Goal: Task Accomplishment & Management: Complete application form

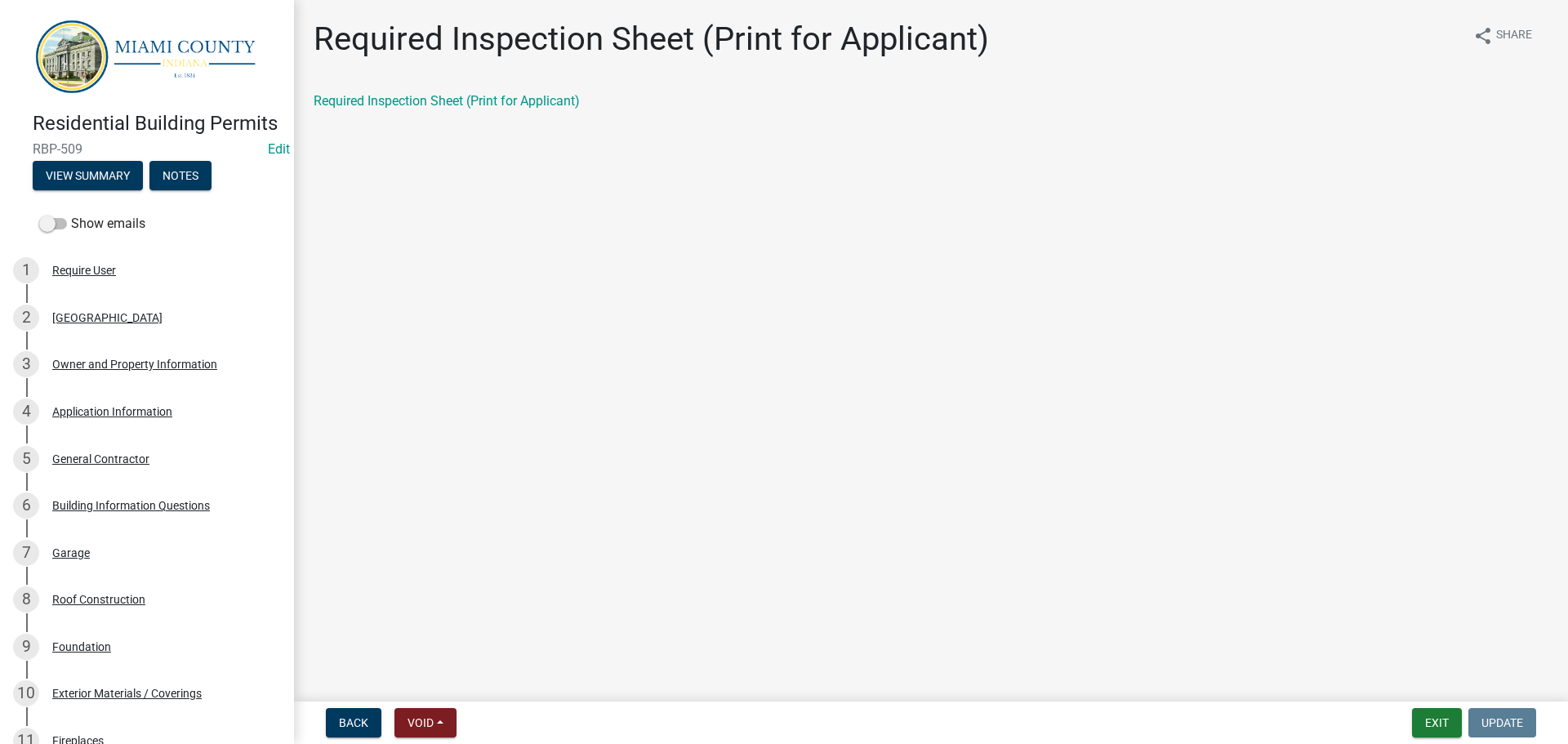
click at [60, 156] on span "RBP-509" at bounding box center [147, 150] width 228 height 16
click at [79, 190] on button "View Summary" at bounding box center [88, 175] width 110 height 30
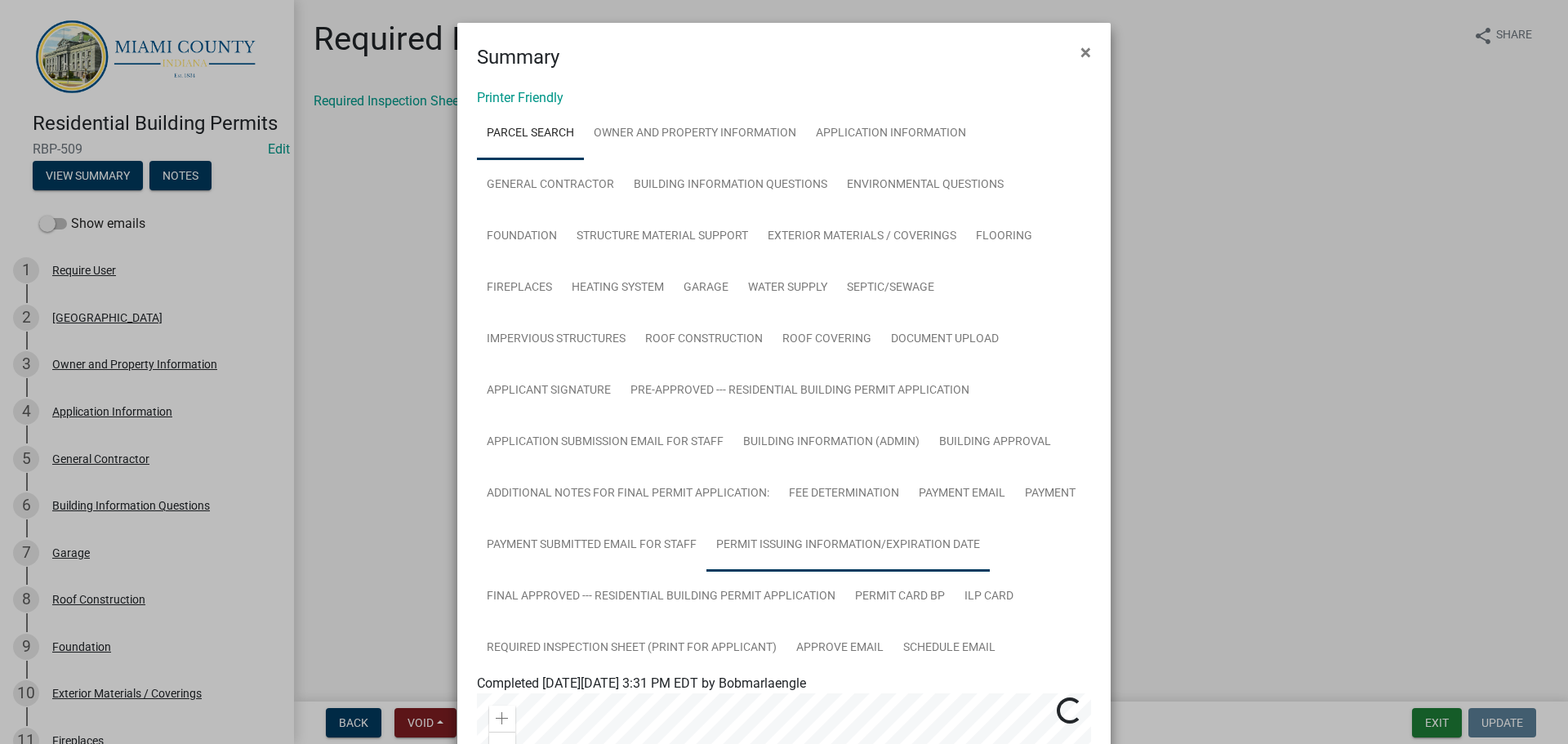
scroll to position [733, 0]
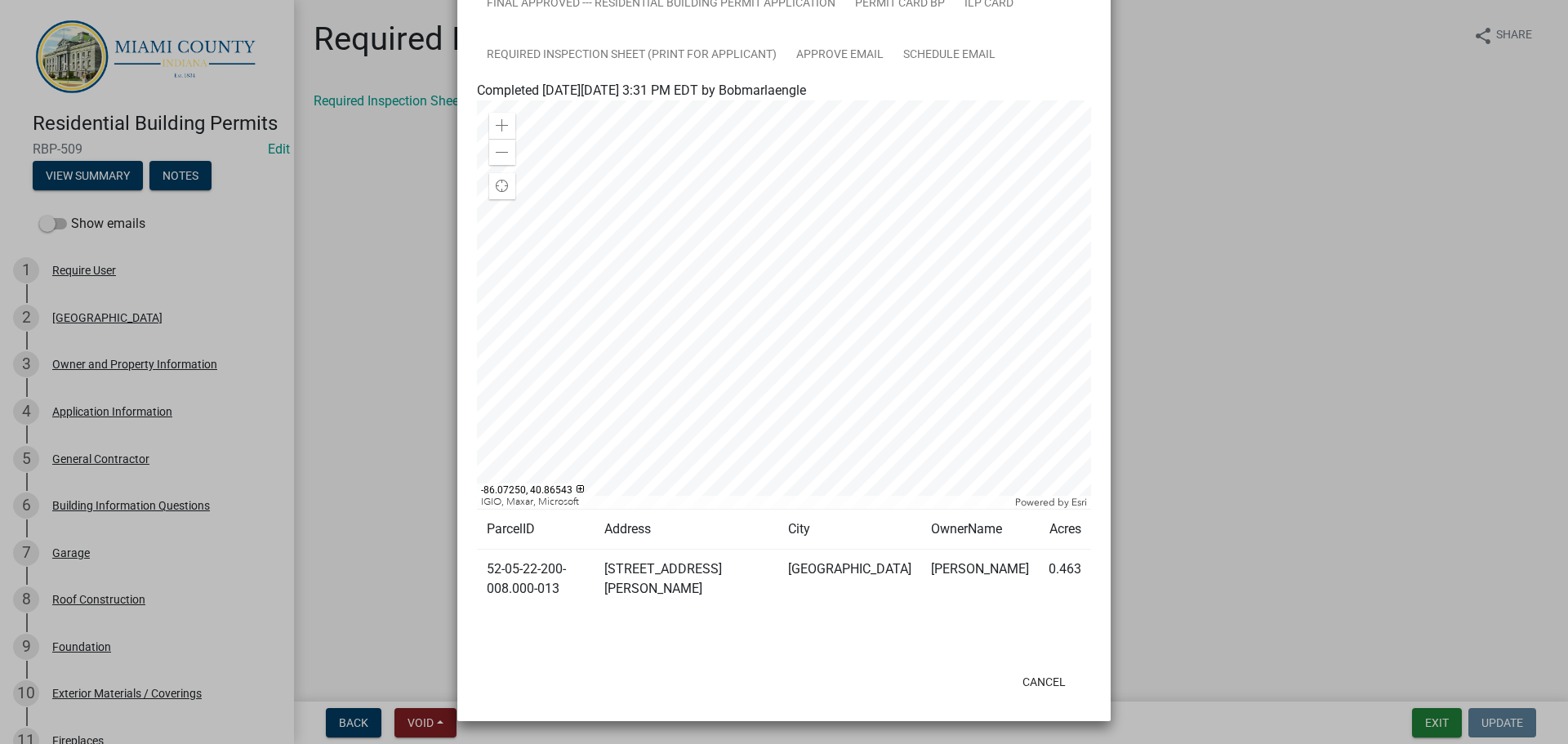
click at [1229, 332] on ngb-modal-window "Summary × Printer Friendly Parcel search Owner and Property Information Applica…" at bounding box center [784, 372] width 1568 height 744
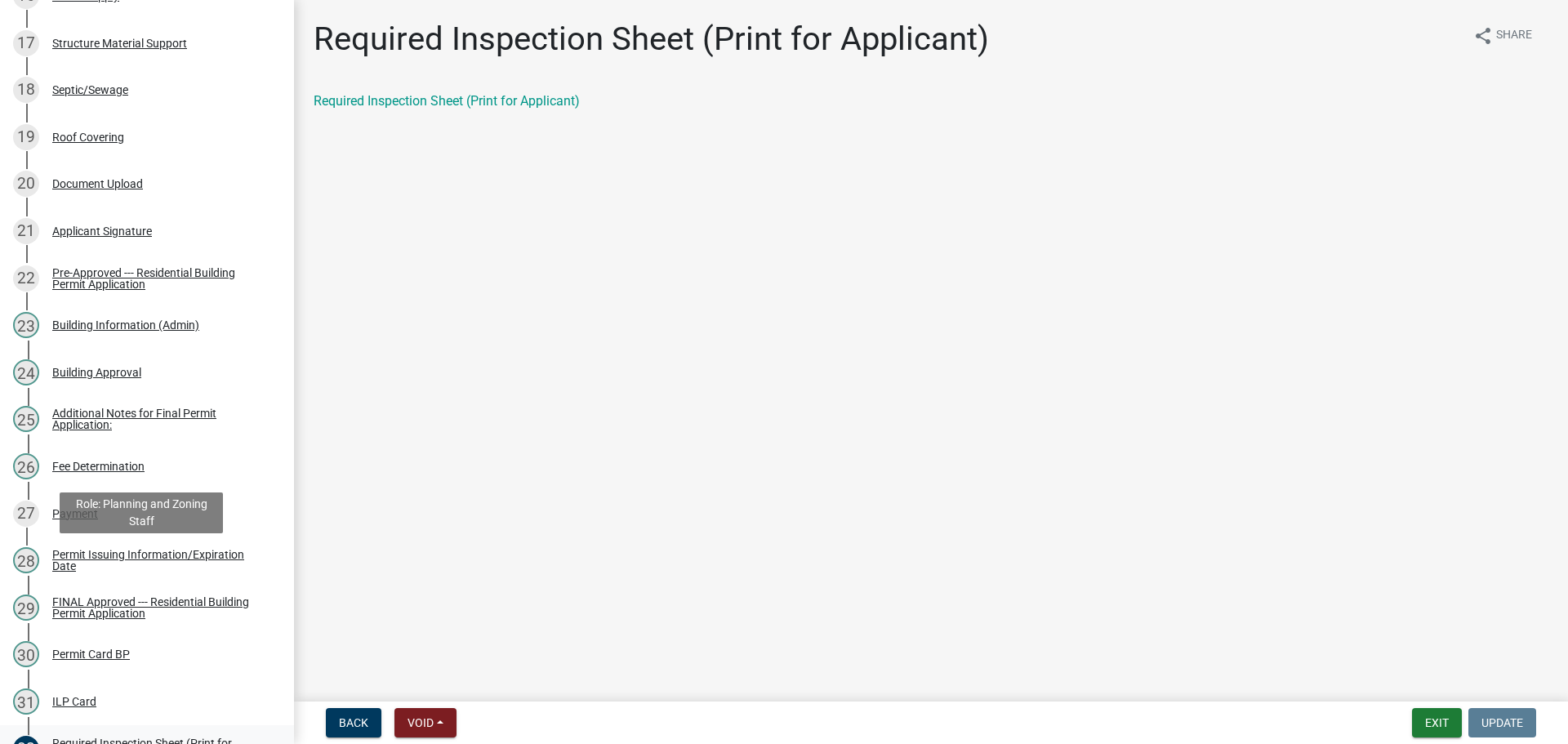
scroll to position [1661, 0]
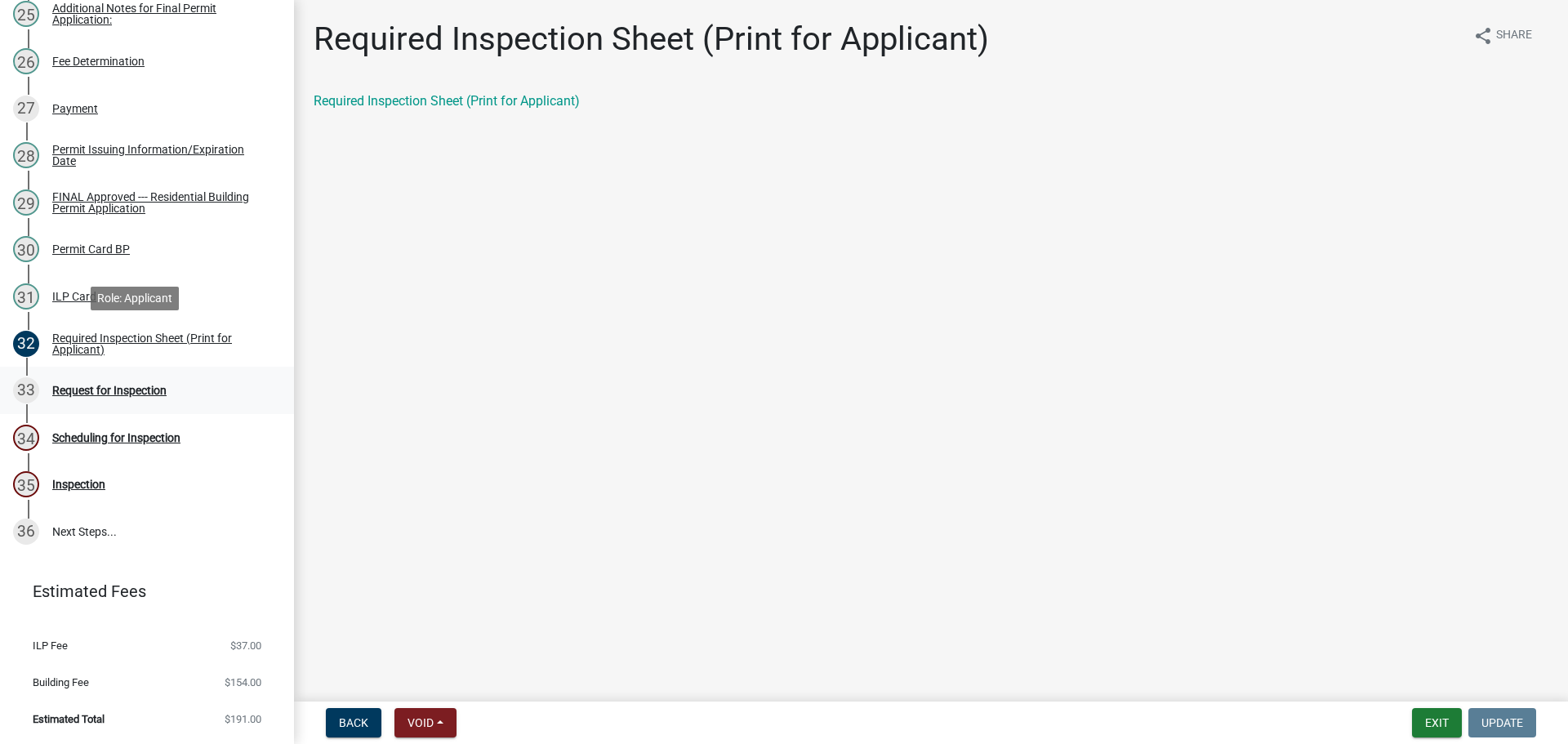
click at [108, 385] on div "Request for Inspection" at bounding box center [109, 391] width 114 height 12
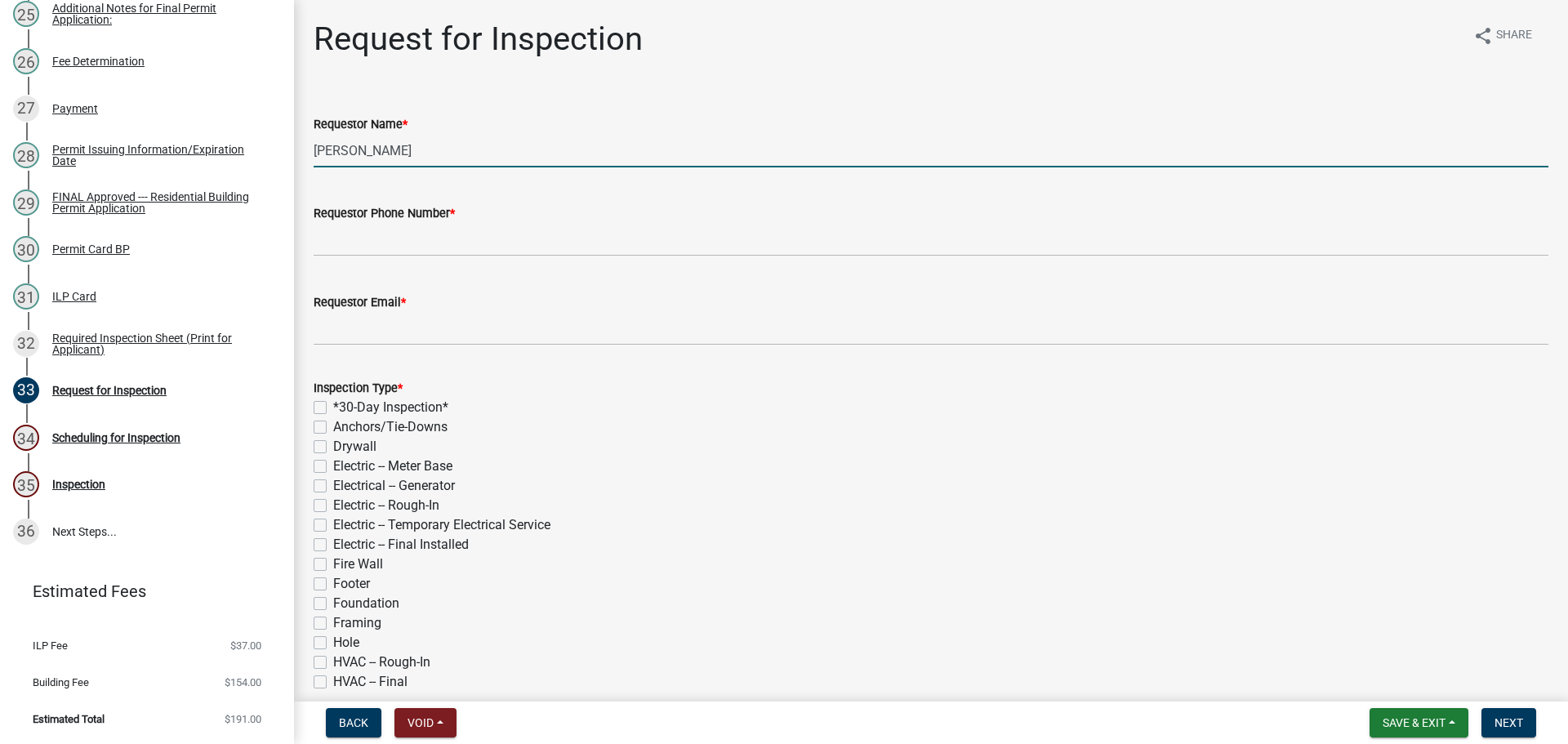
click at [463, 167] on input "[PERSON_NAME]" at bounding box center [931, 151] width 1235 height 33
type input "[PERSON_NAME]"
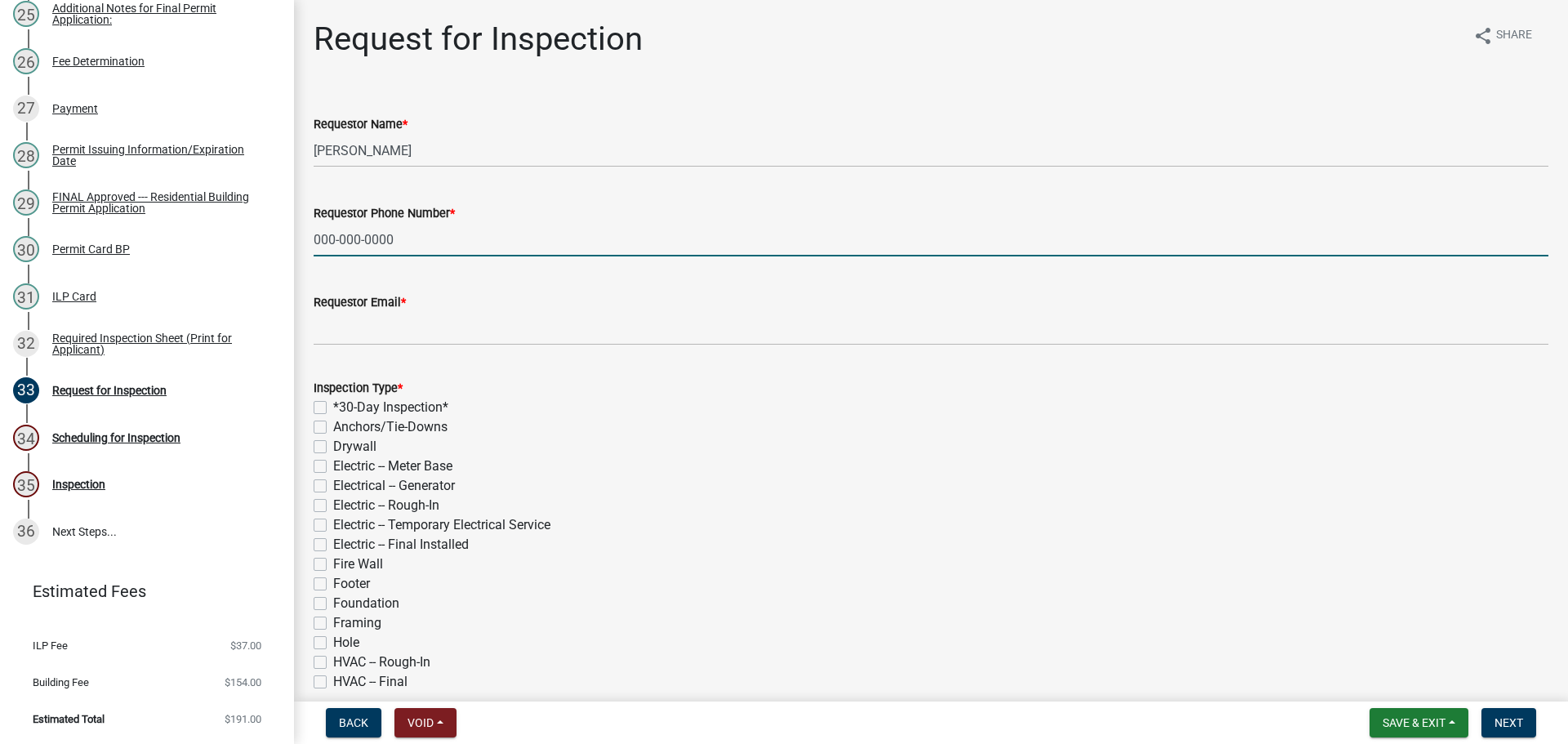
type input "000-000-0000"
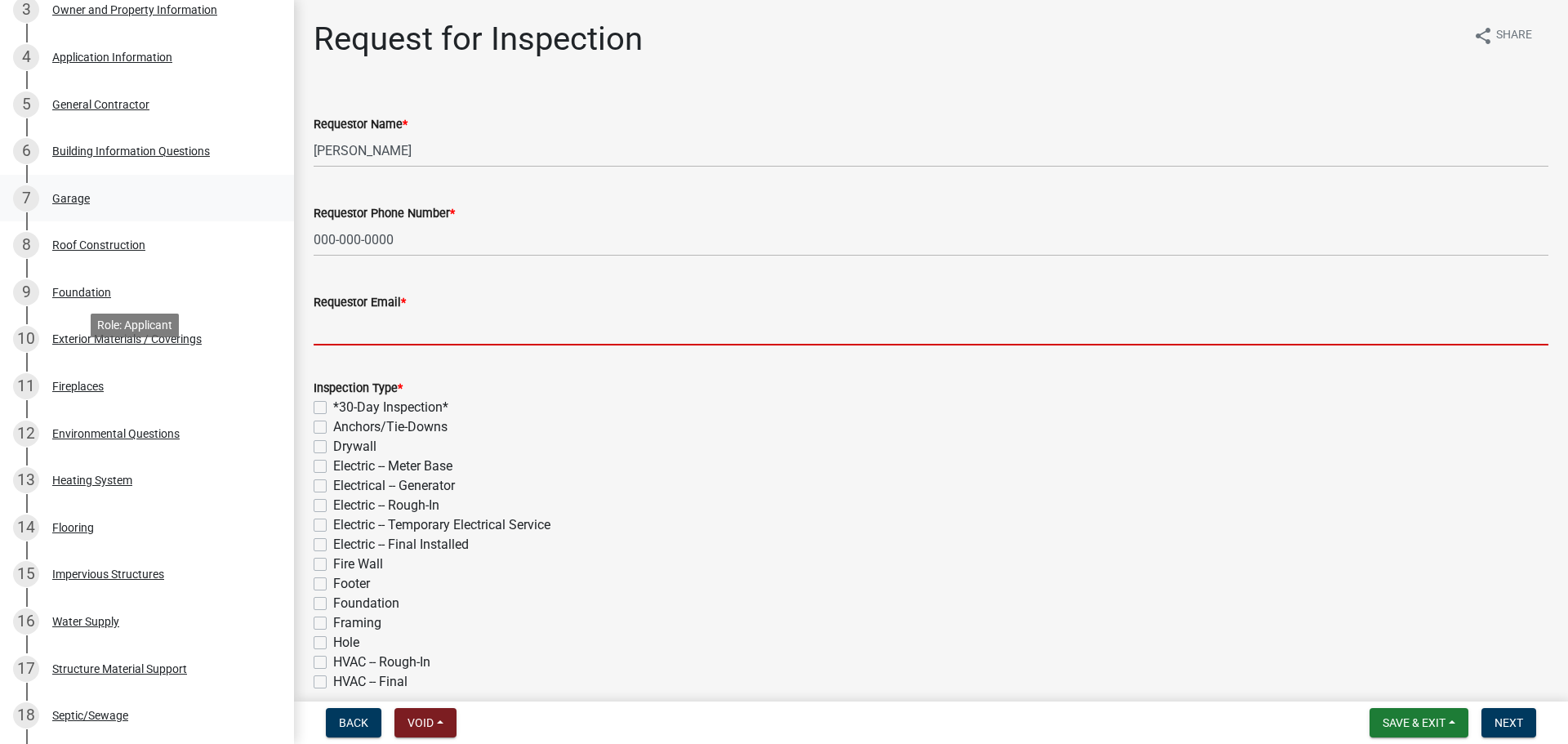
scroll to position [0, 0]
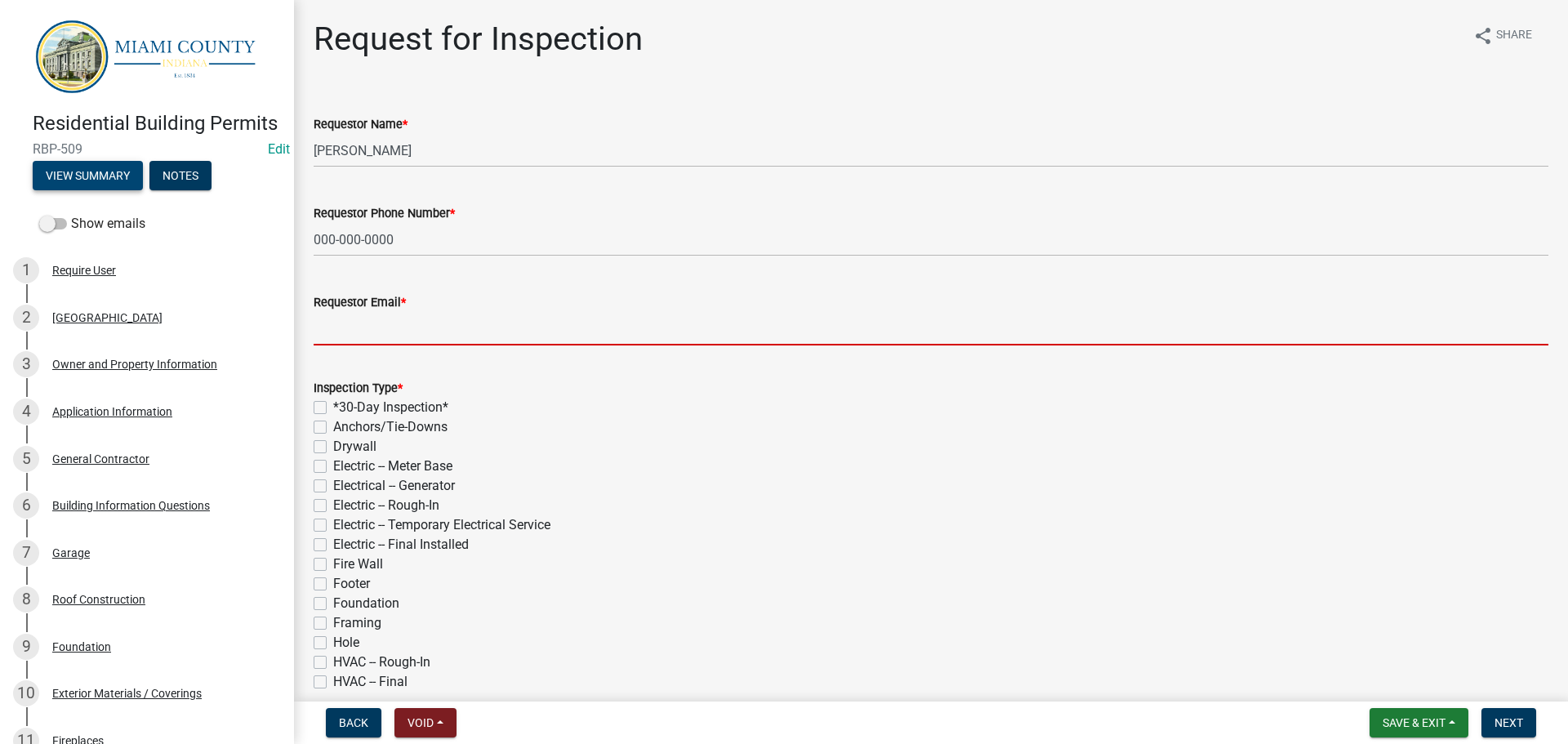
click at [109, 190] on button "View Summary" at bounding box center [88, 175] width 110 height 30
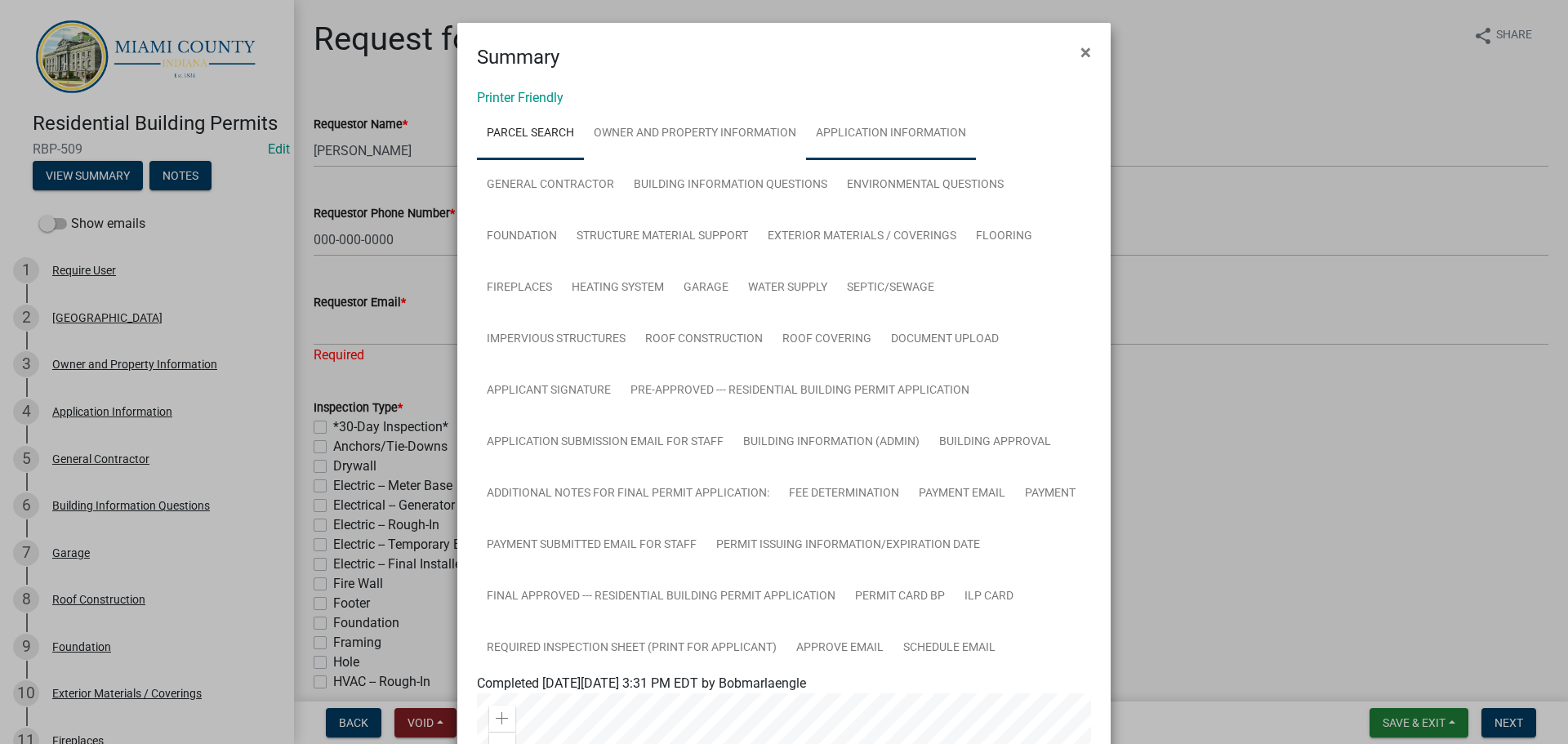
click at [896, 136] on link "Application Information" at bounding box center [891, 134] width 170 height 52
click at [764, 206] on link "Building Information Questions" at bounding box center [730, 185] width 214 height 52
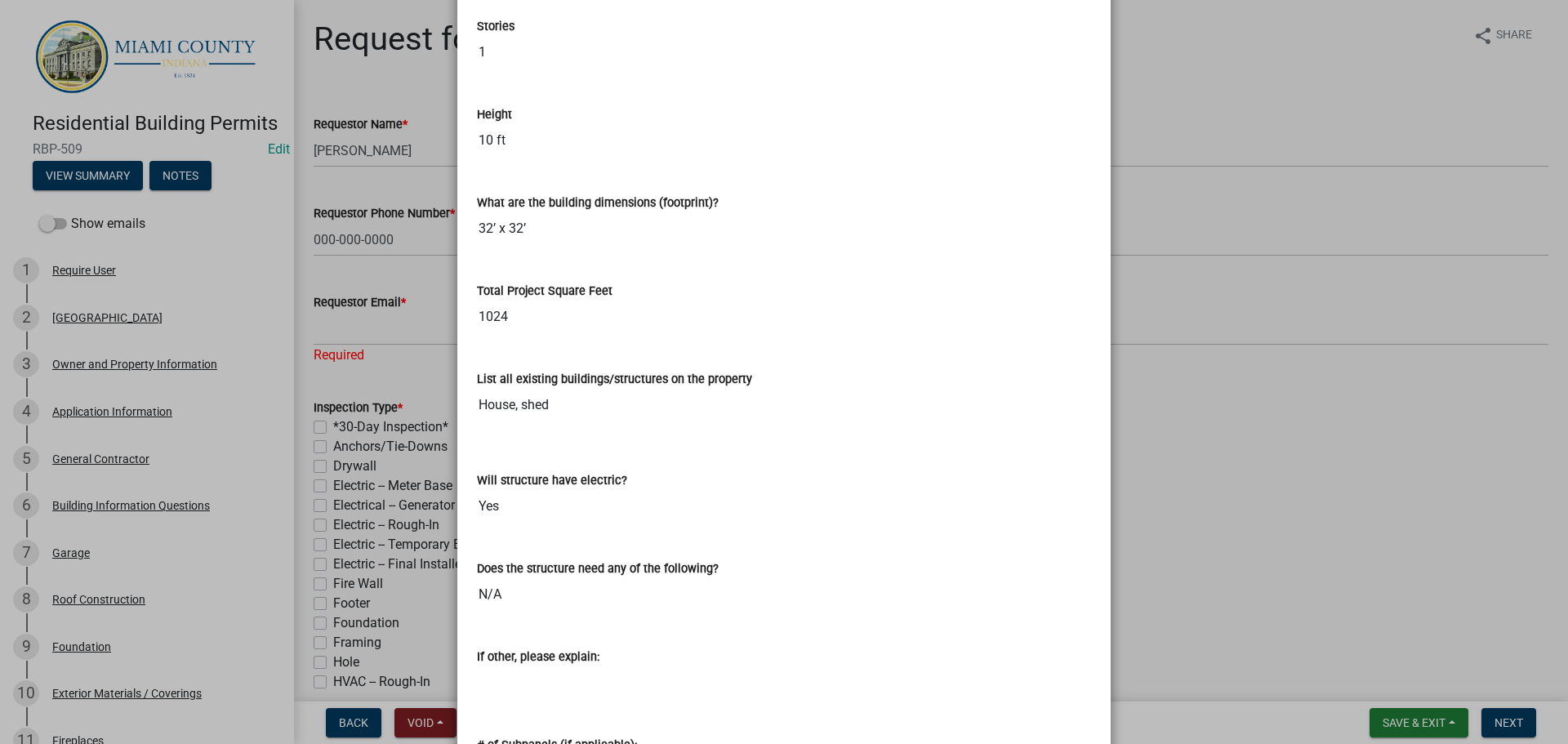
scroll to position [135, 0]
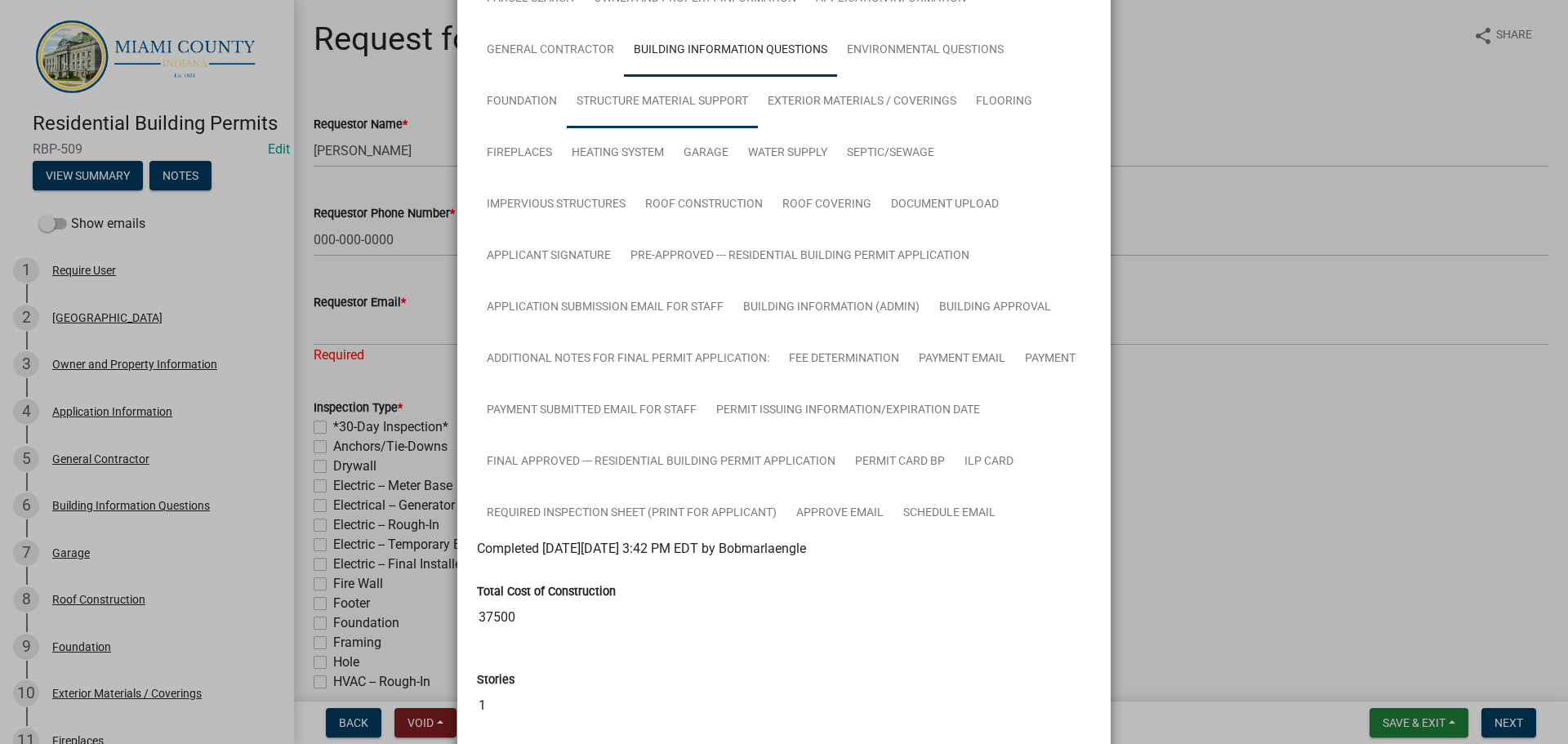
click at [620, 113] on link "Structure Material Support" at bounding box center [662, 101] width 191 height 52
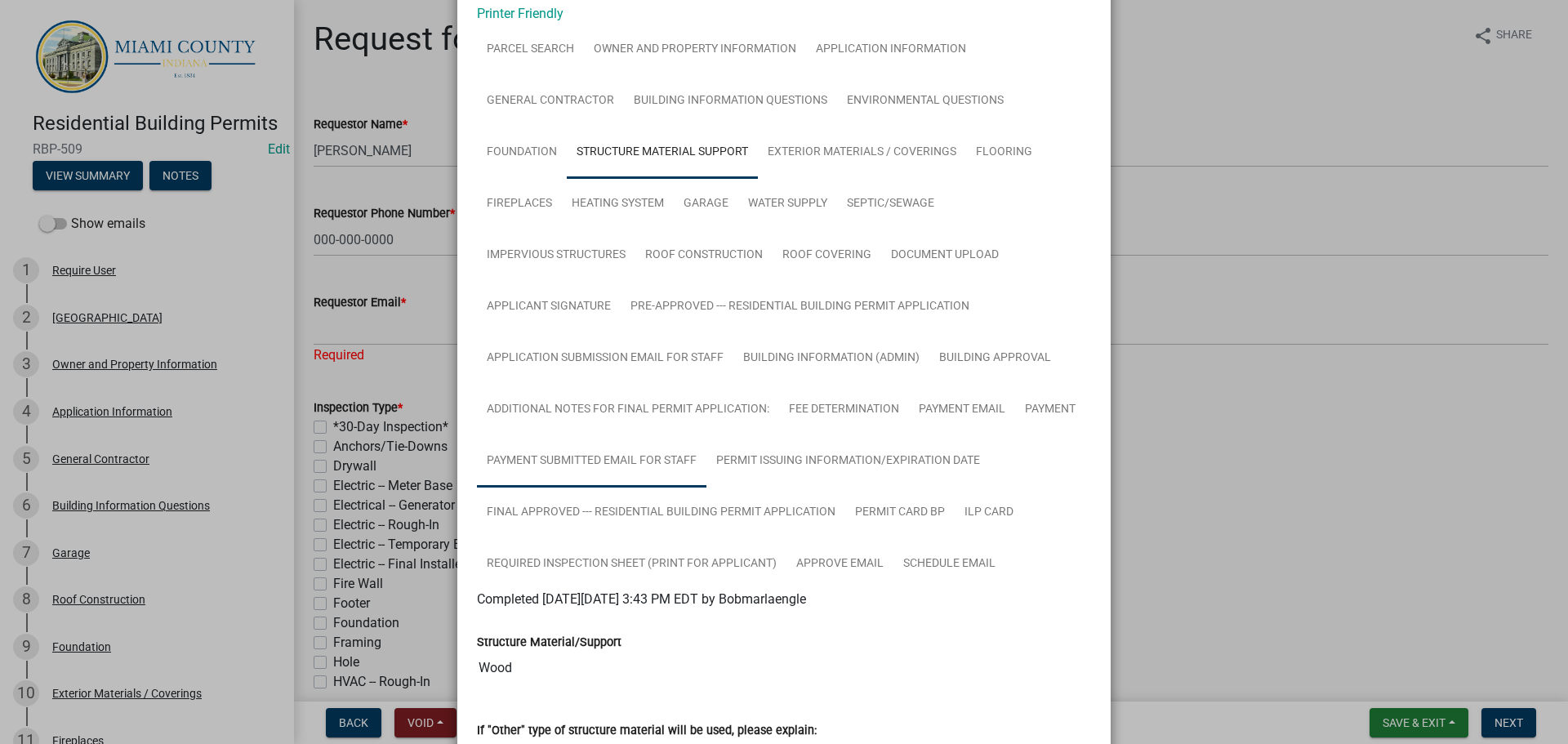
scroll to position [163, 0]
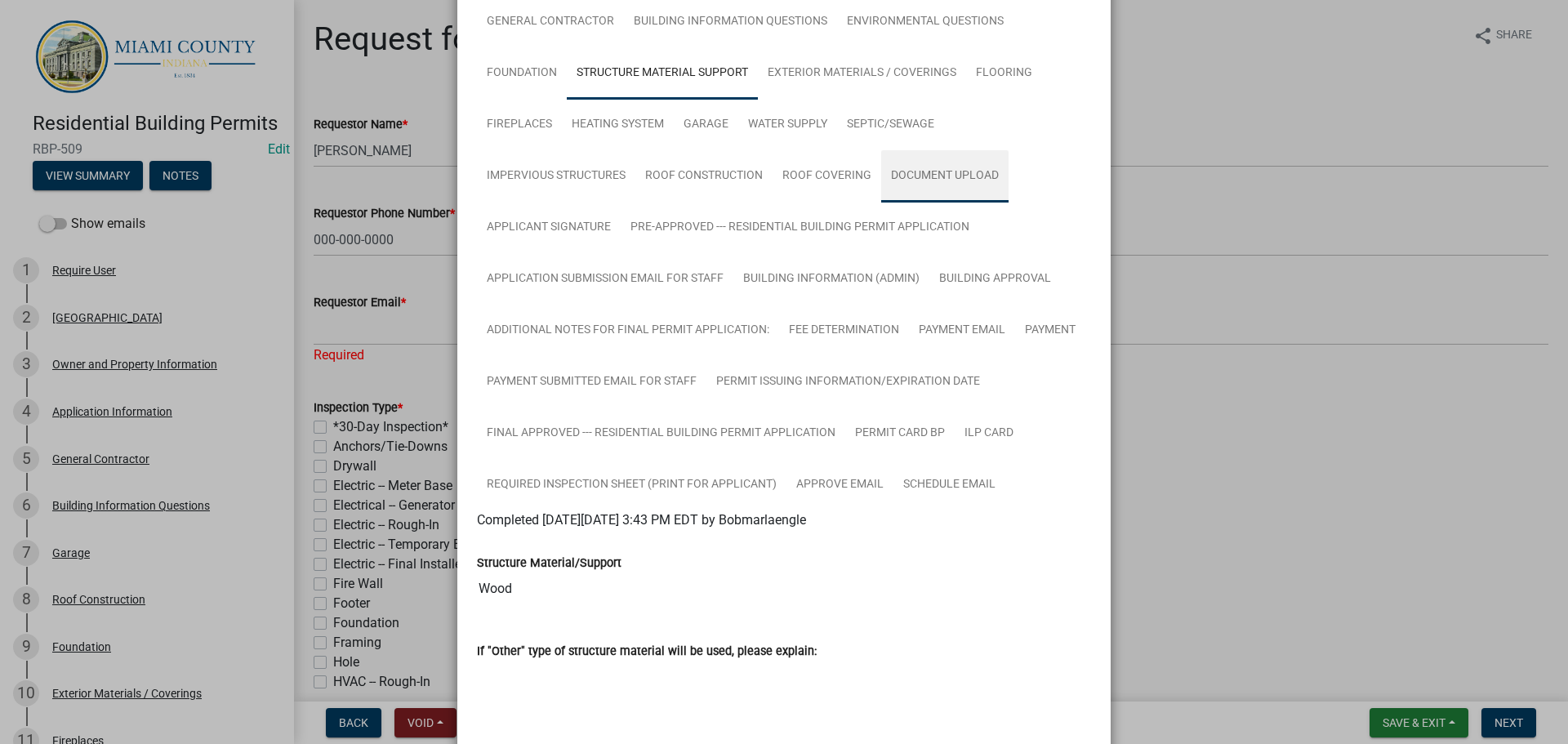
click at [990, 203] on link "Document Upload" at bounding box center [944, 176] width 127 height 52
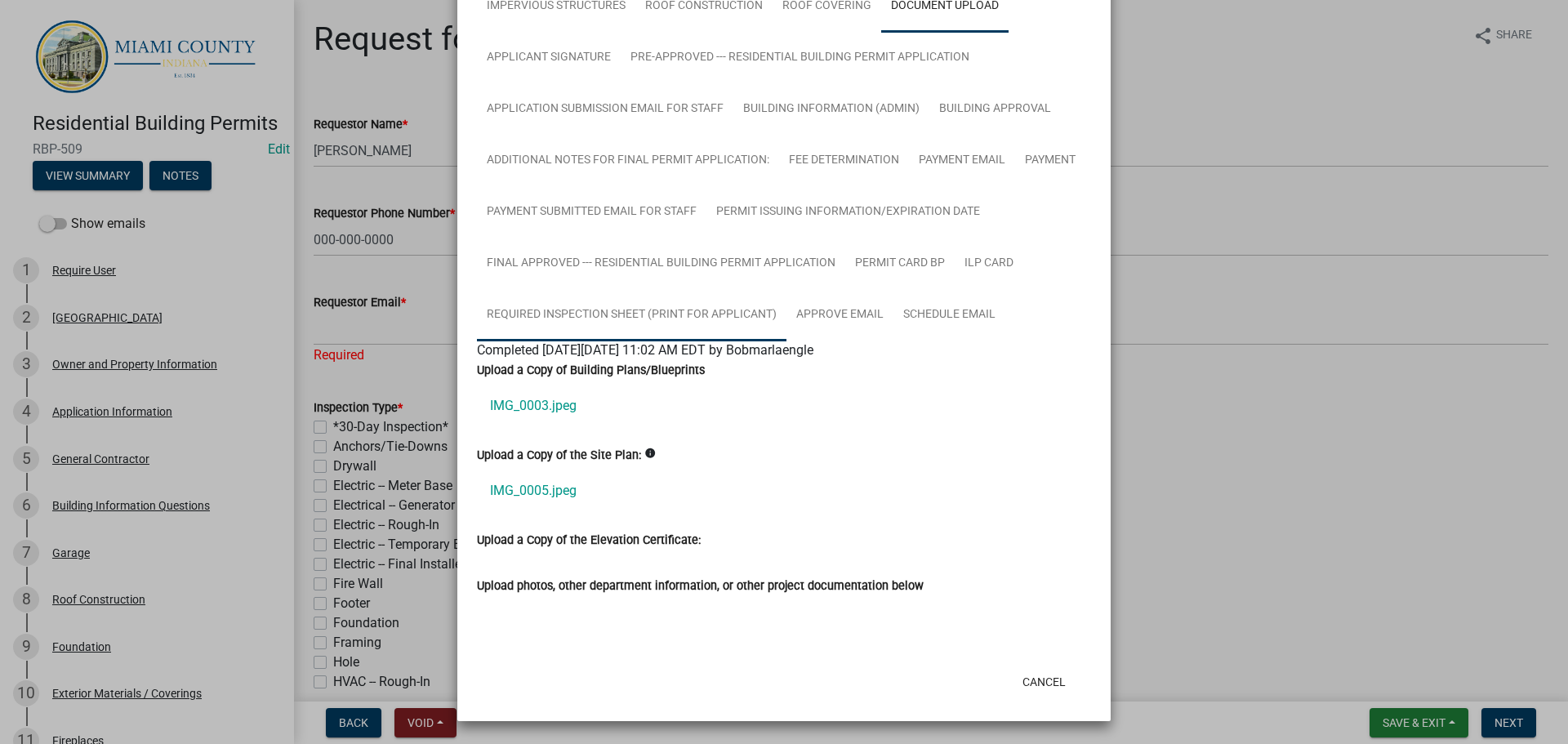
scroll to position [446, 0]
click at [477, 511] on link "IMG_0005.jpeg" at bounding box center [784, 491] width 614 height 39
click at [526, 425] on link "IMG_0003.jpeg" at bounding box center [784, 406] width 614 height 39
drag, startPoint x: 1252, startPoint y: 430, endPoint x: 707, endPoint y: 365, distance: 548.9
click at [1248, 430] on ngb-modal-window "Summary × Printer Friendly Parcel search Owner and Property Information Applica…" at bounding box center [784, 372] width 1568 height 744
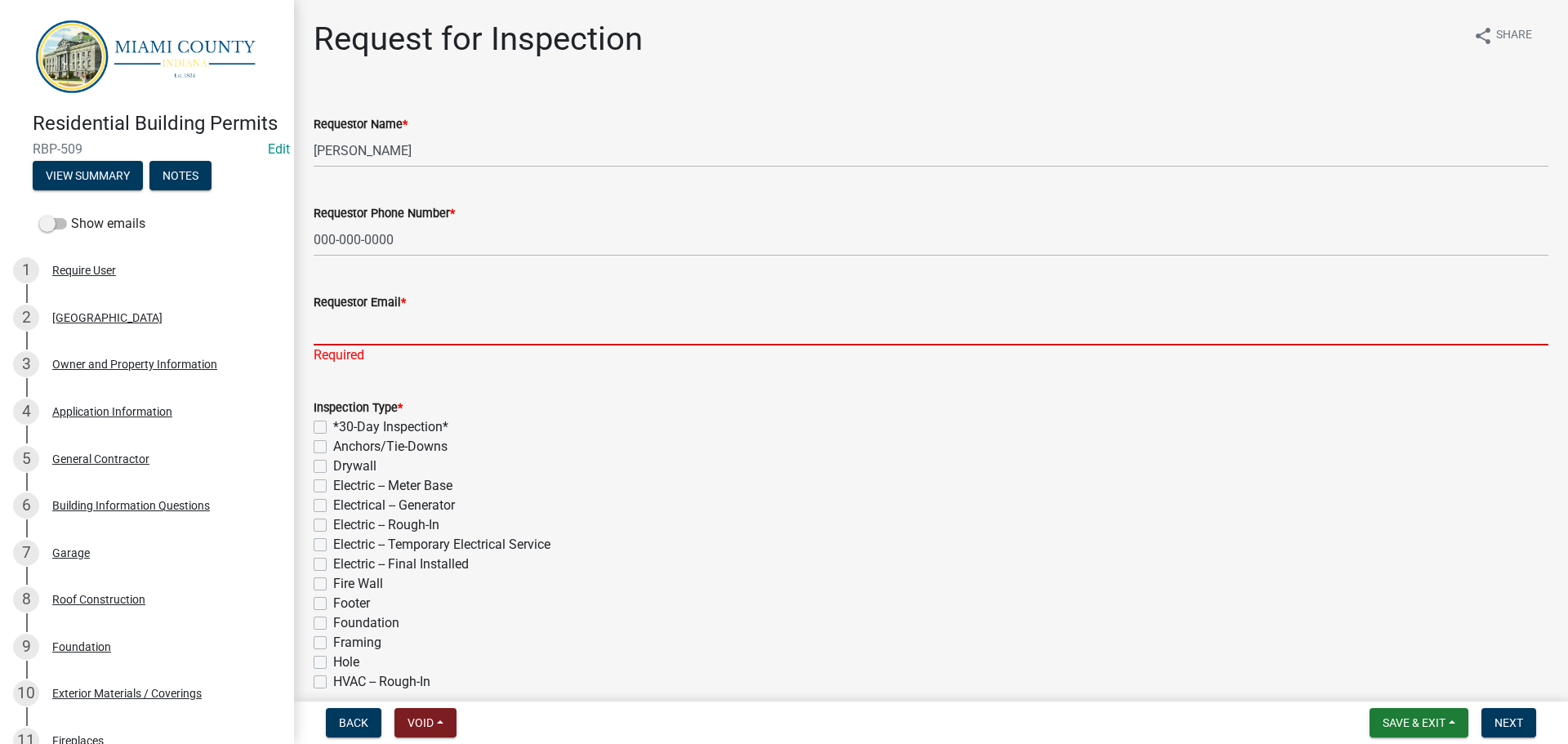
click at [457, 345] on input "Requestor Email *" at bounding box center [931, 329] width 1235 height 33
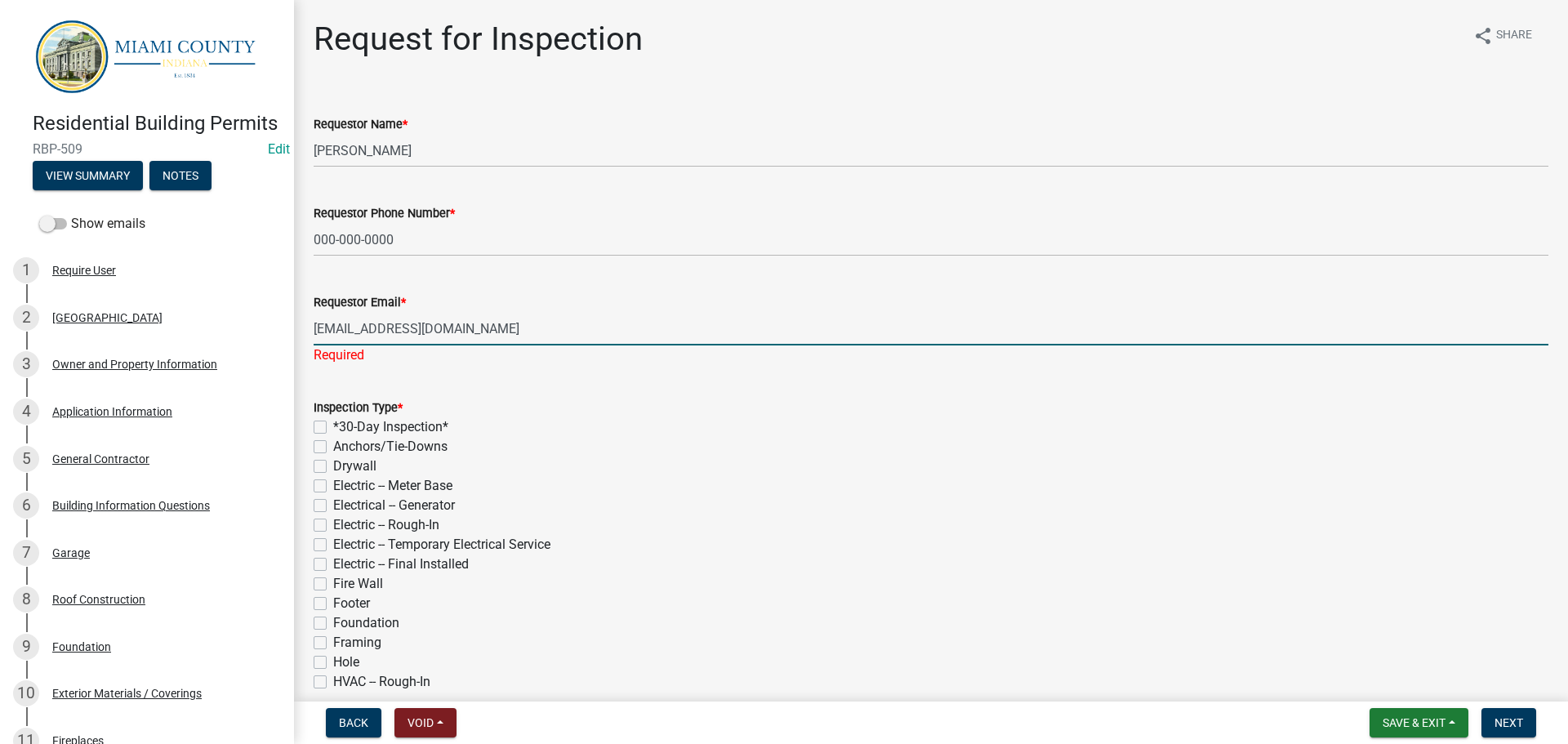
type input "user@user.com"
click at [306, 474] on div "Inspection Type * *30-Day Inspection* Anchors/Tie-Downs Drywall Electric -- Met…" at bounding box center [931, 643] width 1260 height 529
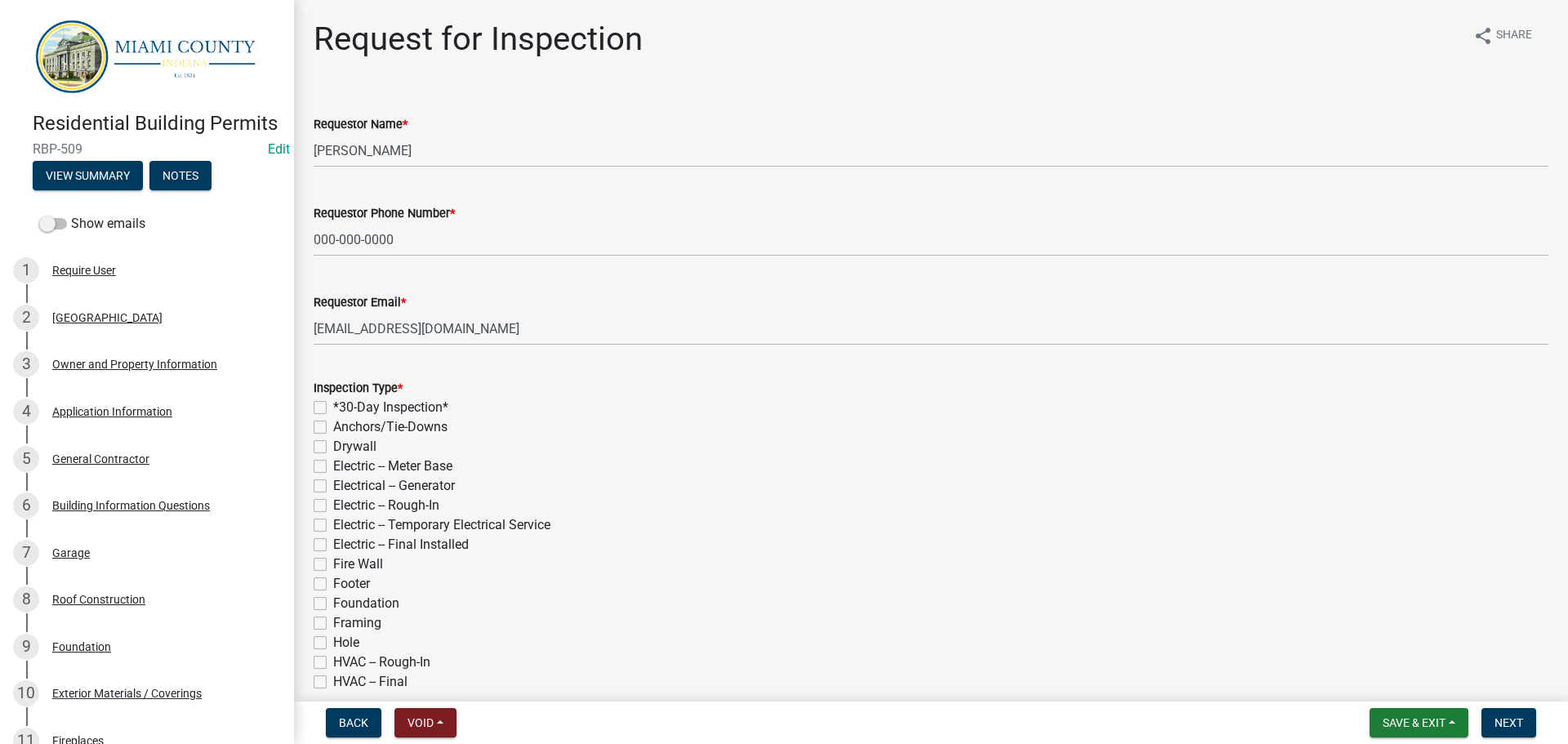
click at [334, 437] on label "Anchors/Tie-Downs" at bounding box center [391, 427] width 114 height 20
click at [334, 428] on input "Anchors/Tie-Downs" at bounding box center [339, 422] width 11 height 11
checkbox input "true"
checkbox input "false"
checkbox input "true"
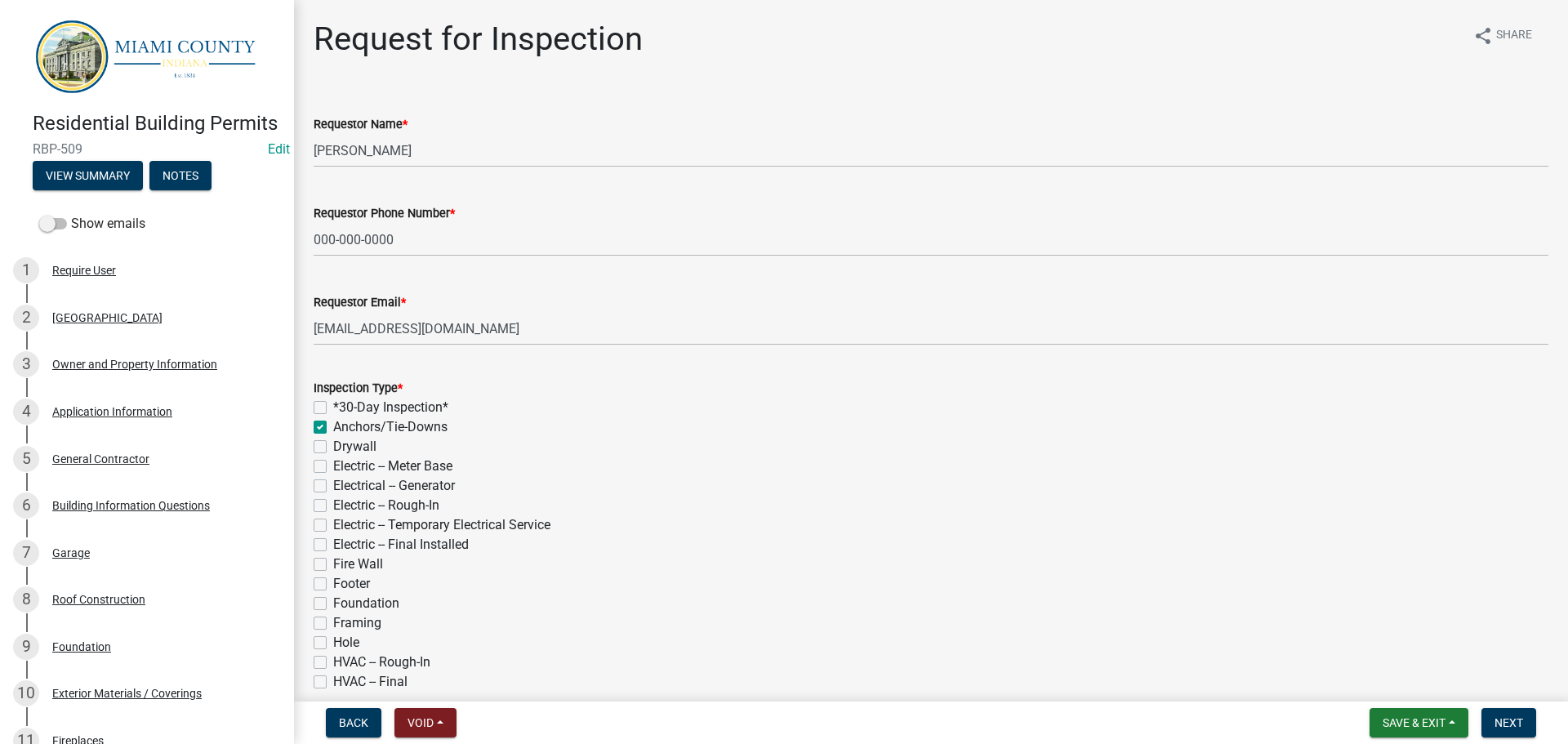
checkbox input "false"
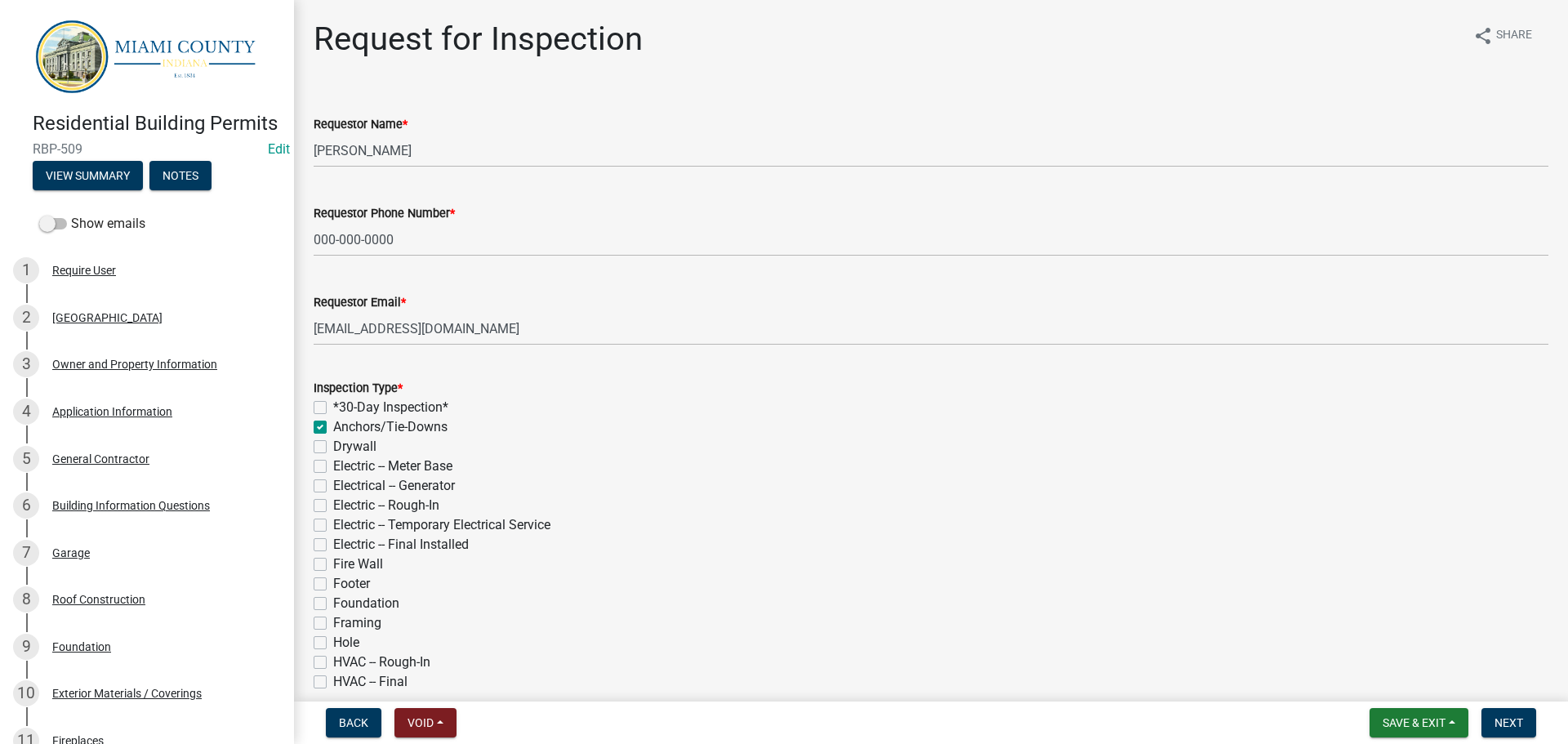
checkbox input "false"
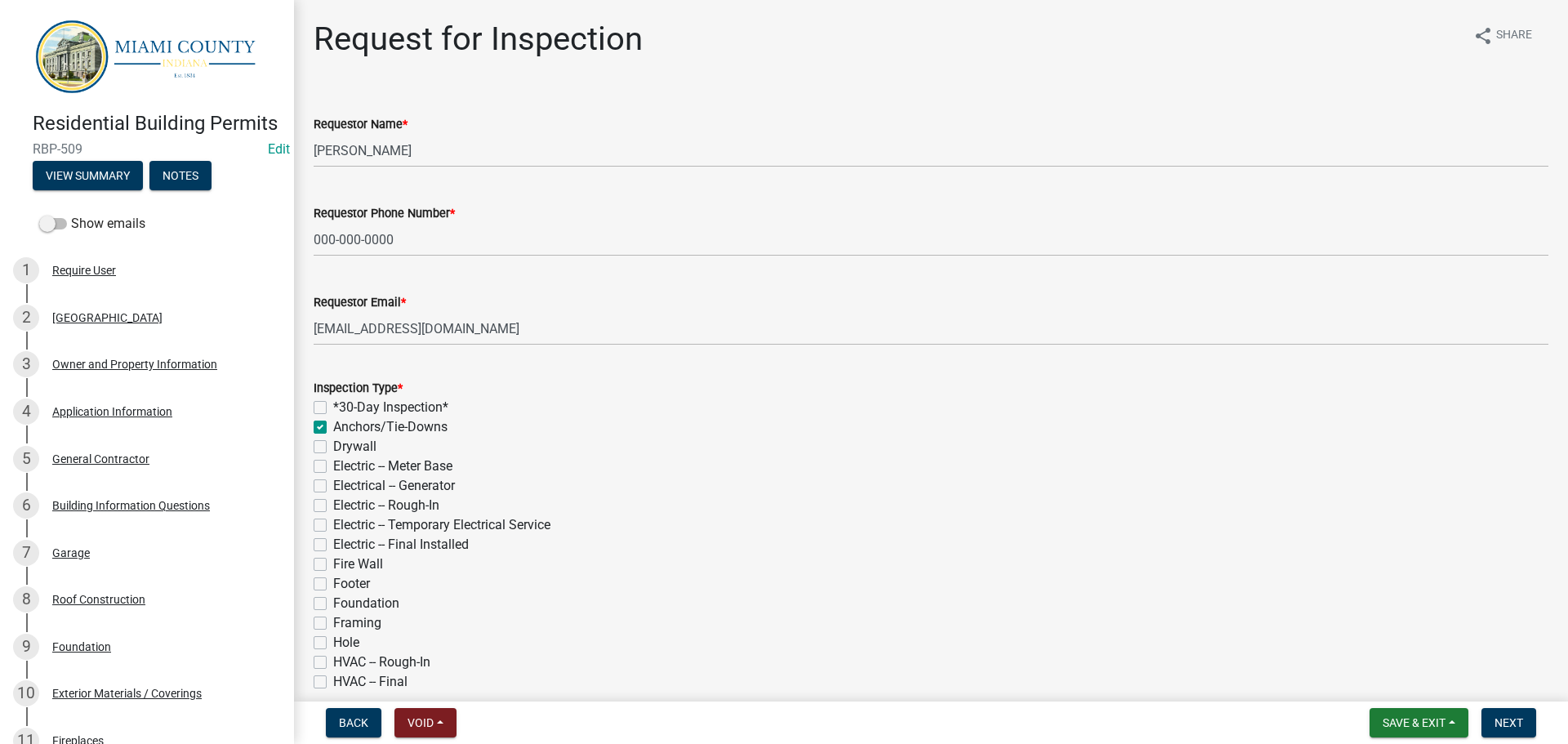
checkbox input "false"
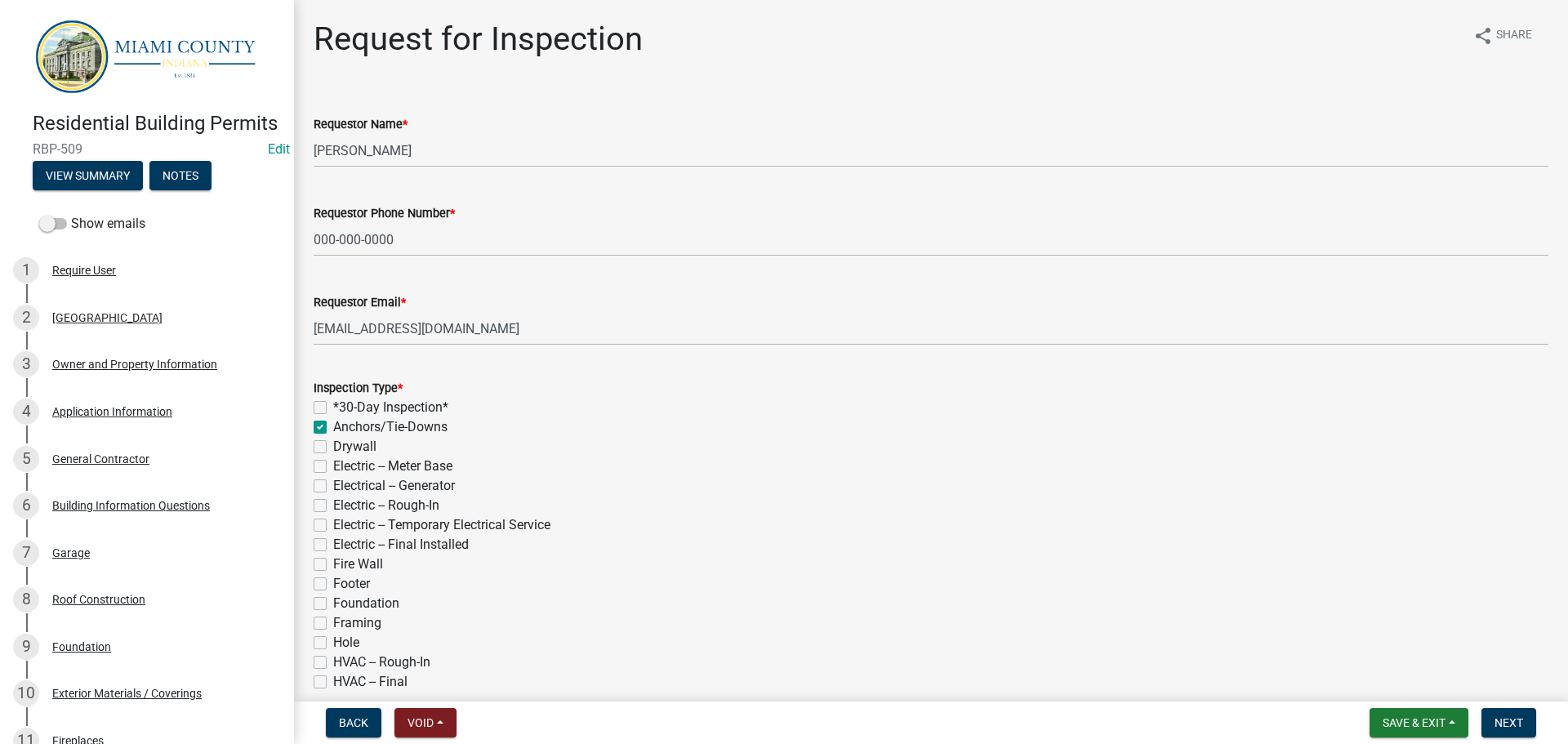
checkbox input "false"
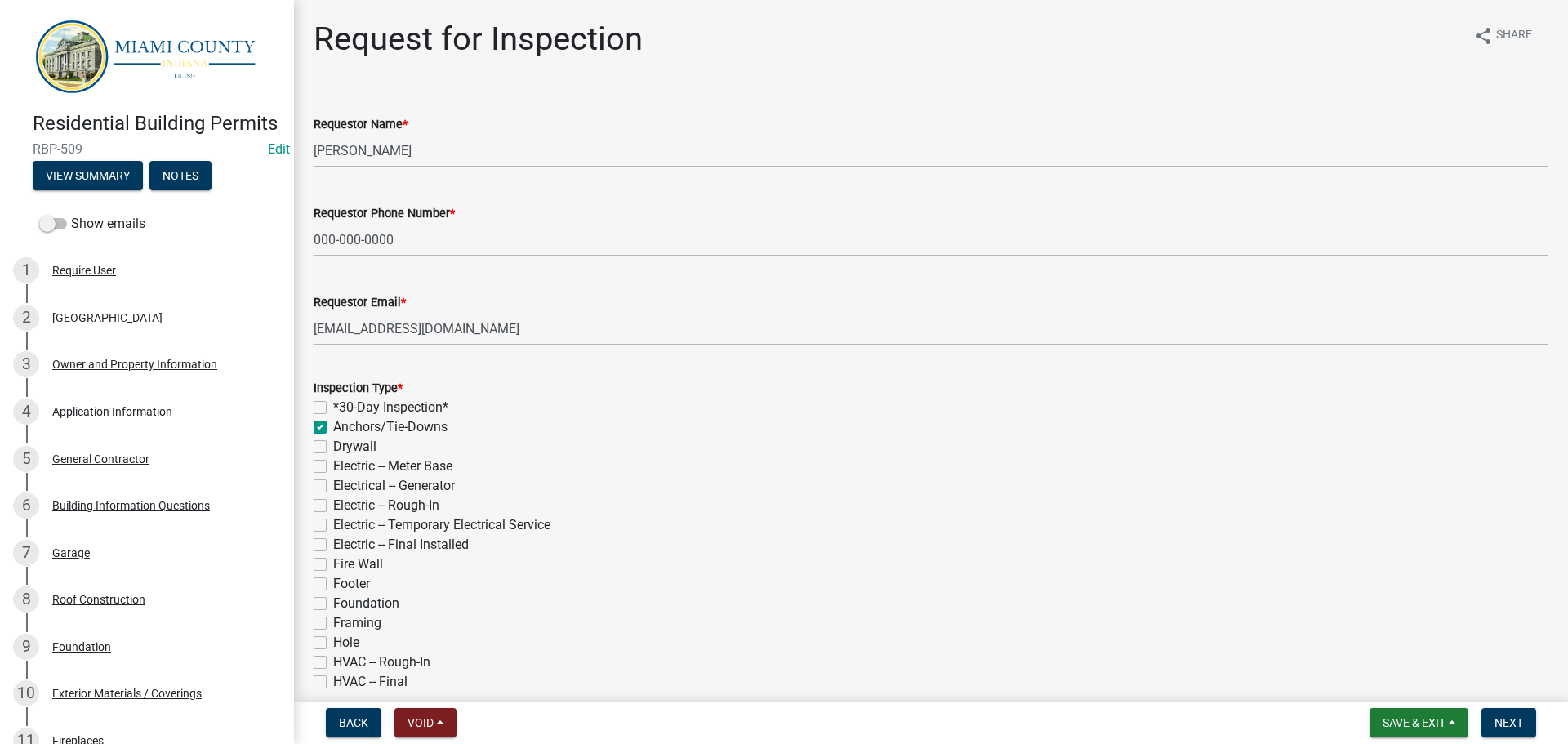
checkbox input "false"
click at [334, 417] on label "*30-Day Inspection*" at bounding box center [391, 407] width 115 height 20
click at [334, 408] on input "*30-Day Inspection*" at bounding box center [339, 403] width 11 height 11
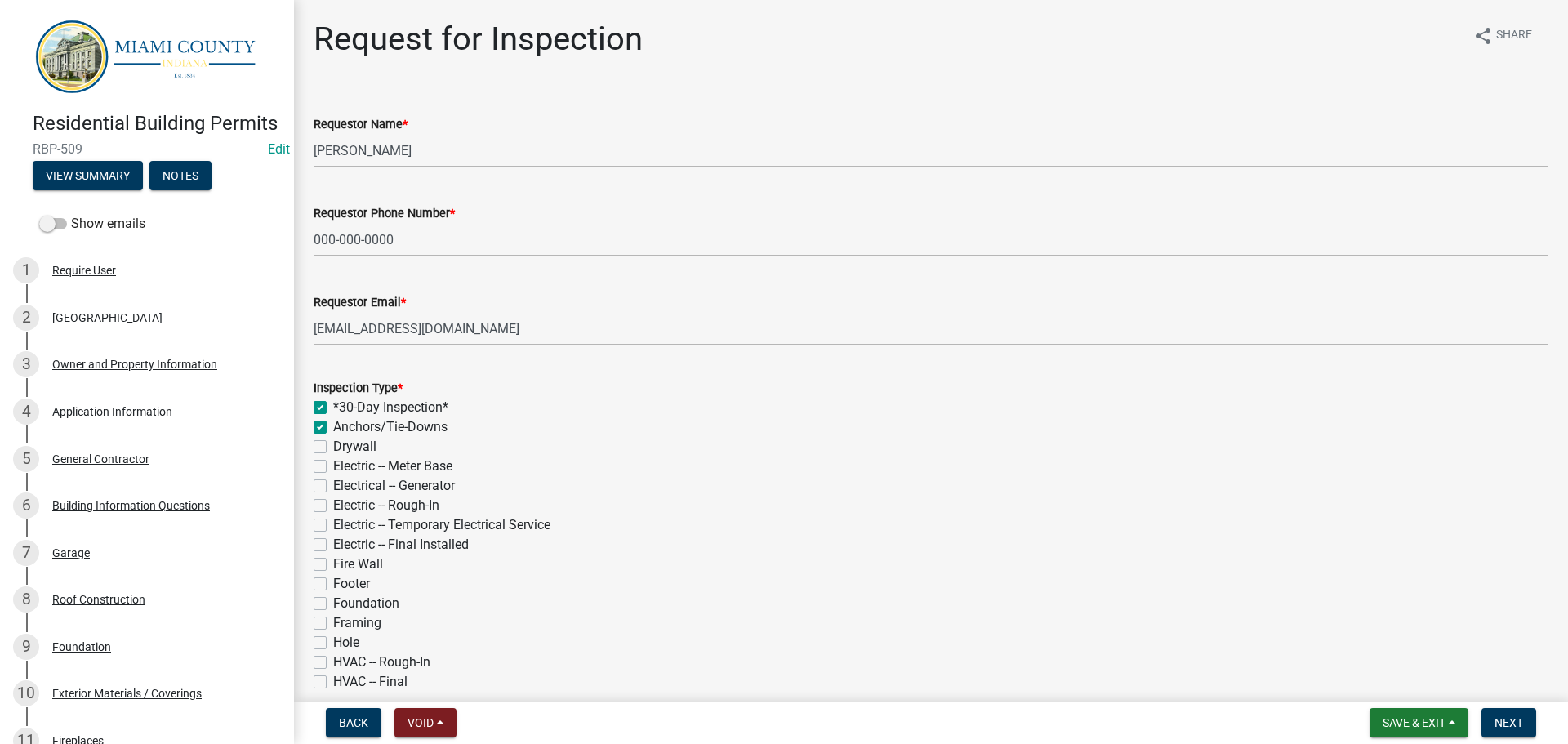
checkbox input "true"
checkbox input "false"
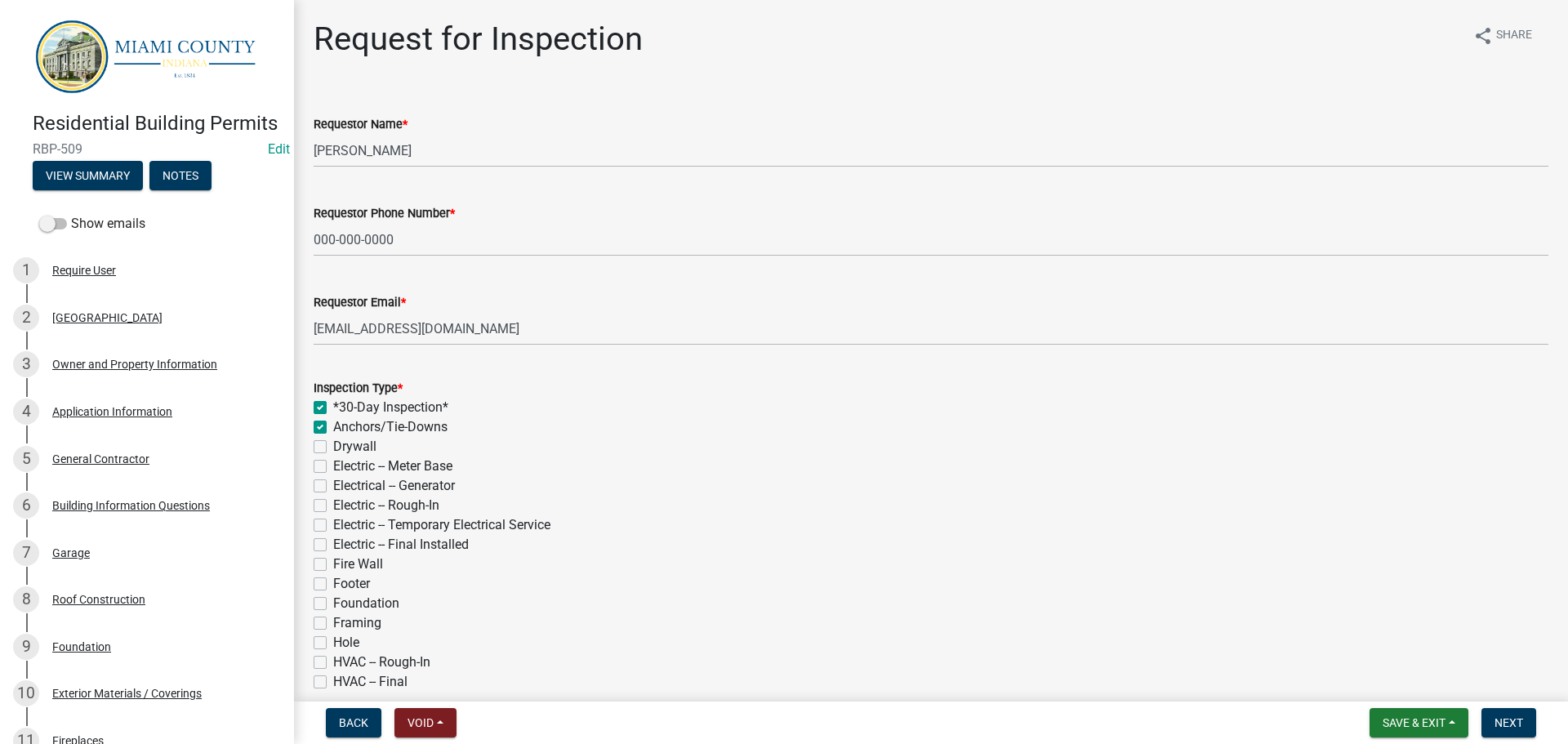
checkbox input "false"
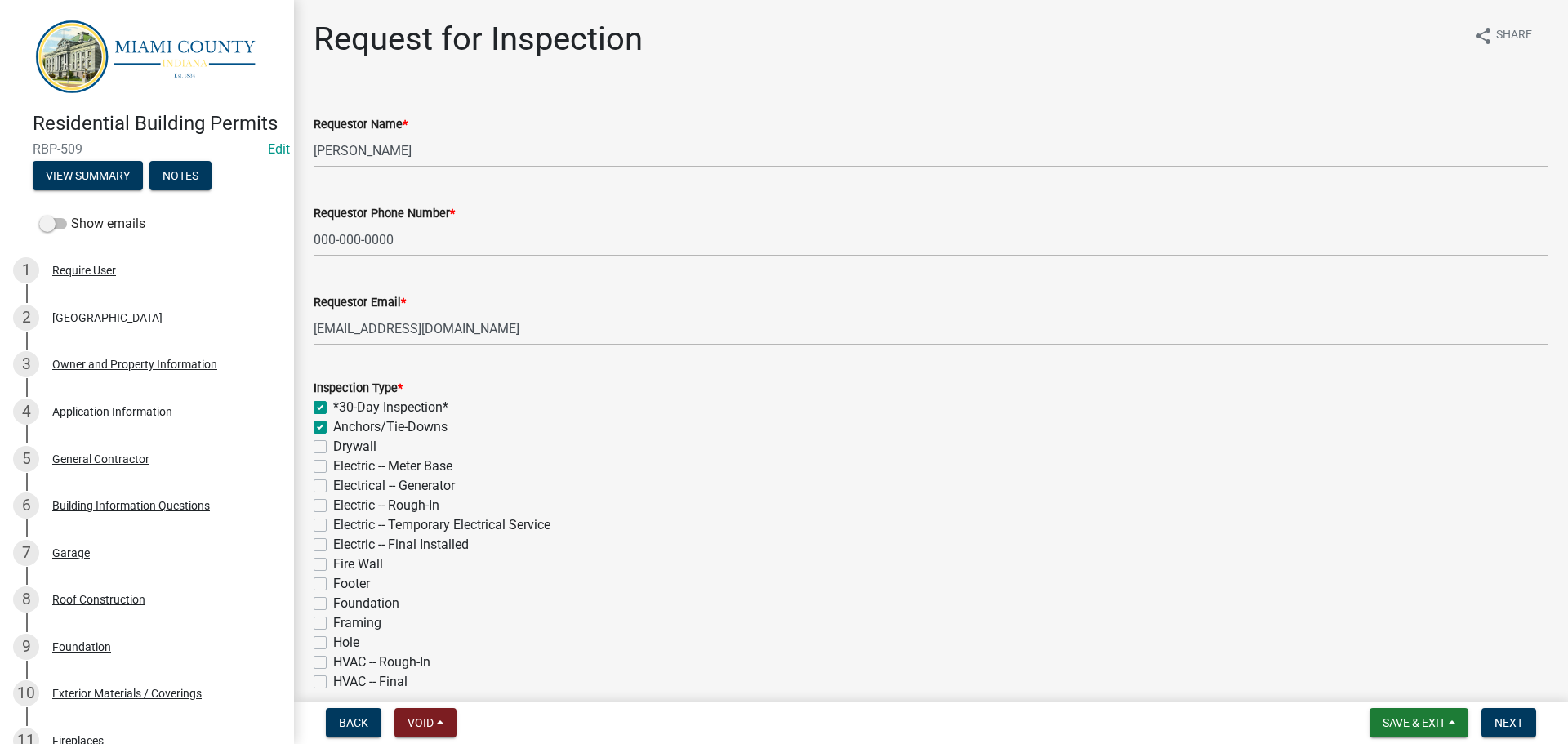
checkbox input "false"
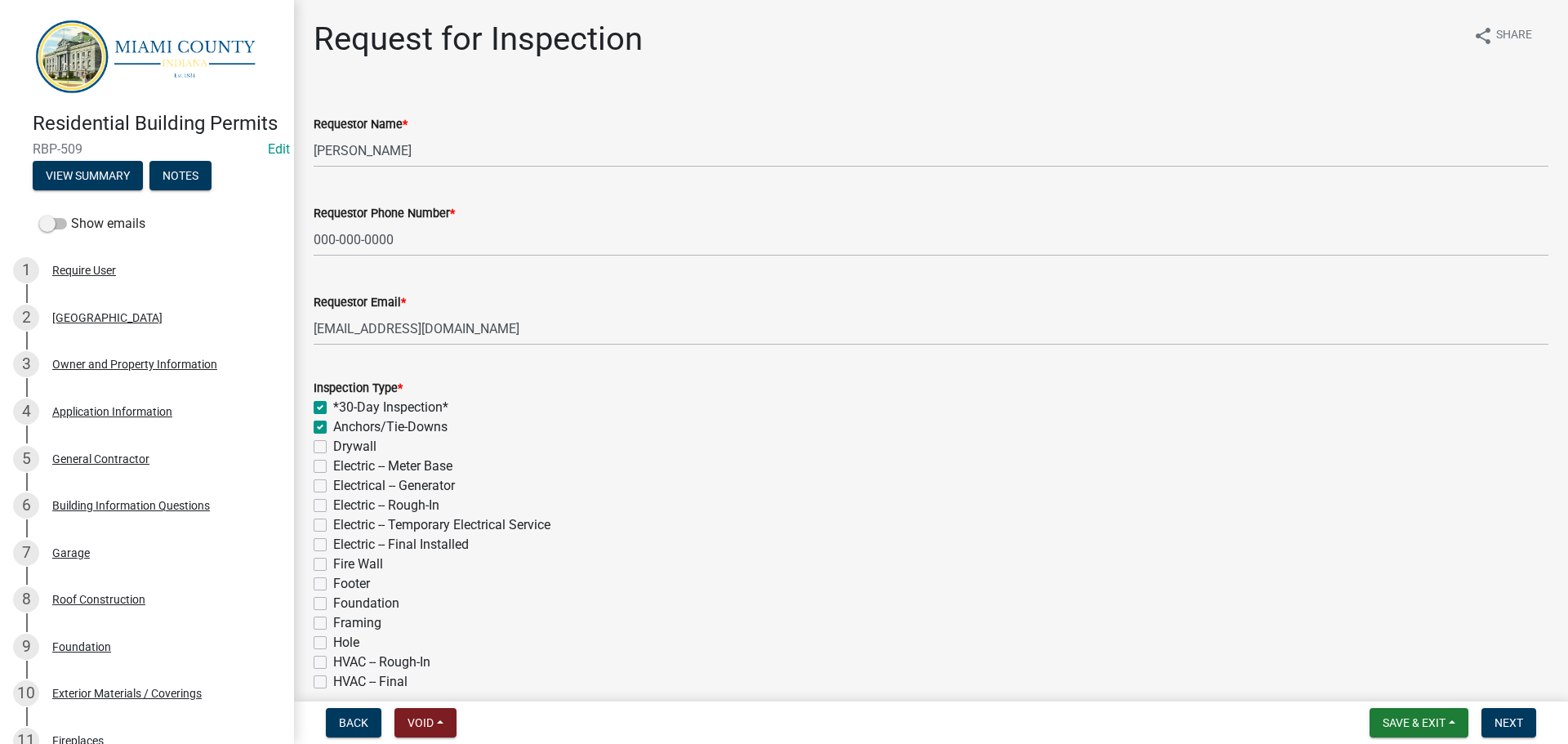
checkbox input "false"
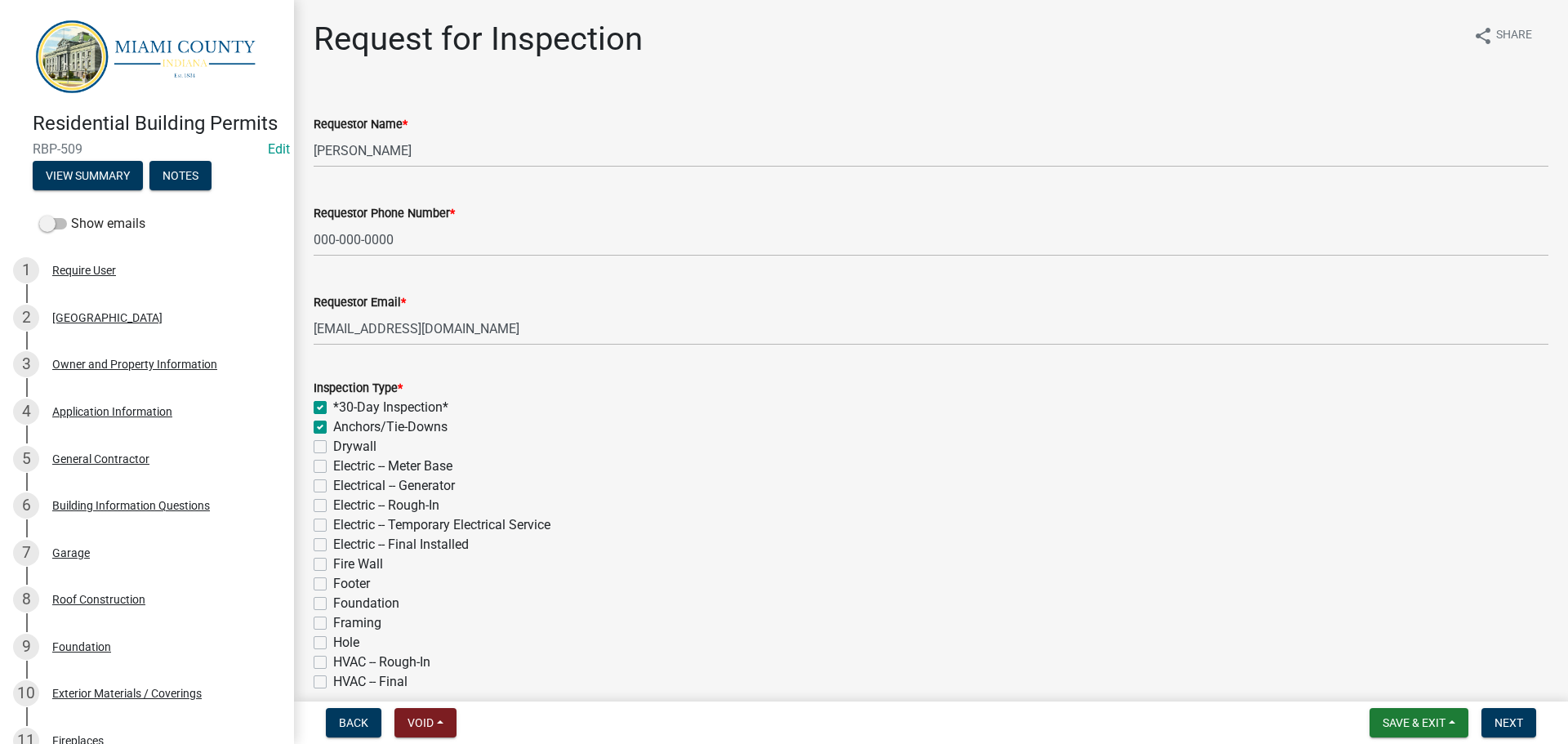
checkbox input "false"
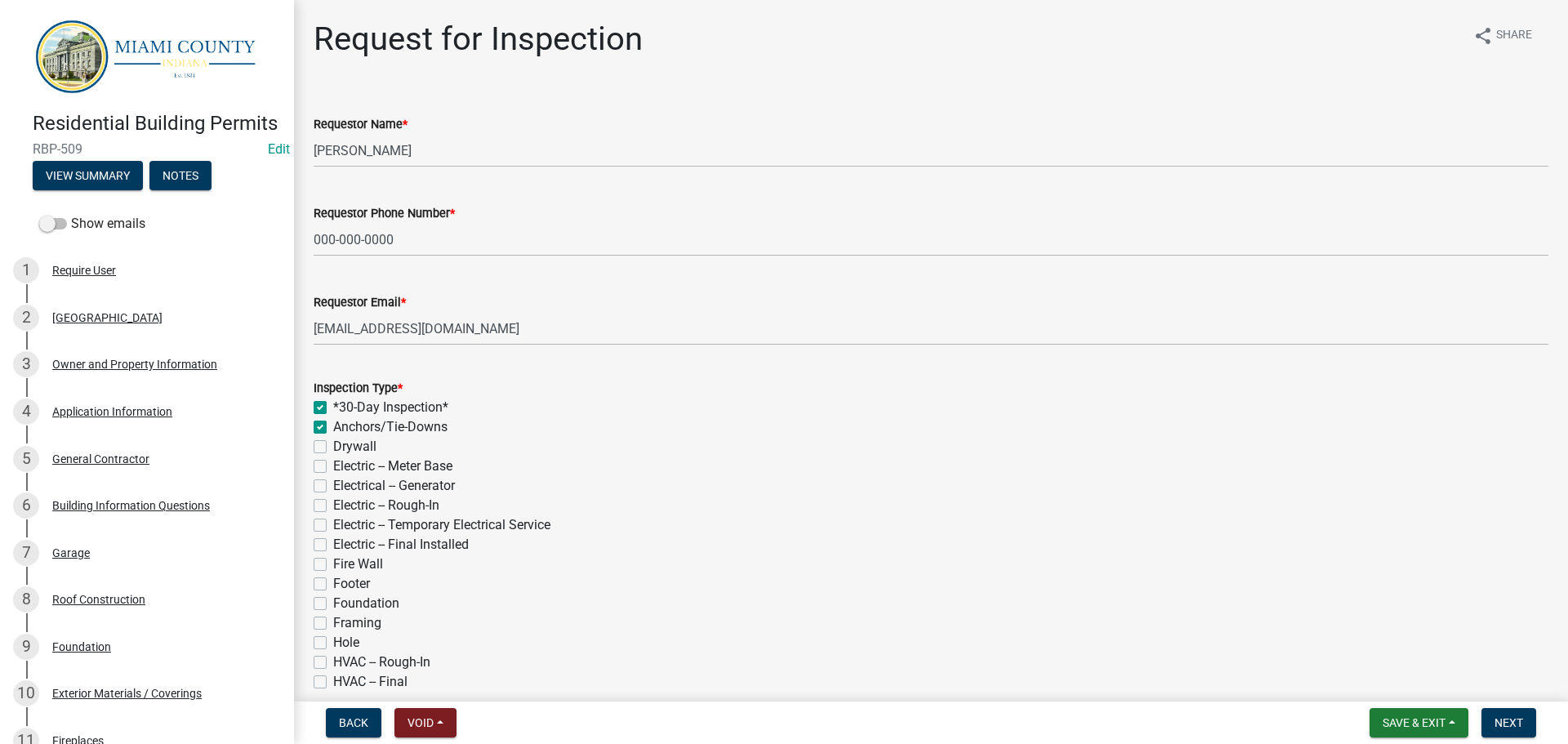
click at [313, 480] on div "Inspection Type * *30-Day Inspection* Anchors/Tie-Downs Drywall Electric -- Met…" at bounding box center [931, 623] width 1260 height 529
click at [334, 437] on label "Anchors/Tie-Downs" at bounding box center [391, 427] width 114 height 20
click at [334, 428] on input "Anchors/Tie-Downs" at bounding box center [339, 422] width 11 height 11
checkbox input "false"
checkbox input "true"
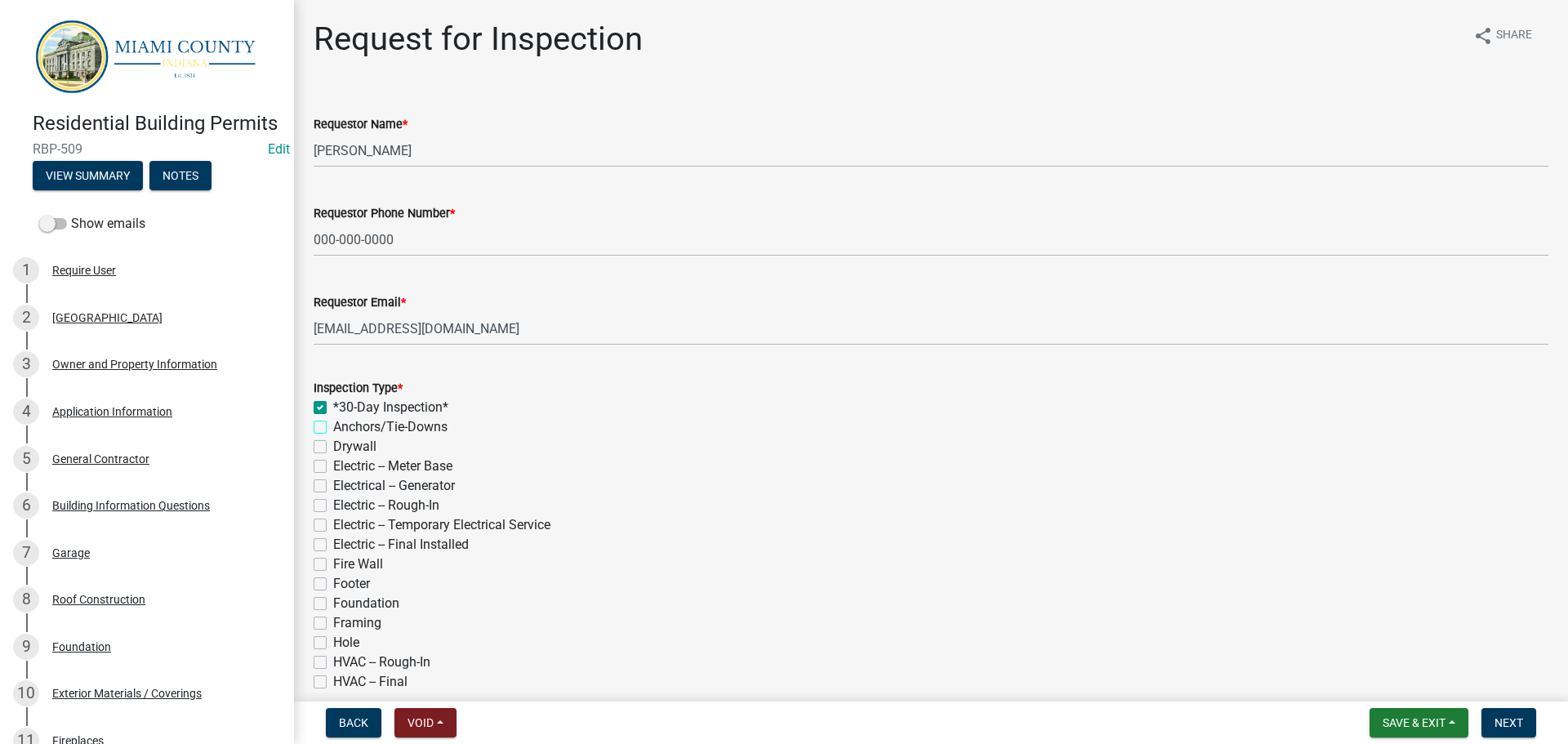
checkbox input "false"
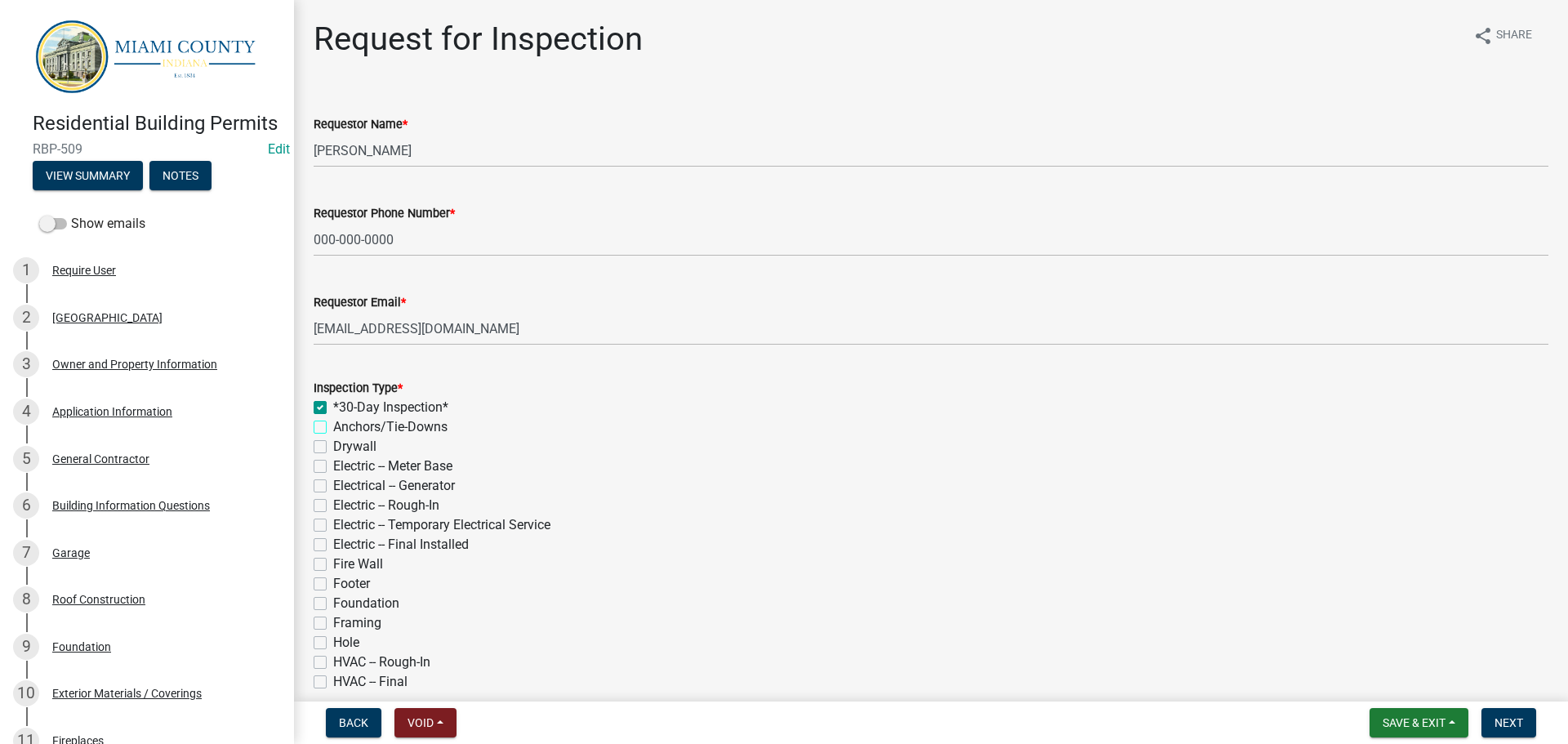
checkbox input "false"
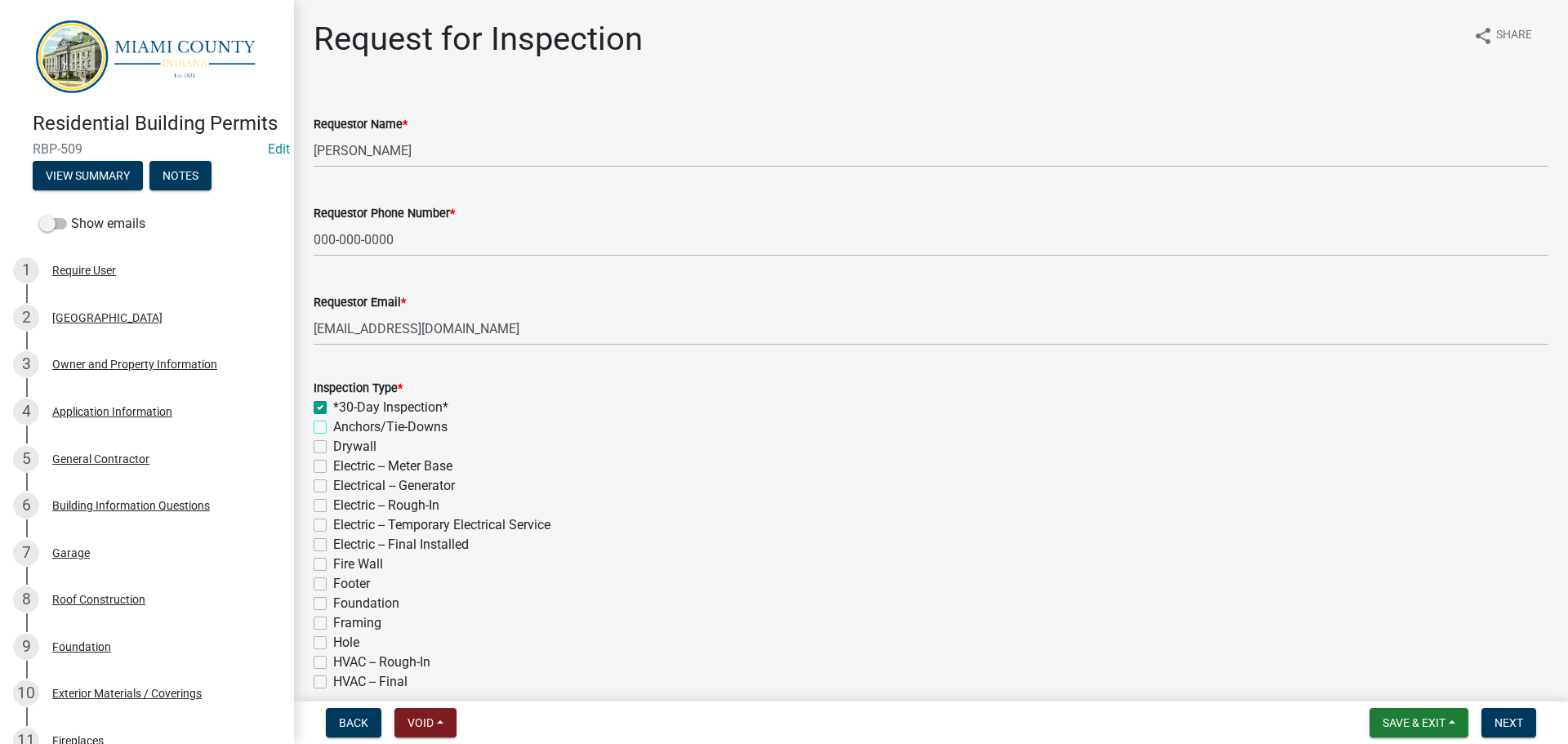
checkbox input "false"
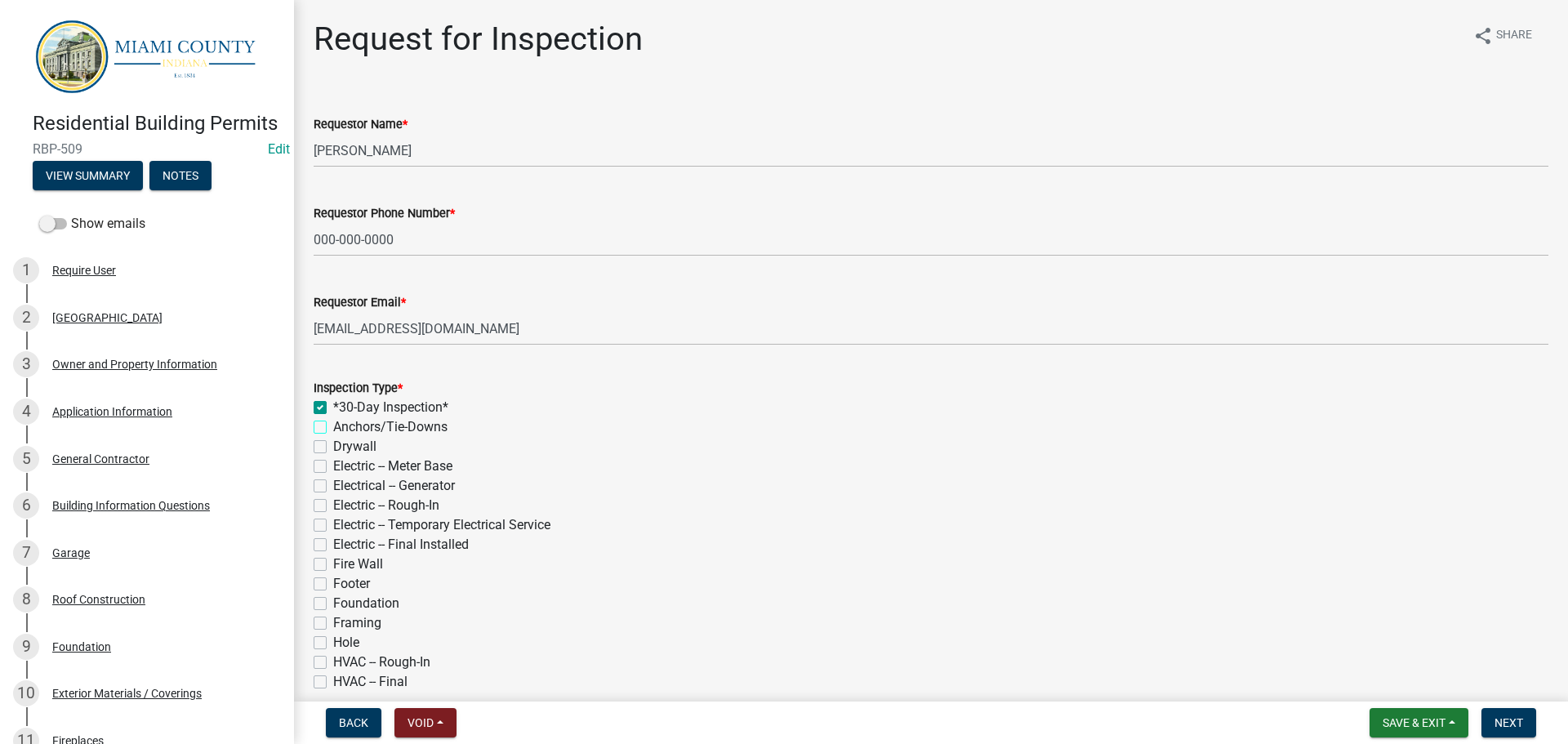
checkbox input "false"
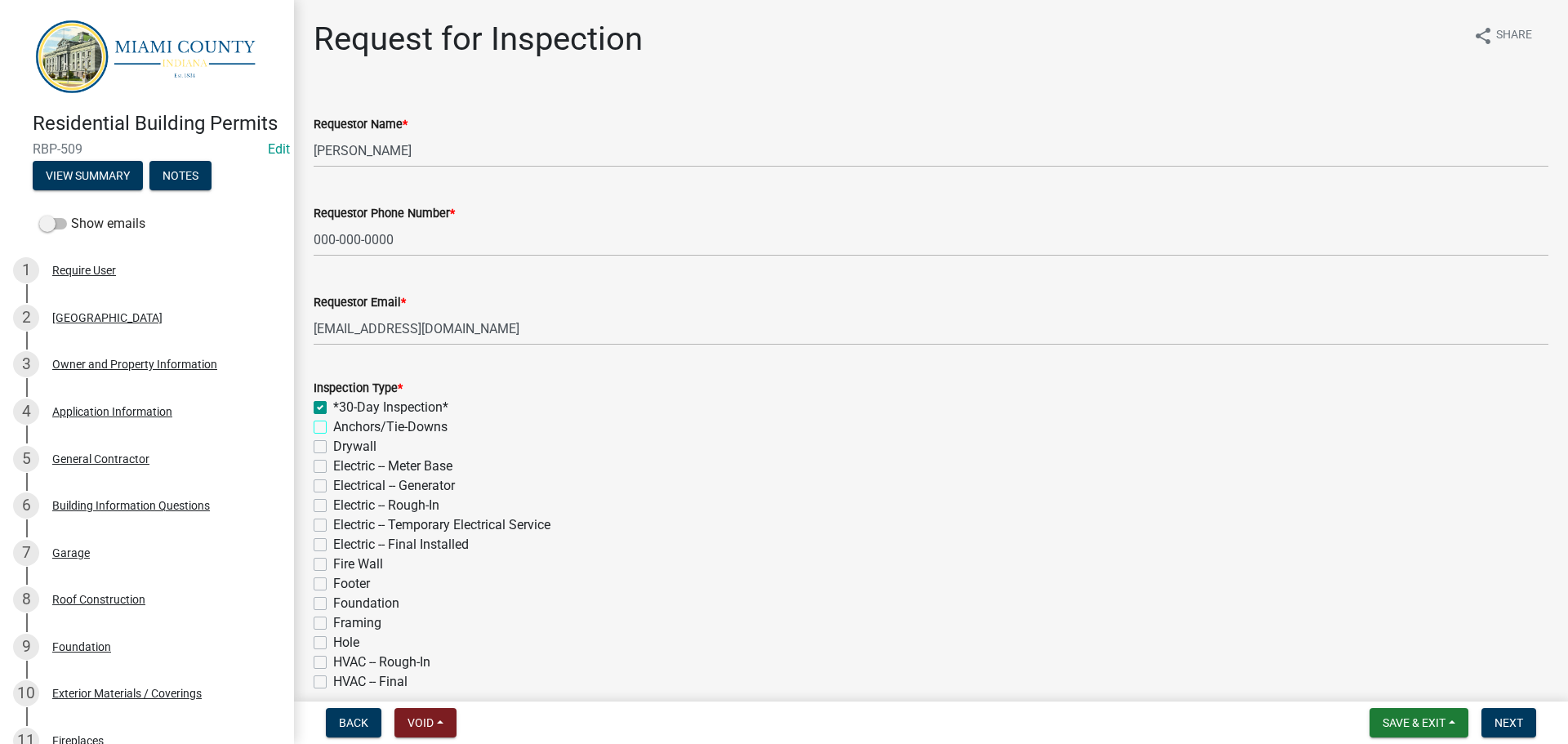
checkbox input "false"
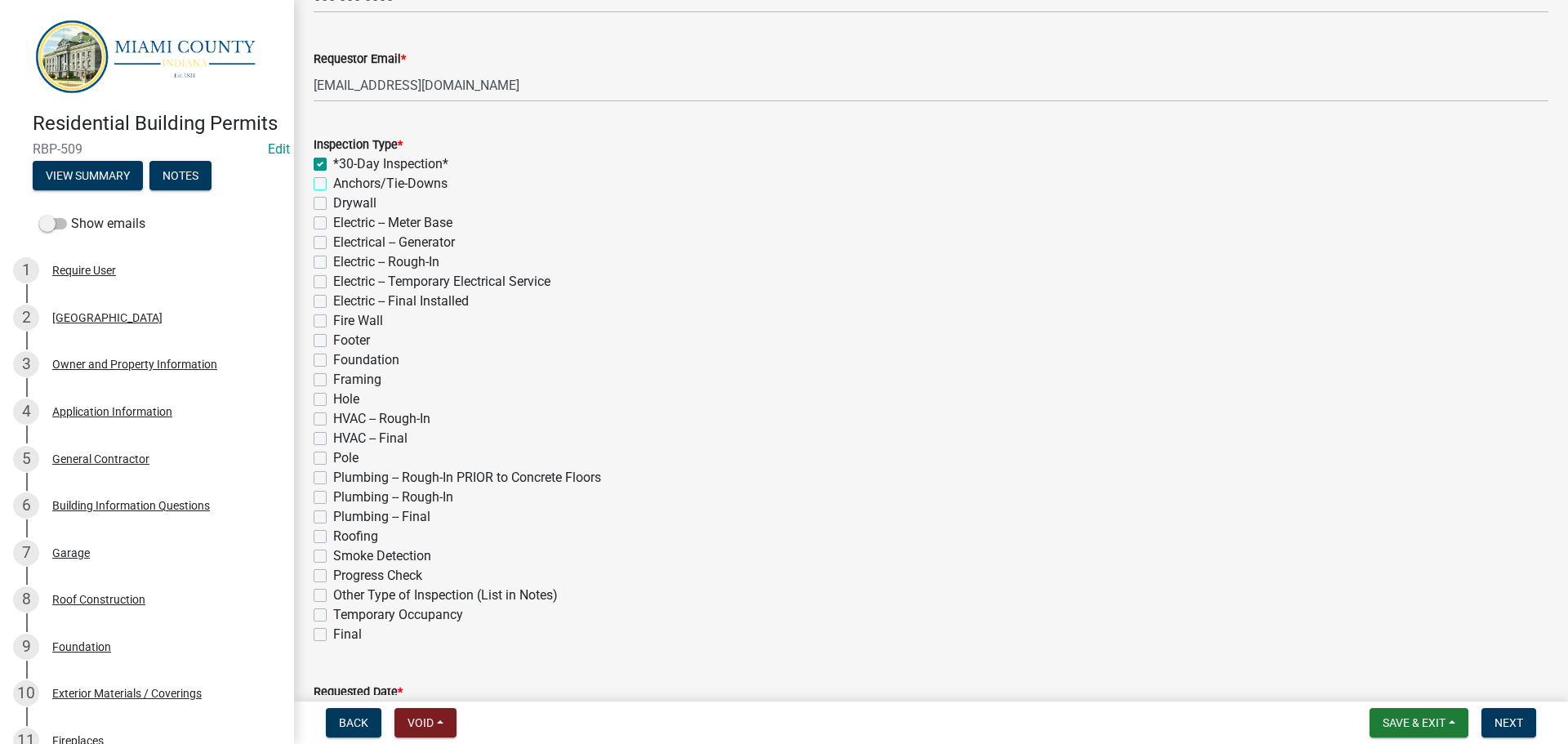
scroll to position [245, 0]
click at [334, 466] on label "Pole" at bounding box center [346, 457] width 26 height 20
click at [334, 458] on input "Pole" at bounding box center [339, 452] width 11 height 11
checkbox input "true"
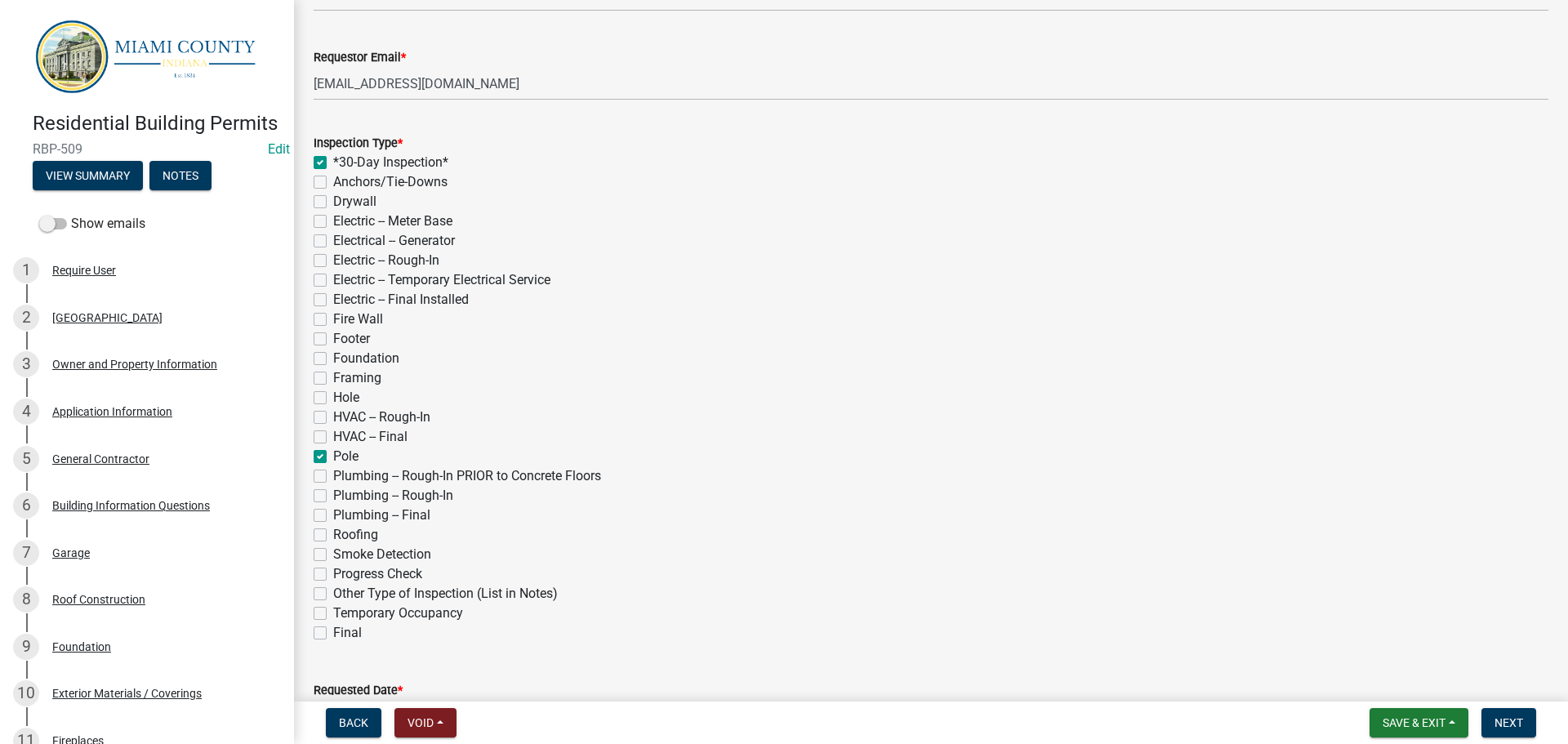
checkbox input "false"
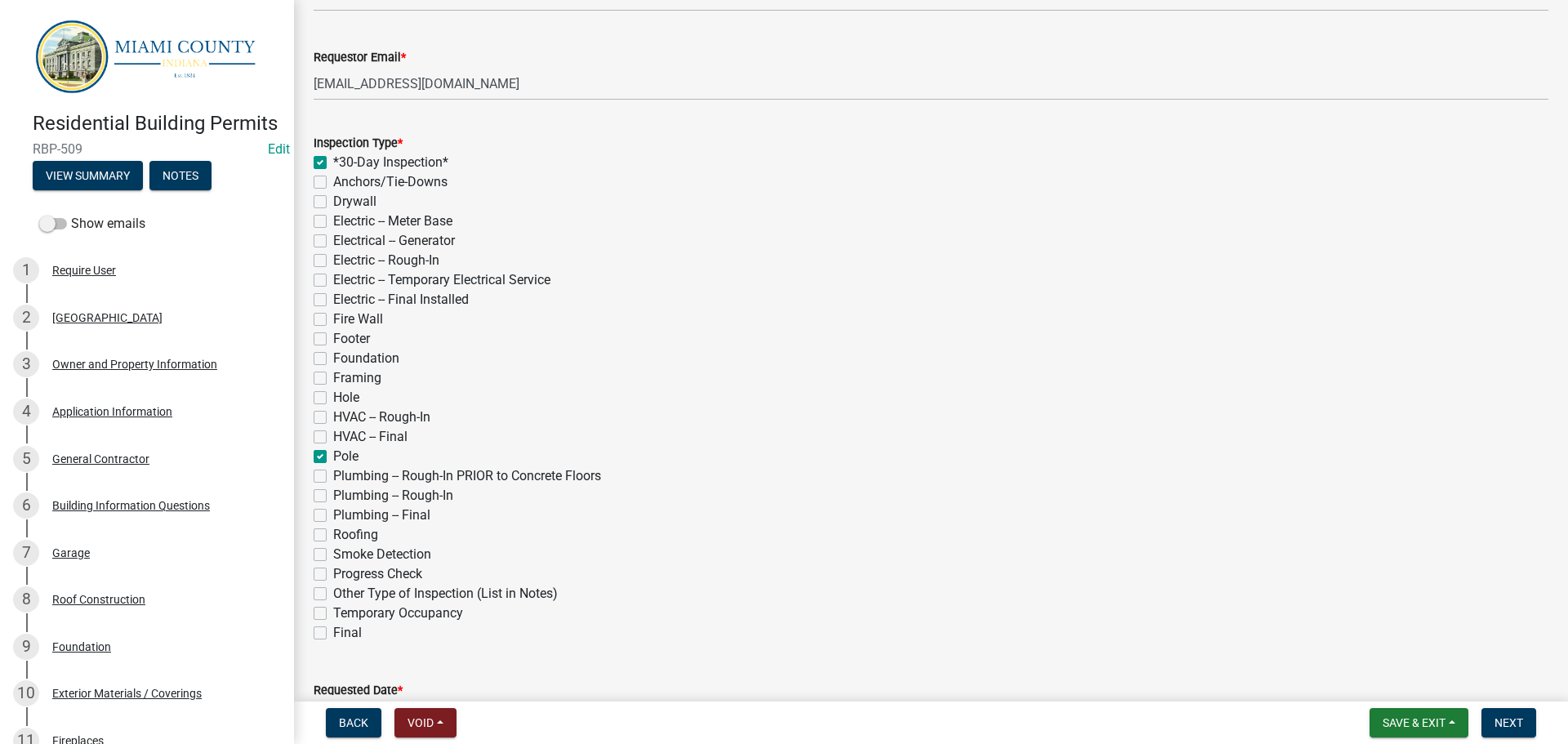
checkbox input "false"
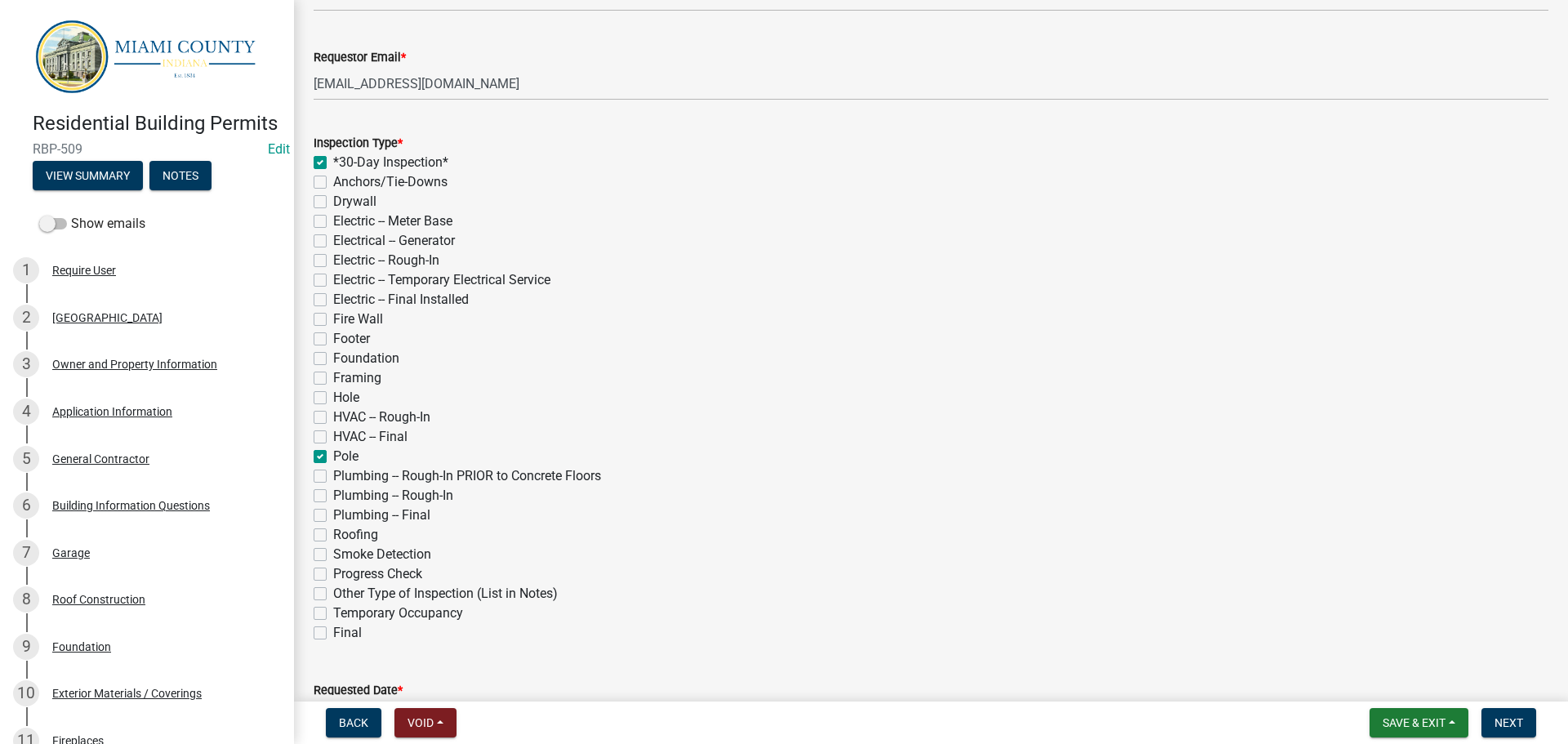
checkbox input "false"
checkbox input "true"
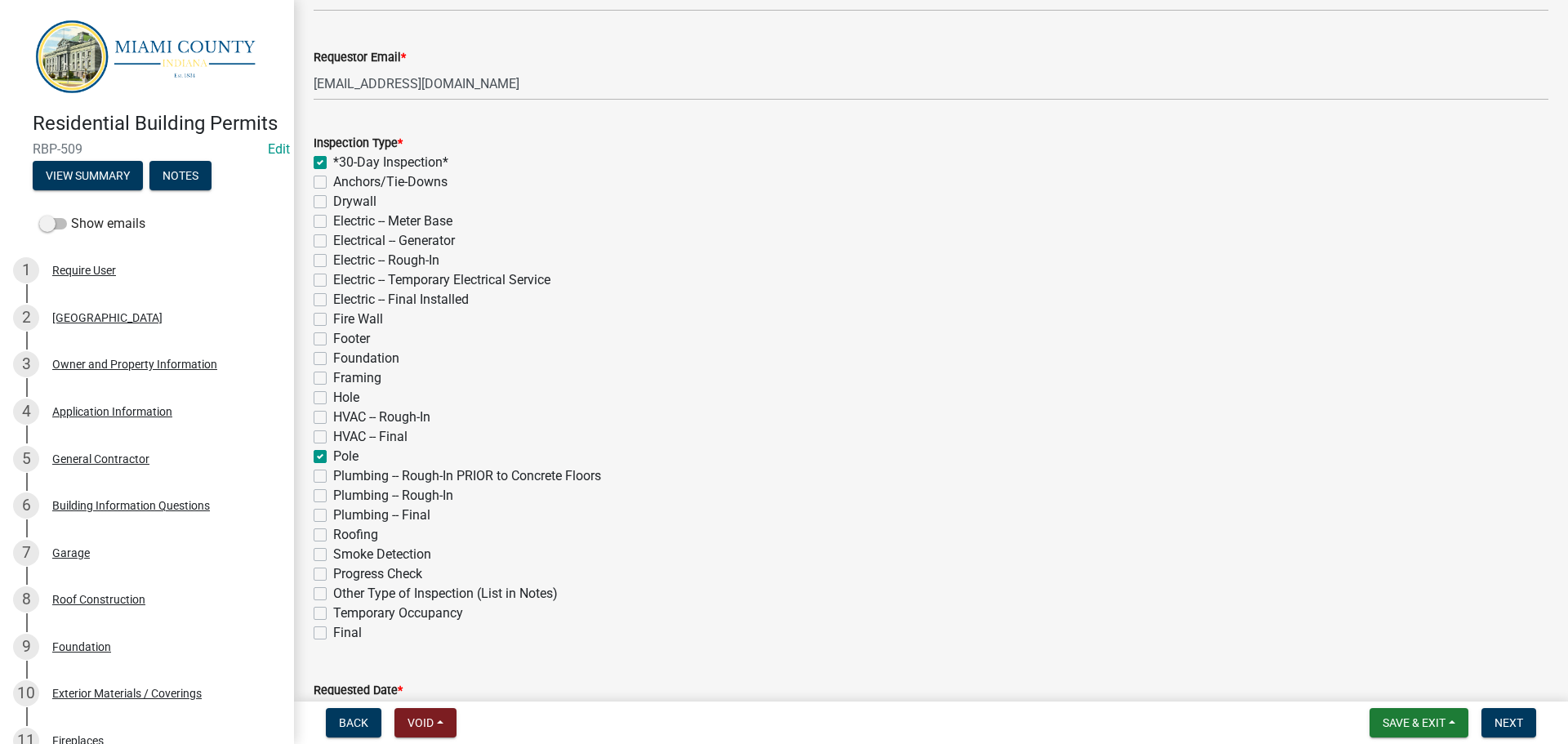
checkbox input "false"
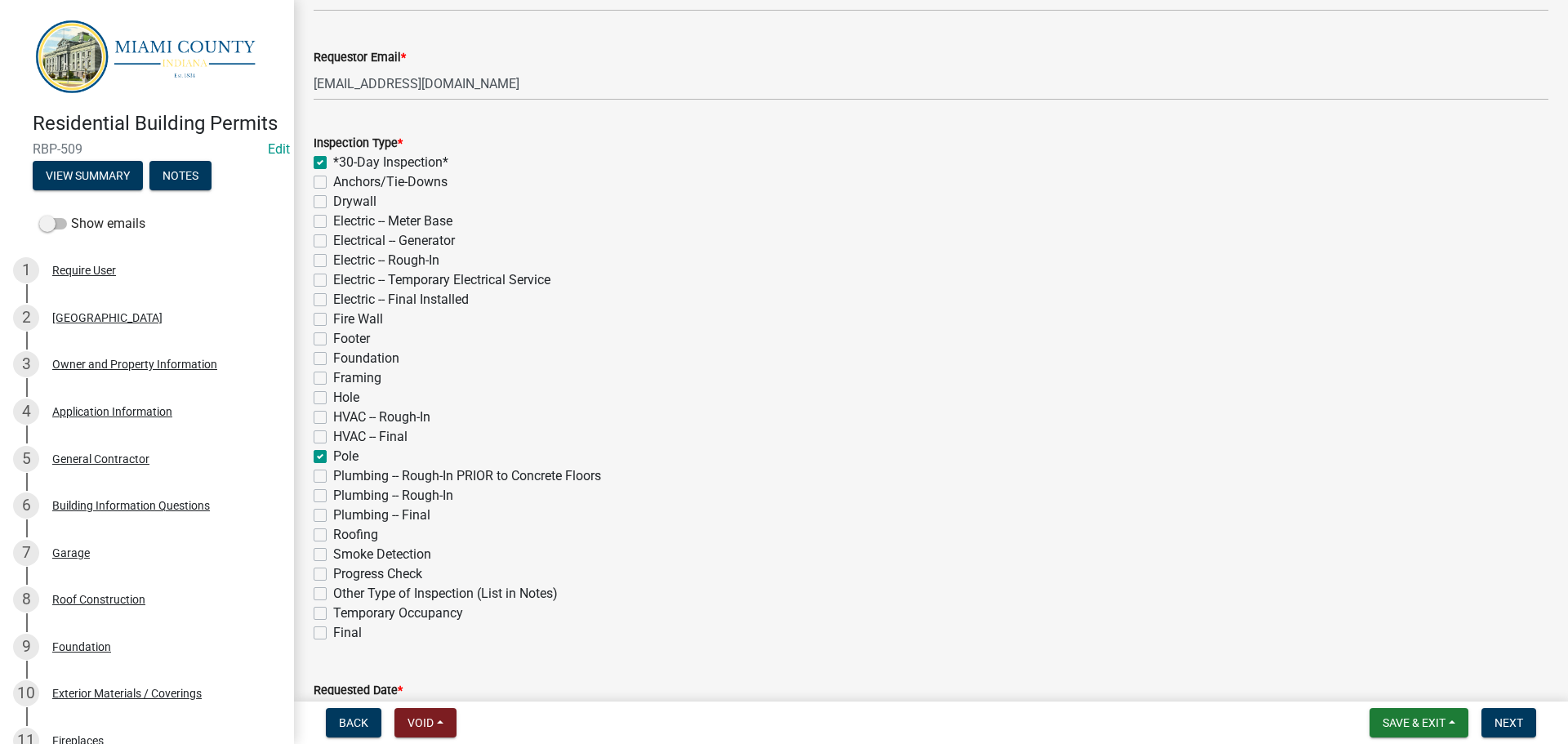
checkbox input "false"
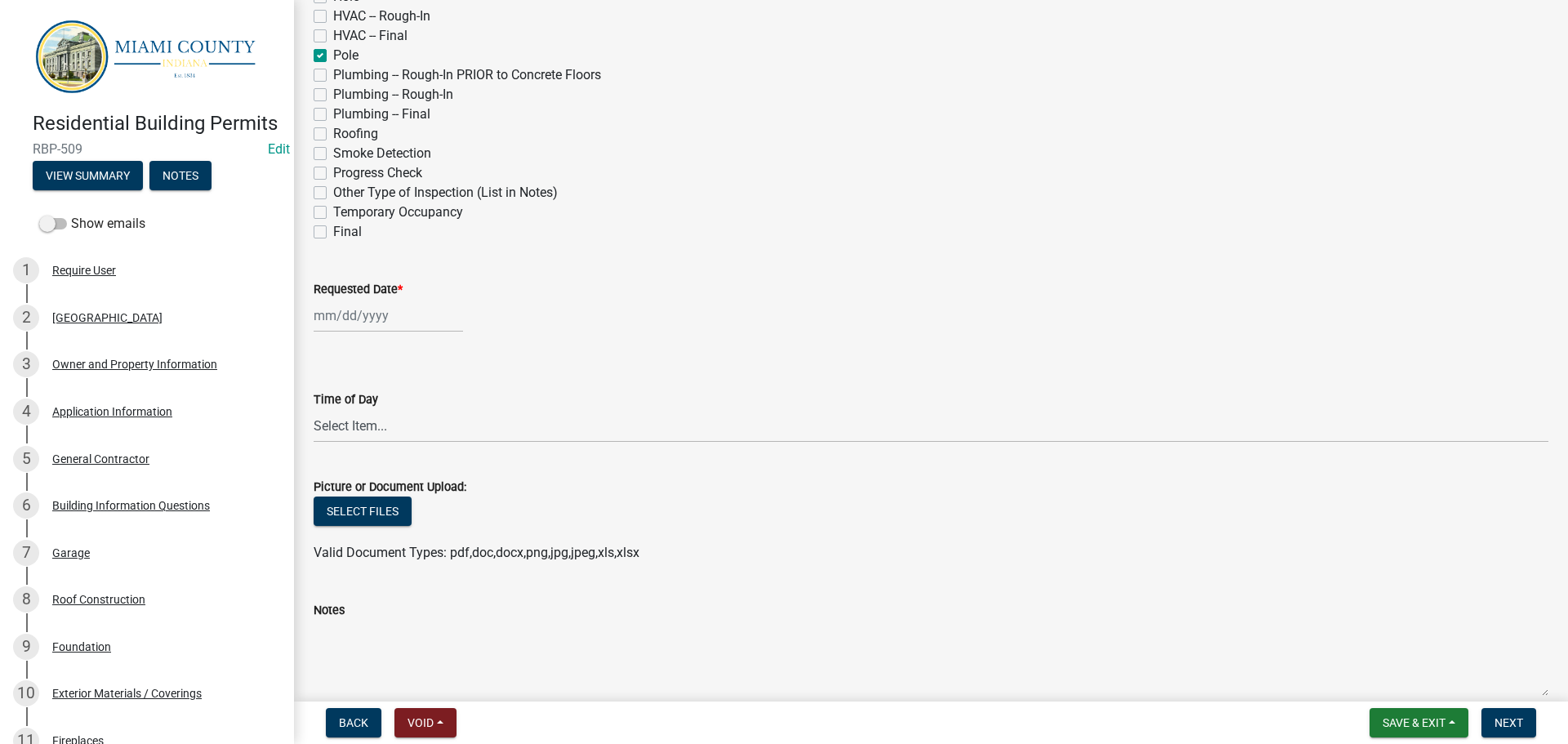
scroll to position [653, 0]
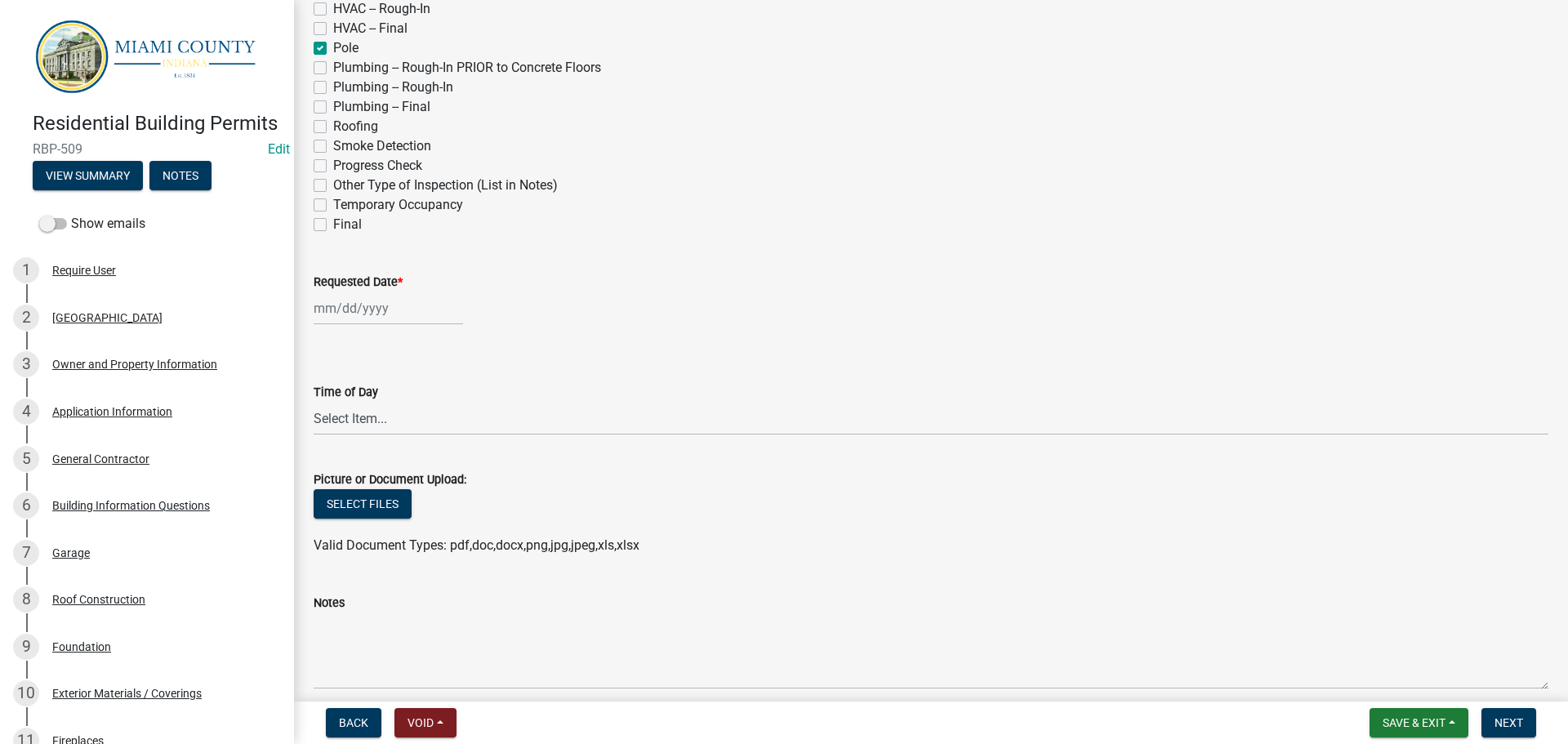
checkbox input "true"
checkbox input "false"
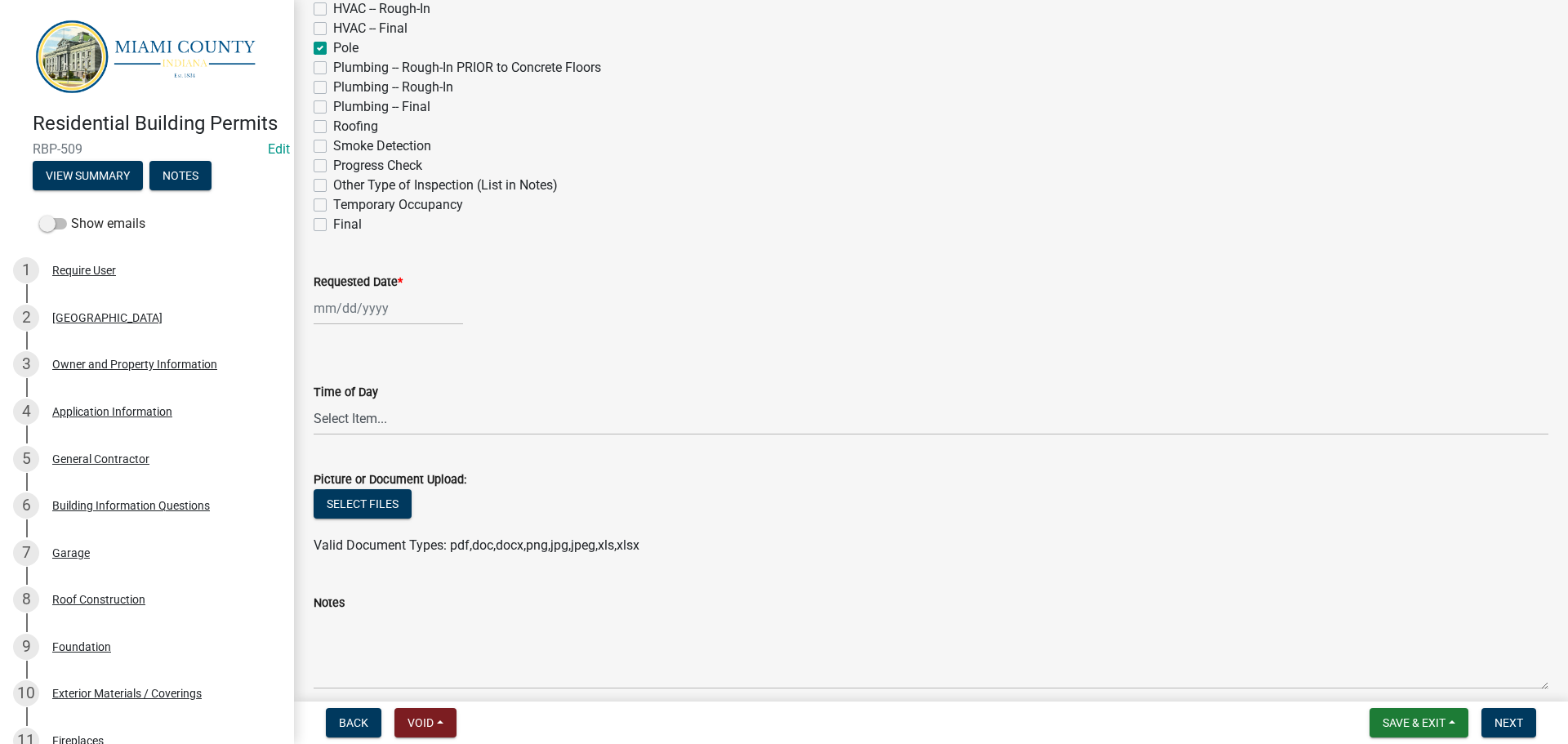
checkbox input "false"
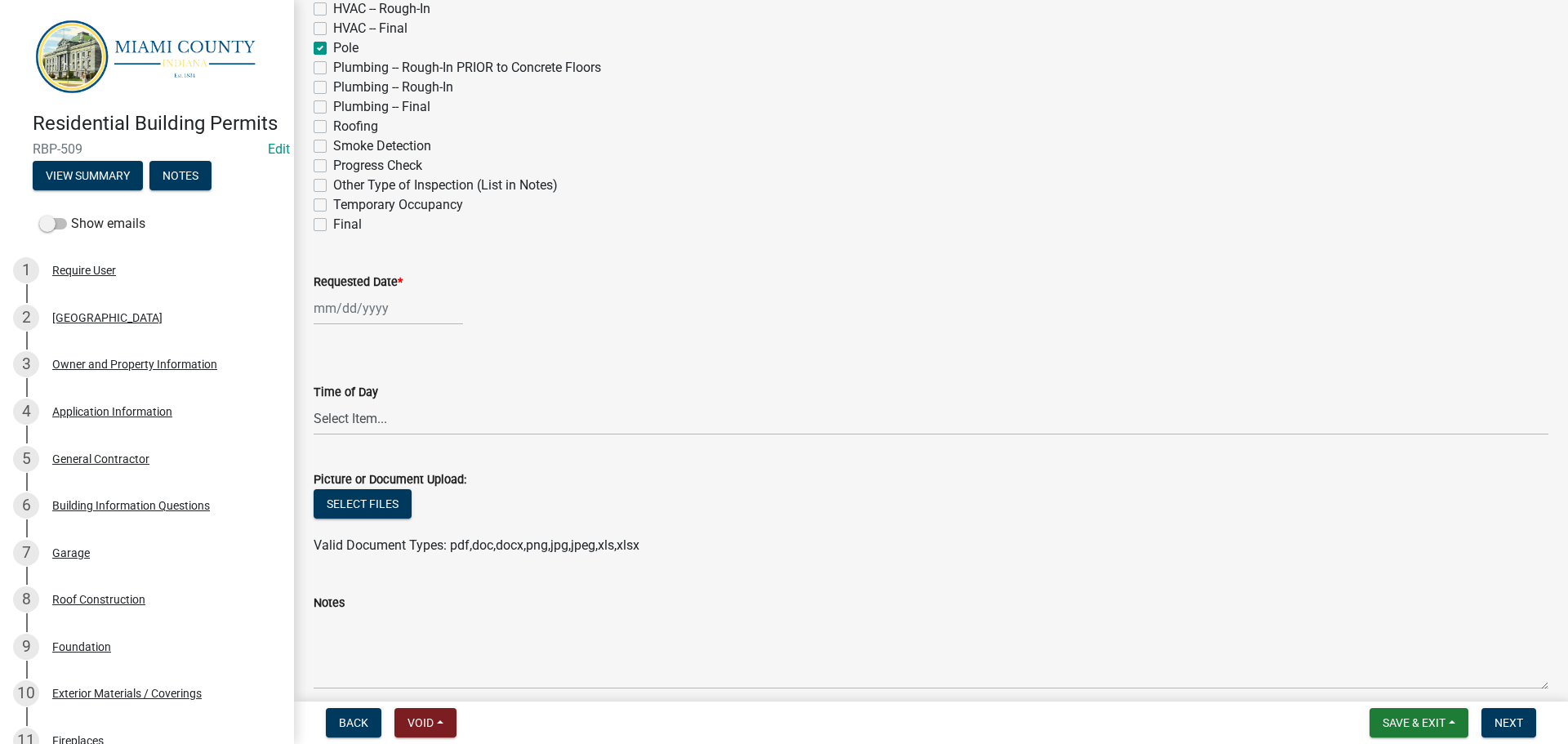
checkbox input "false"
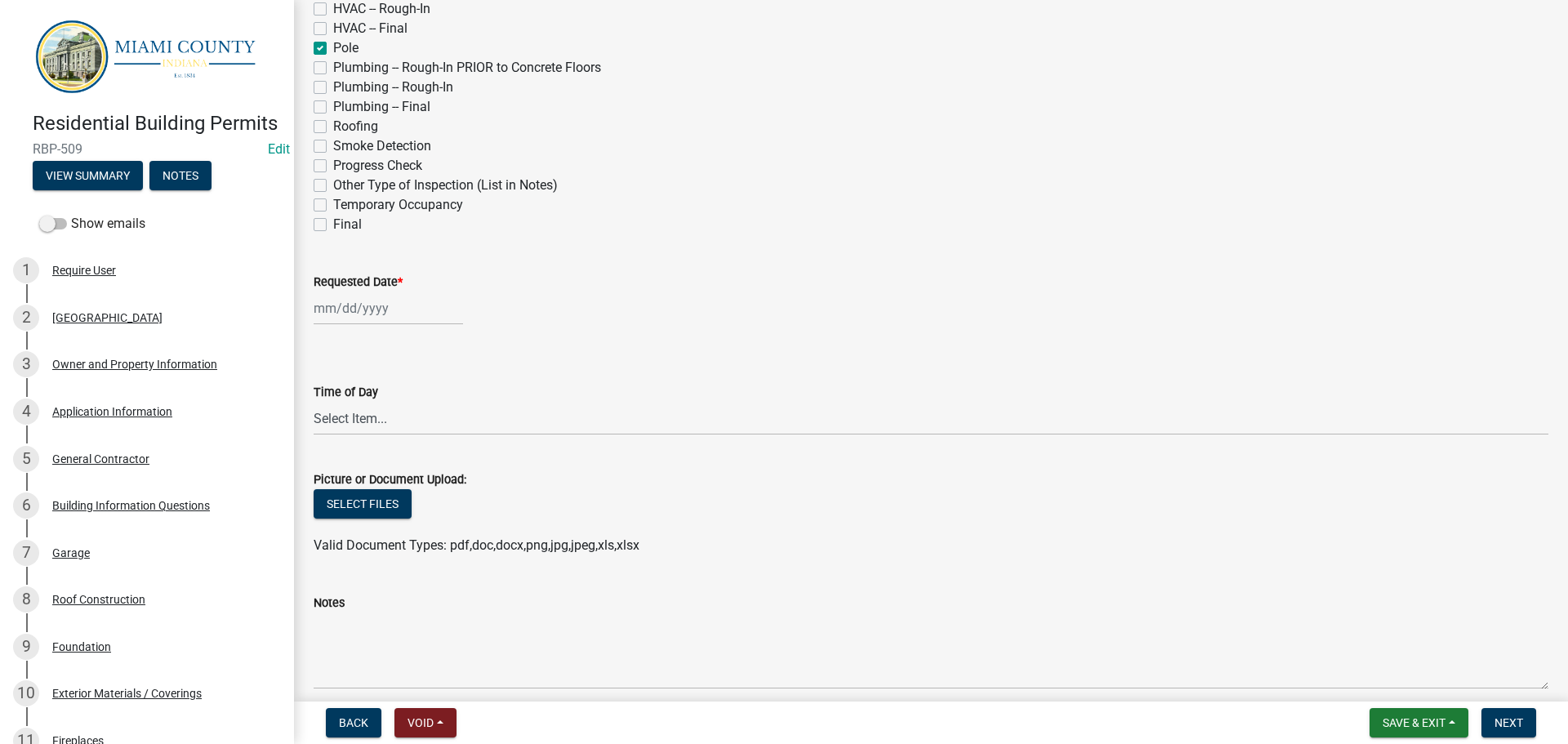
checkbox input "true"
checkbox input "false"
checkbox input "true"
checkbox input "false"
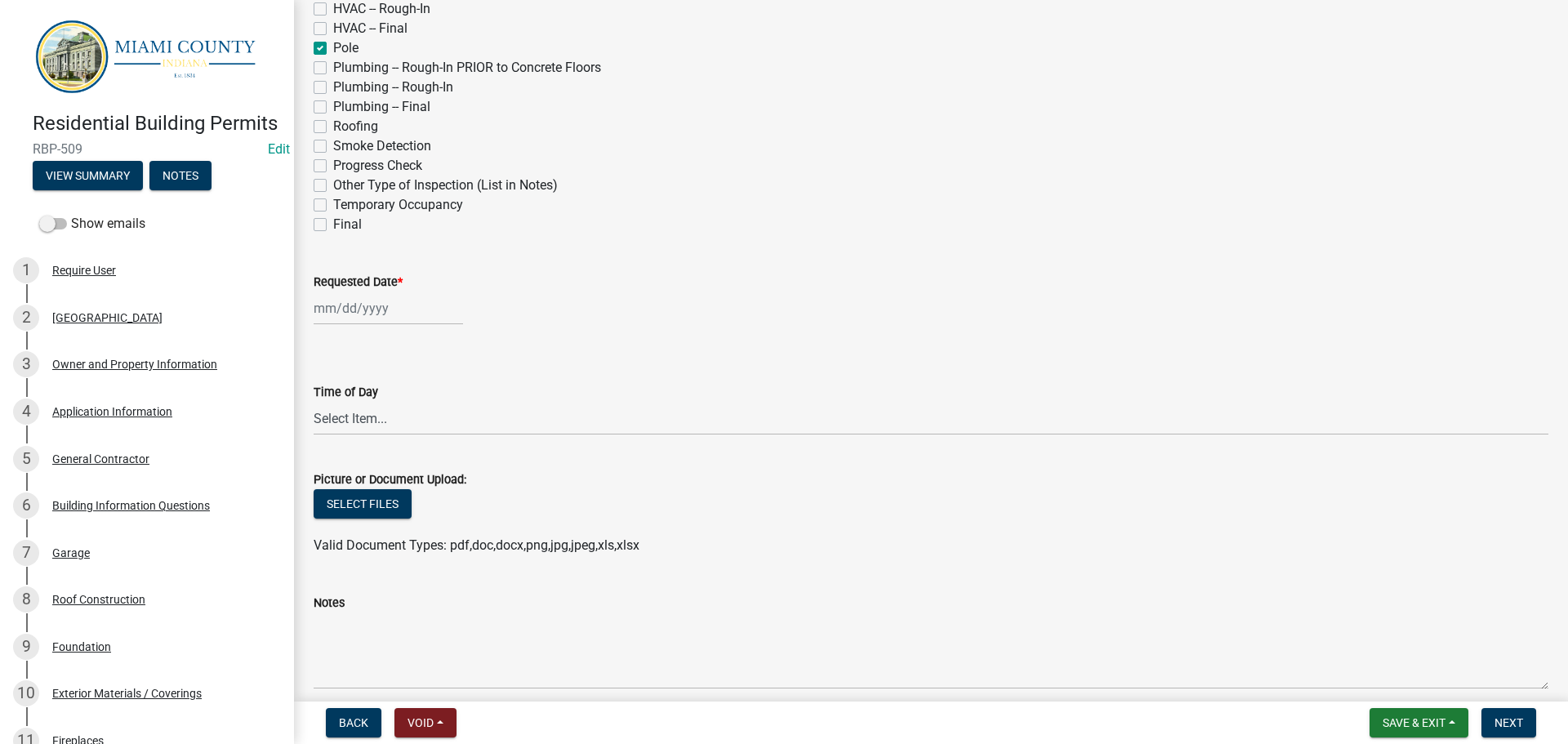
checkbox input "false"
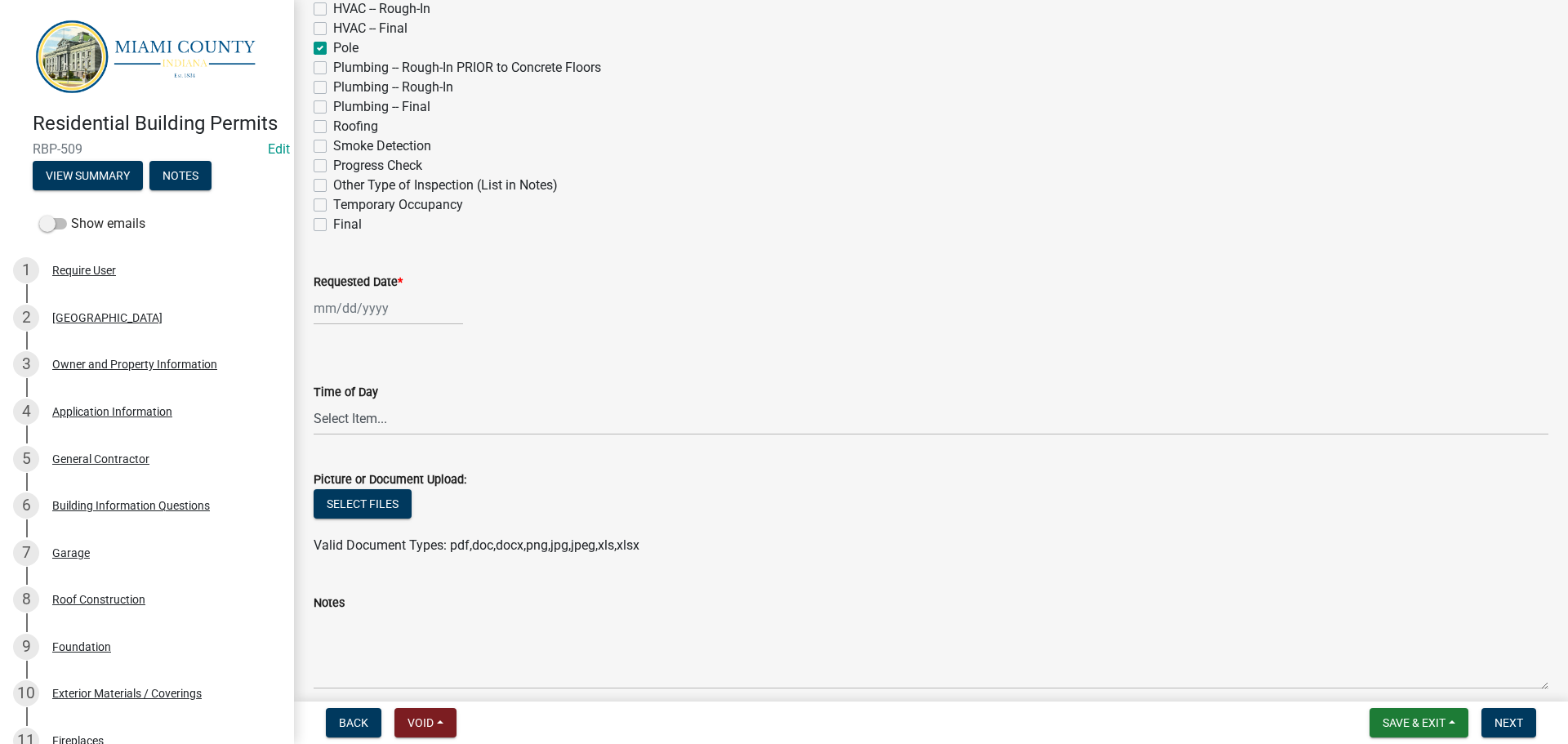
checkbox input "false"
click at [354, 325] on div at bounding box center [389, 308] width 150 height 33
select select "9"
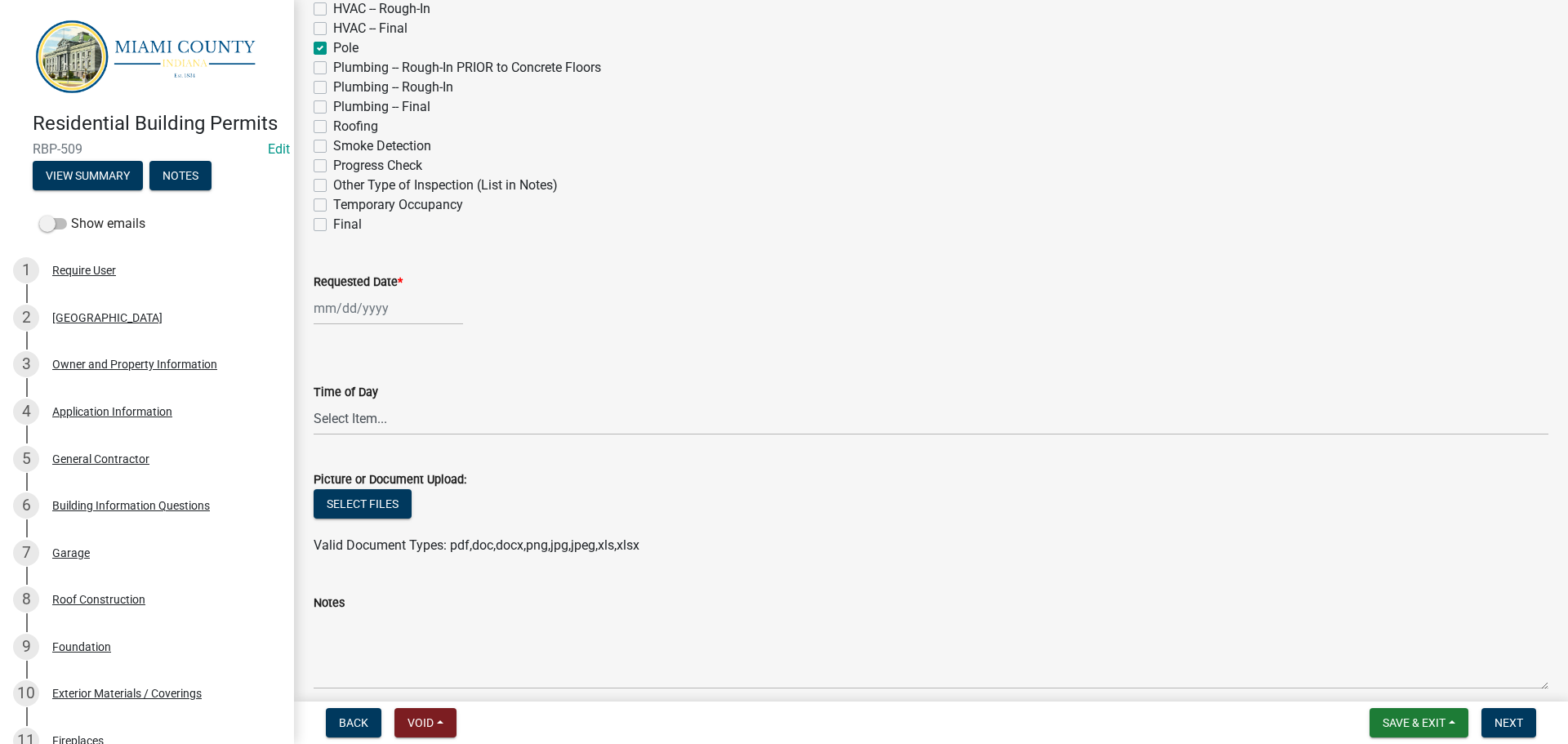
select select "2025"
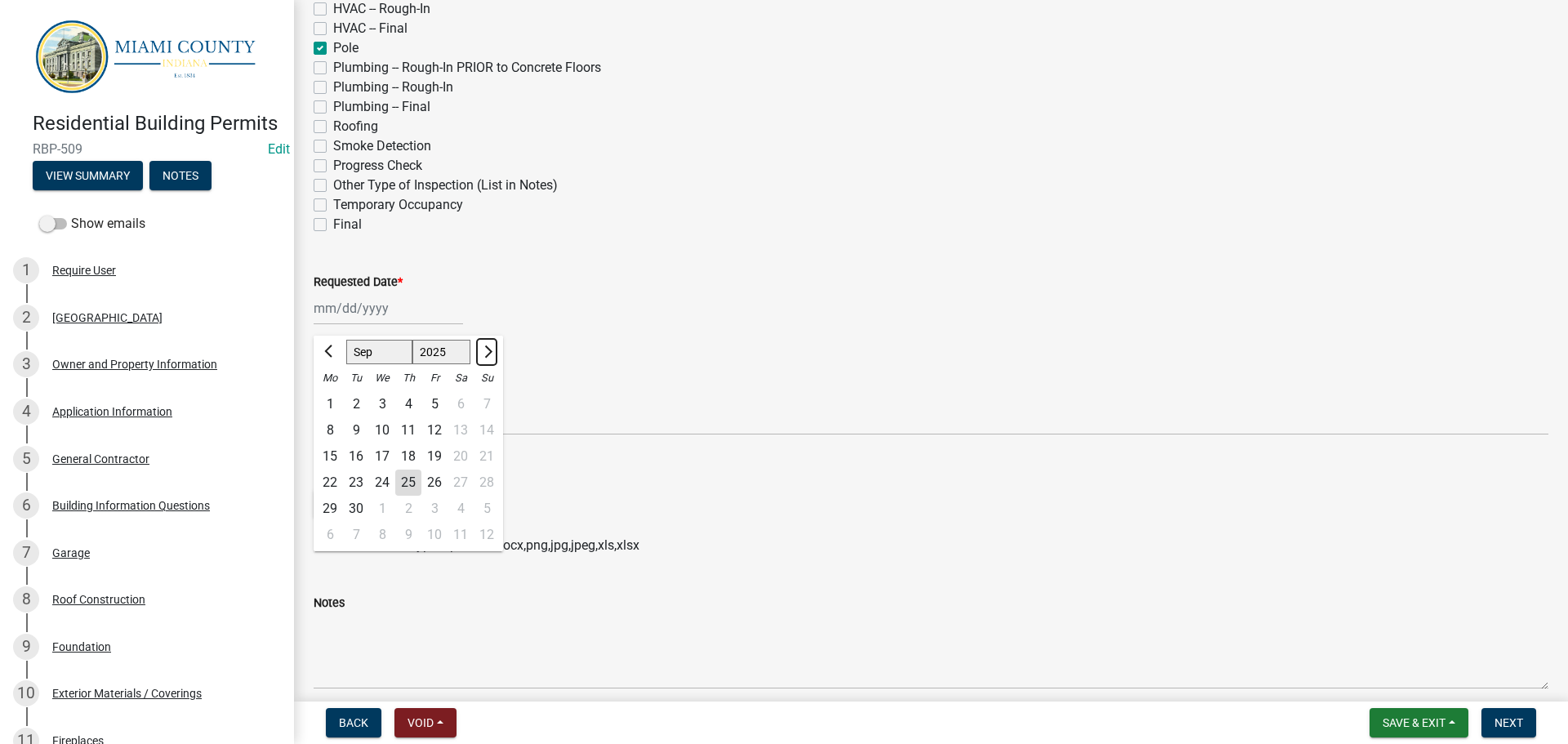
click at [497, 365] on button "Next month" at bounding box center [487, 351] width 20 height 27
select select "10"
click at [421, 496] on div "23" at bounding box center [408, 482] width 27 height 27
type input "10/23/2025"
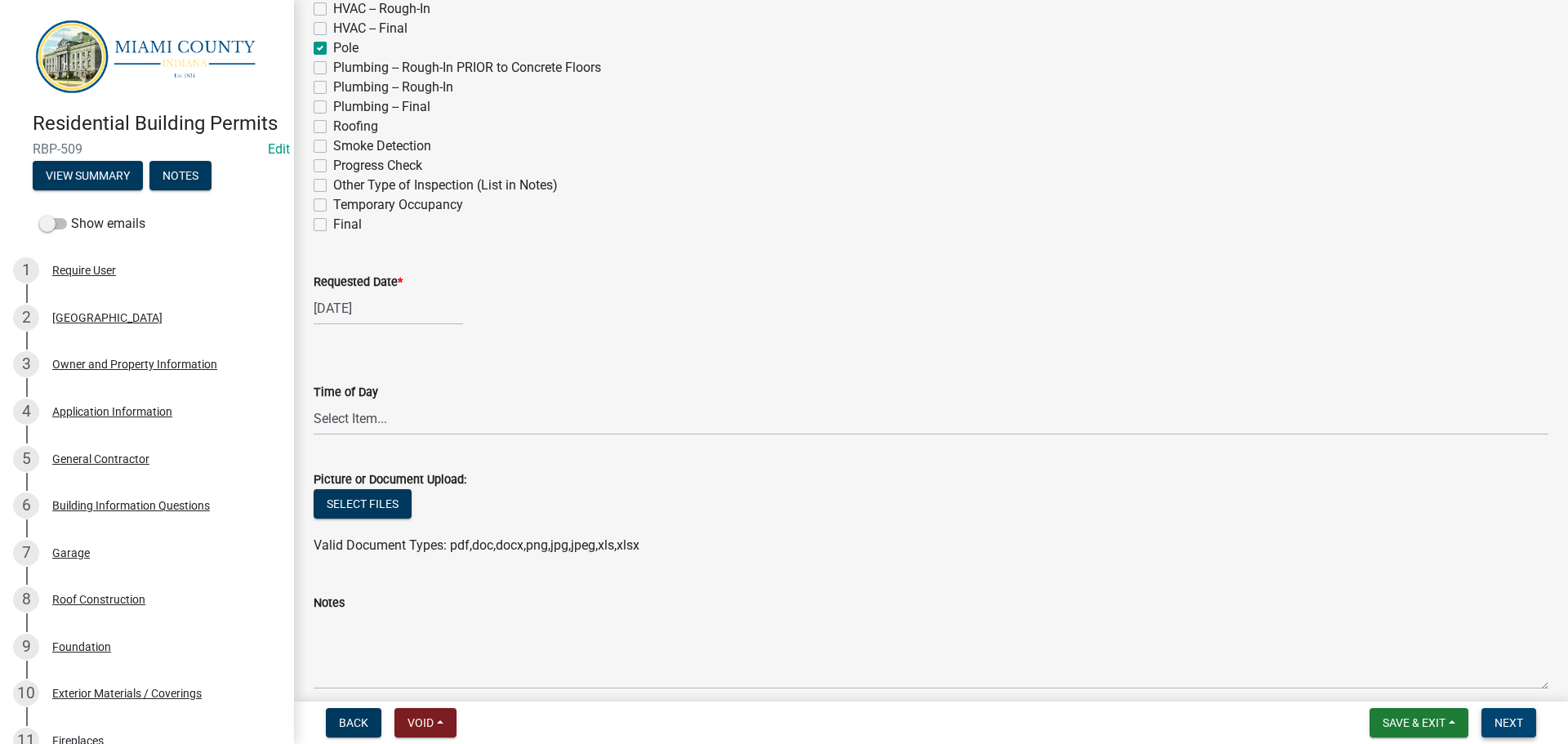
click at [1496, 708] on button "Next" at bounding box center [1509, 722] width 55 height 30
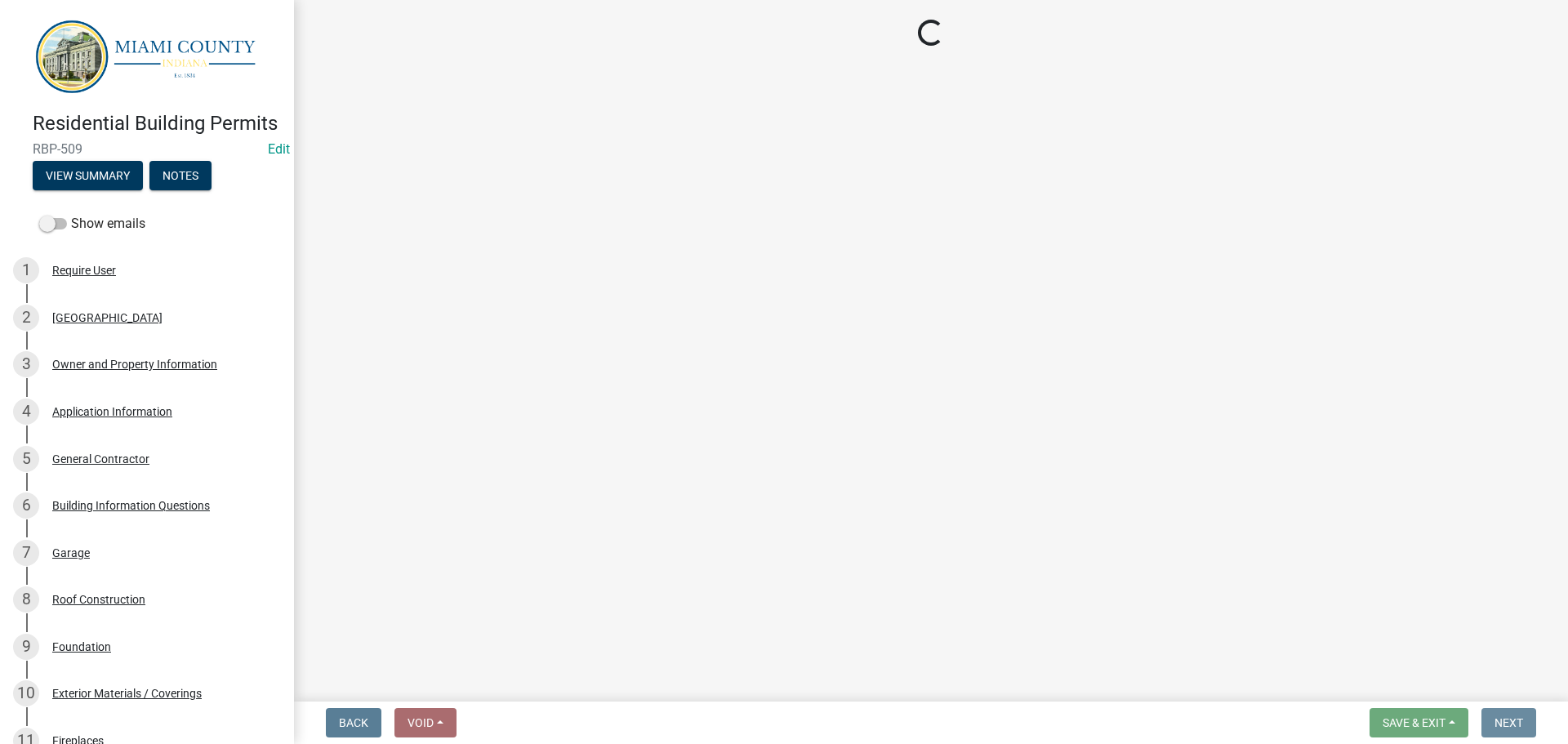
scroll to position [0, 0]
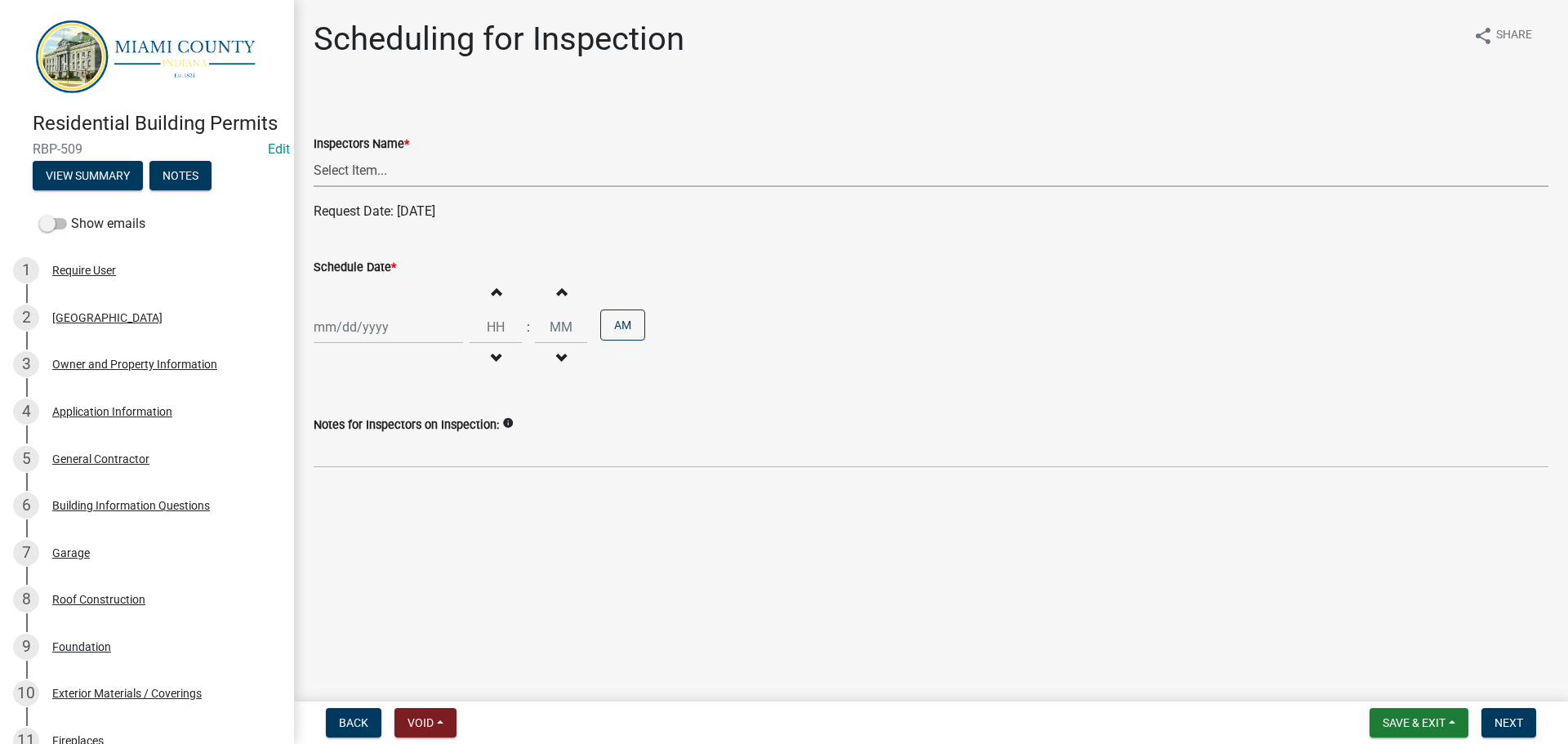
click at [367, 187] on select "Select Item... bmthomas (Brooklyn Thomas) croser (Corey) megangipson (Megan Gip…" at bounding box center [931, 170] width 1235 height 33
select select "25b75ae6-03c7-4280-9b34-fcf63005d5e5"
click at [316, 172] on select "Select Item... bmthomas (Brooklyn Thomas) croser (Corey) megangipson (Megan Gip…" at bounding box center [931, 170] width 1235 height 33
click at [362, 343] on div at bounding box center [389, 327] width 150 height 33
select select "9"
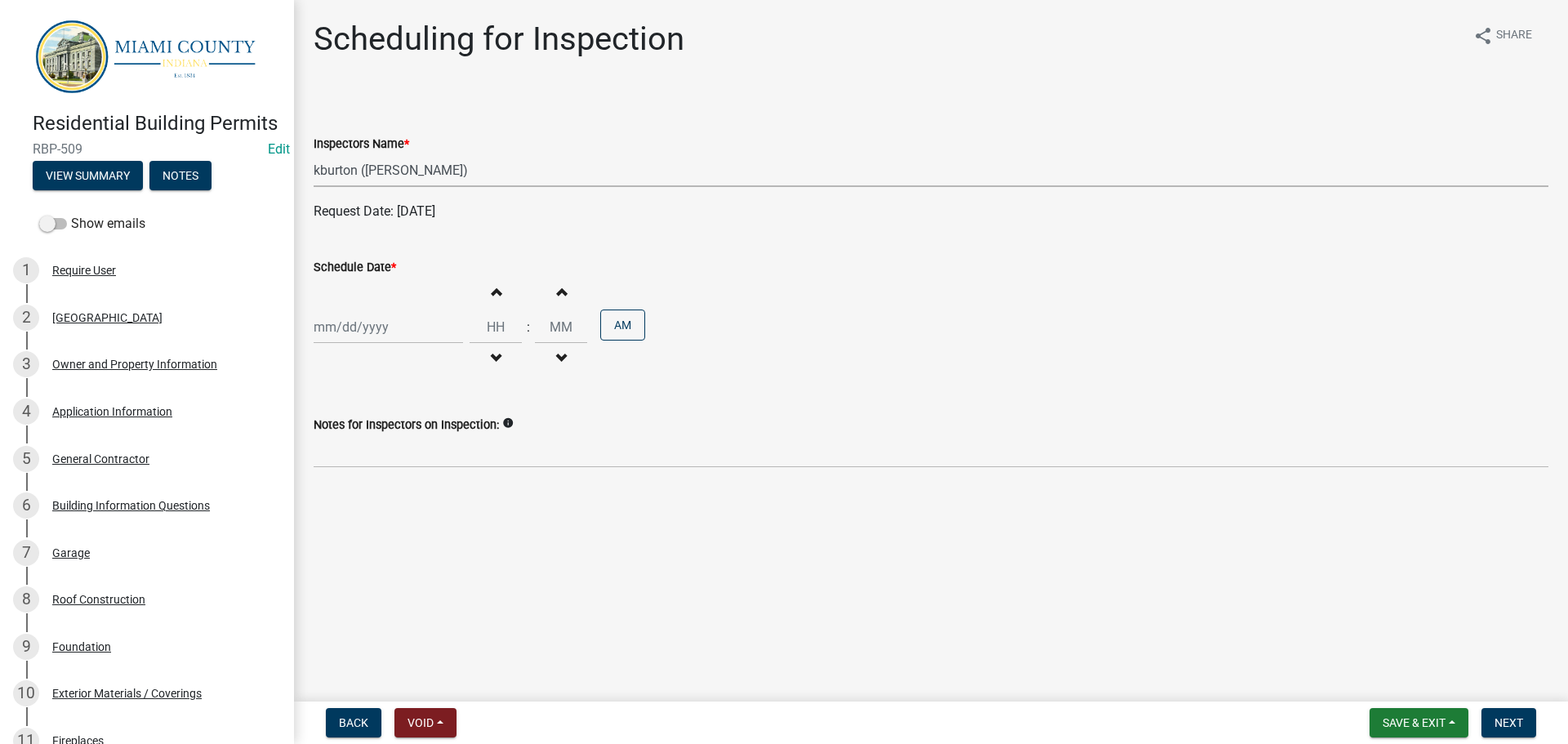
select select "2025"
click at [497, 389] on button "Next month" at bounding box center [487, 375] width 20 height 27
select select "10"
click at [421, 520] on div "23" at bounding box center [408, 506] width 27 height 27
type input "10/23/2025"
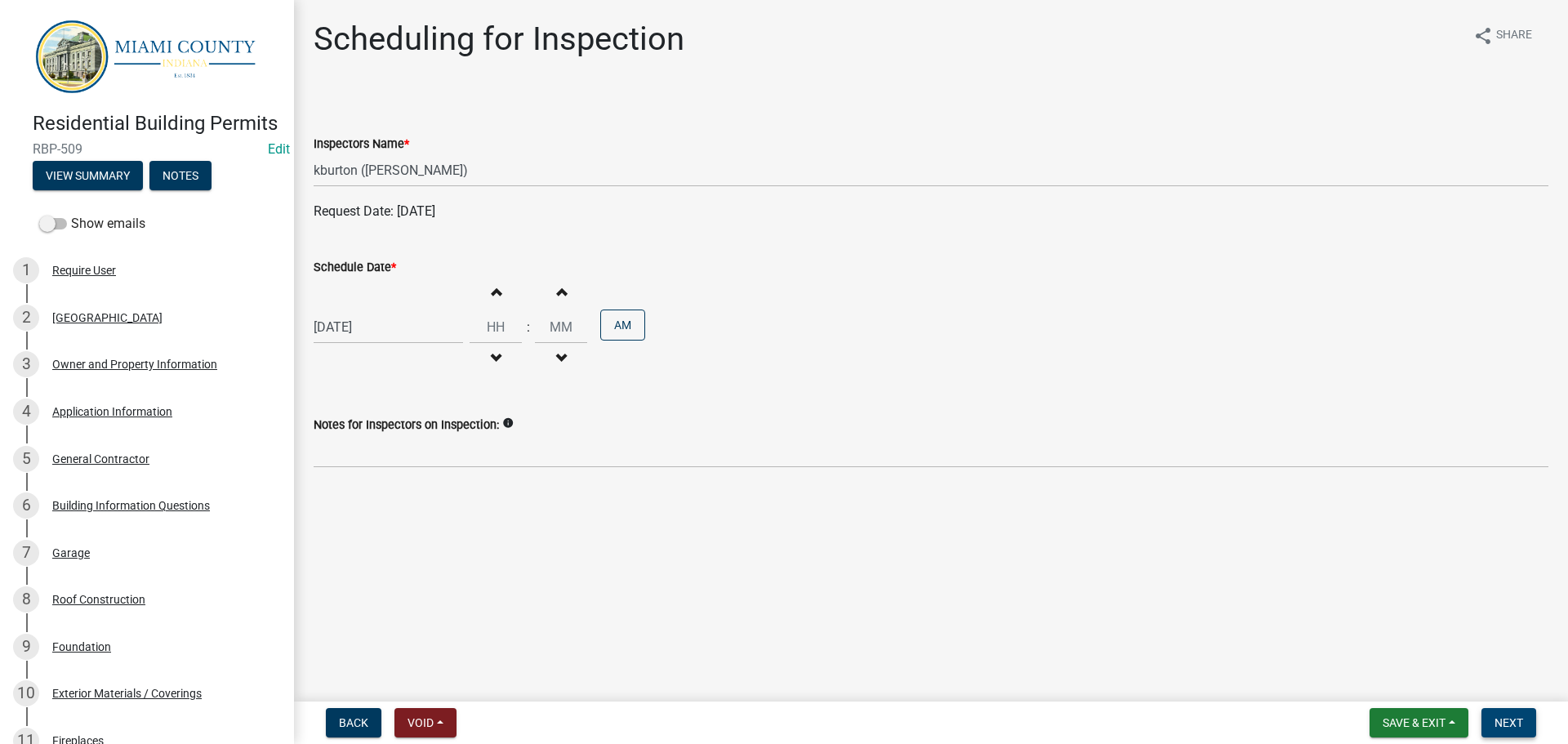
click at [1520, 722] on button "Next" at bounding box center [1509, 722] width 55 height 30
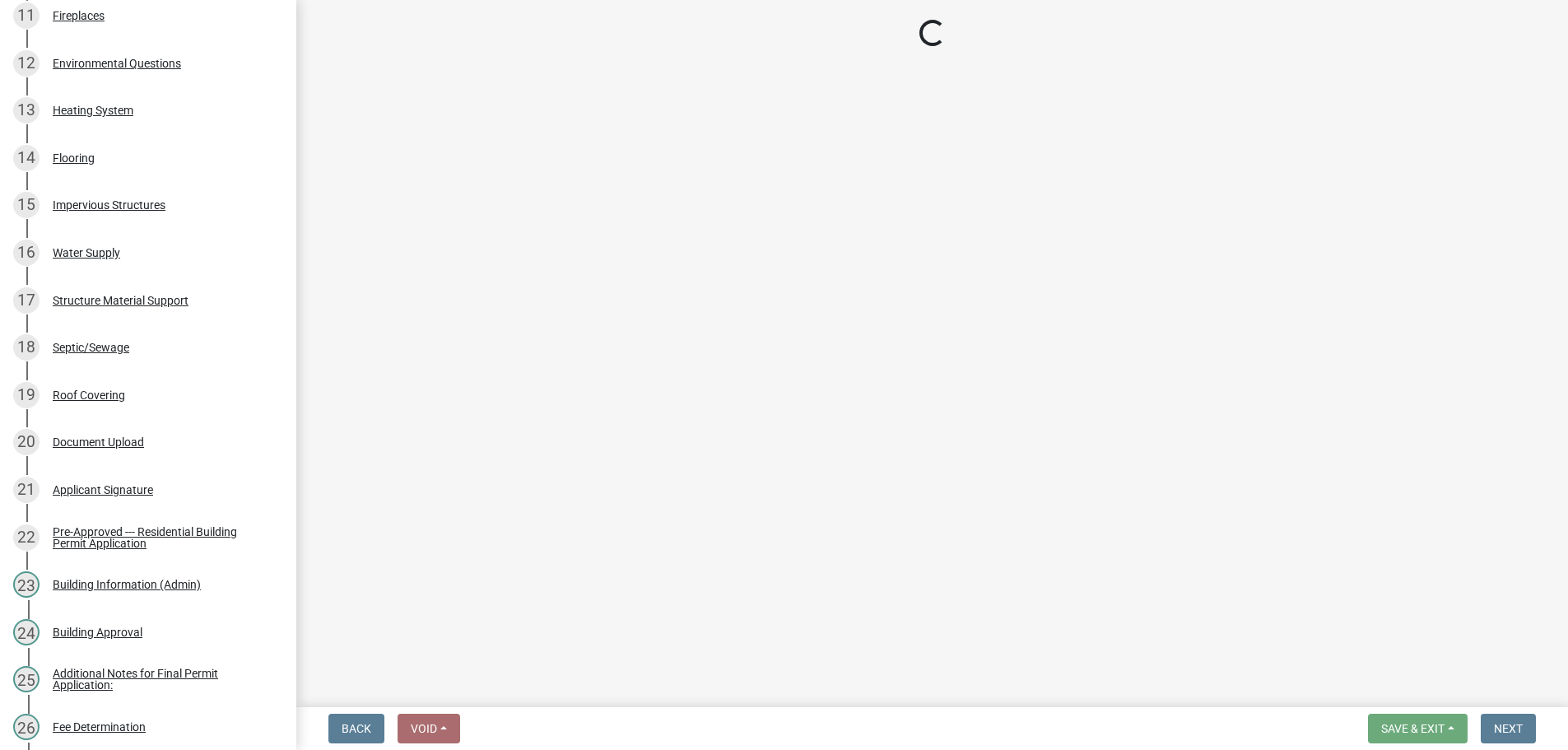
scroll to position [576, 0]
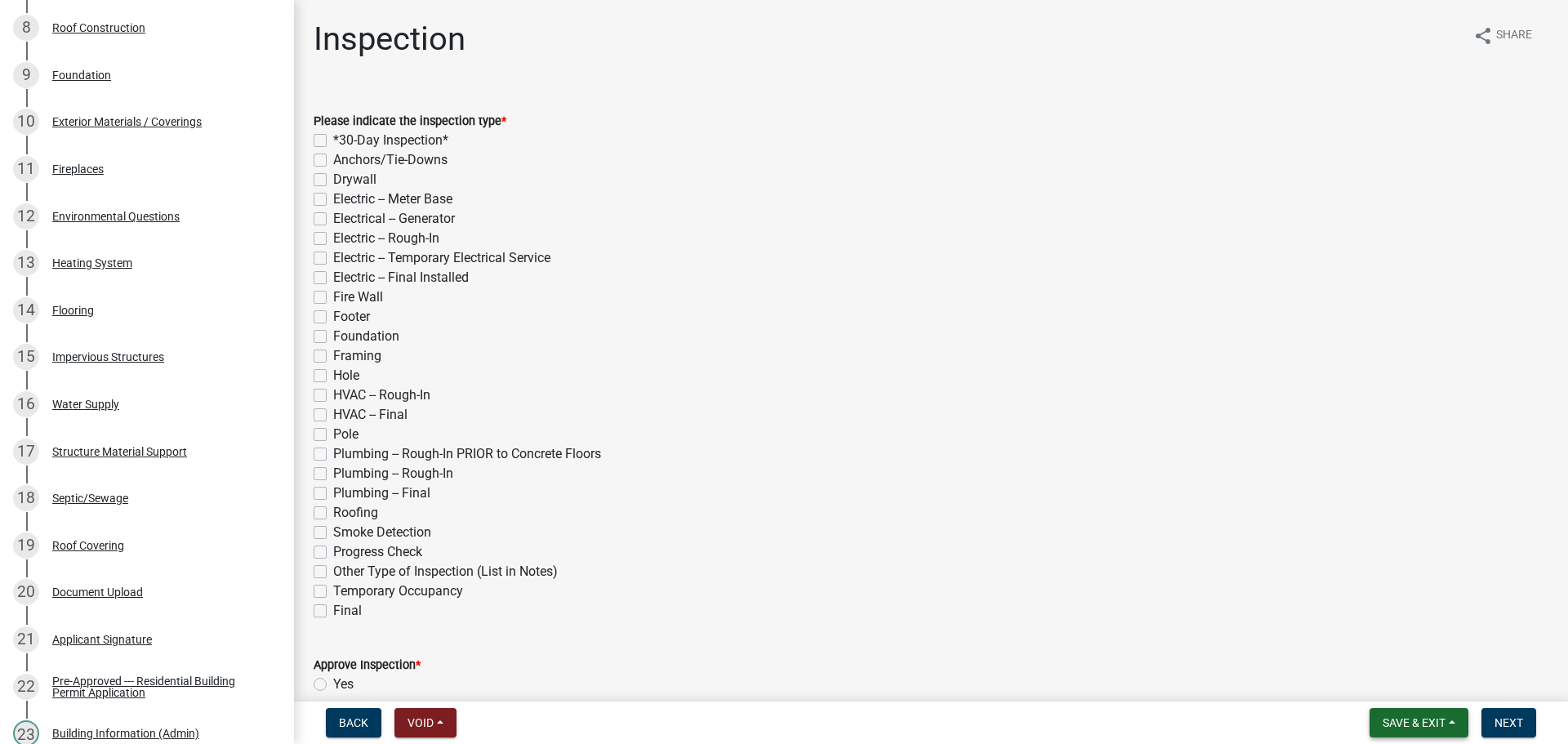
click at [1445, 726] on button "Save & Exit" at bounding box center [1419, 722] width 98 height 30
click at [1384, 679] on button "Save & Exit" at bounding box center [1403, 676] width 131 height 39
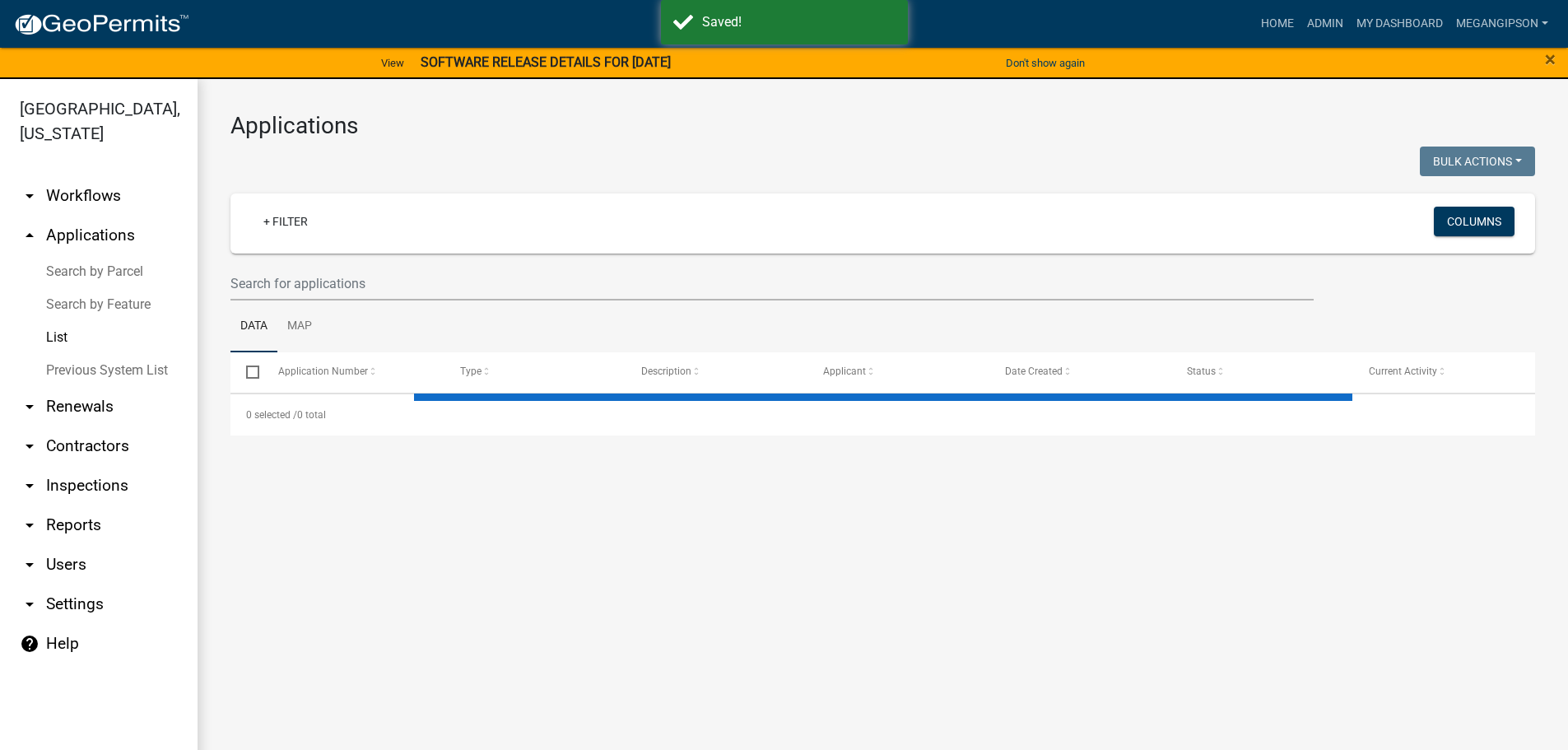
select select "3: 100"
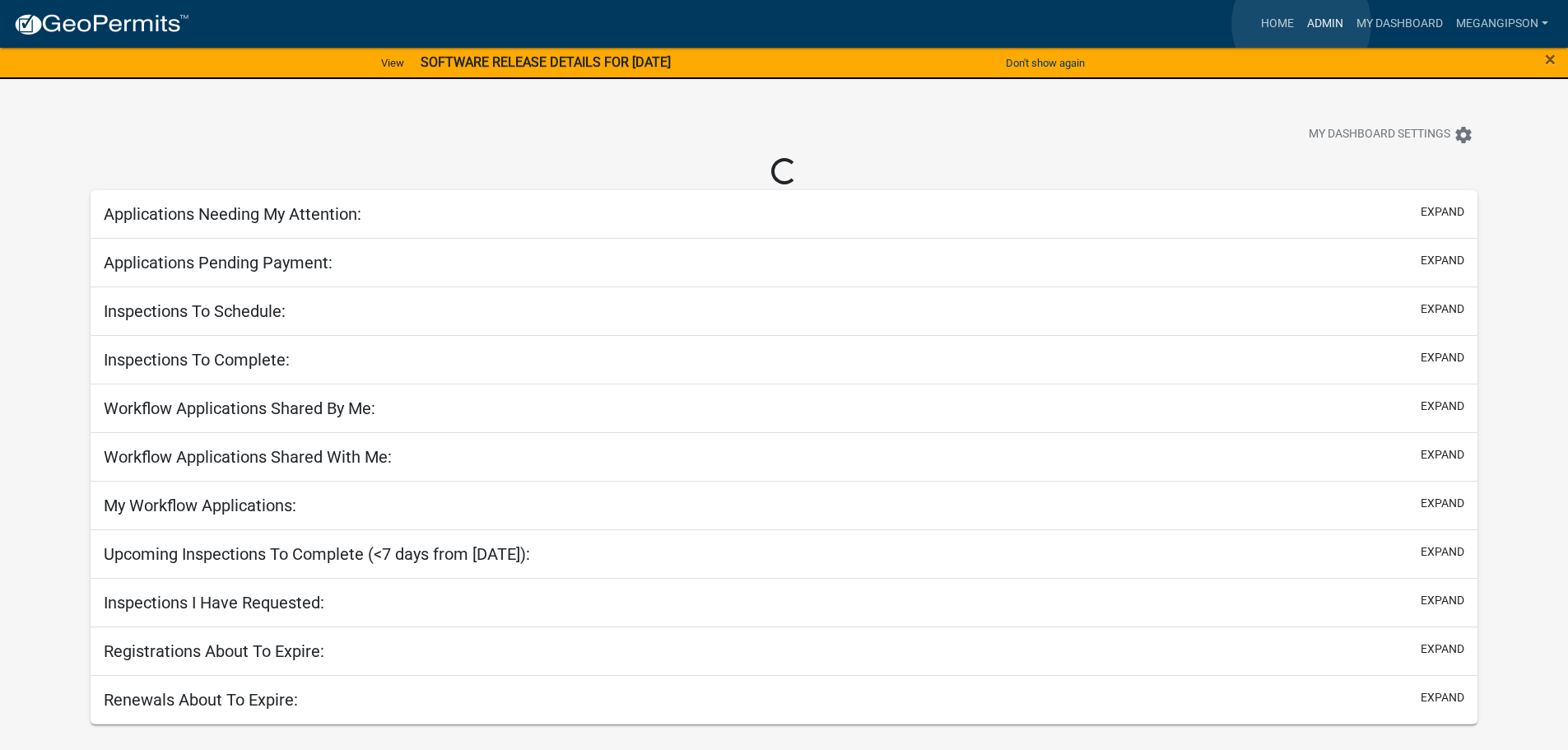
click at [1301, 24] on link "Admin" at bounding box center [1325, 24] width 50 height 32
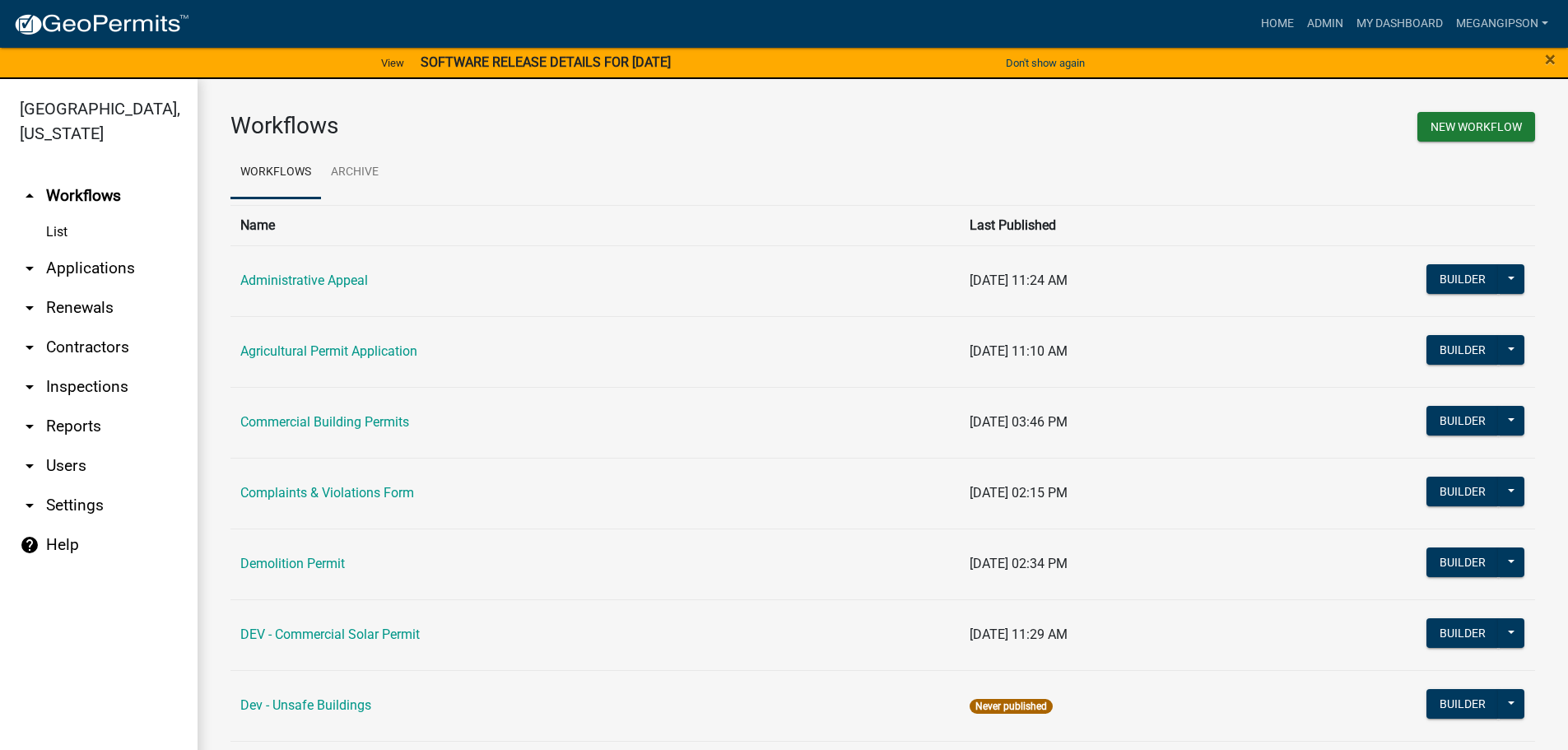
click at [84, 285] on link "arrow_drop_down Applications" at bounding box center [98, 269] width 197 height 40
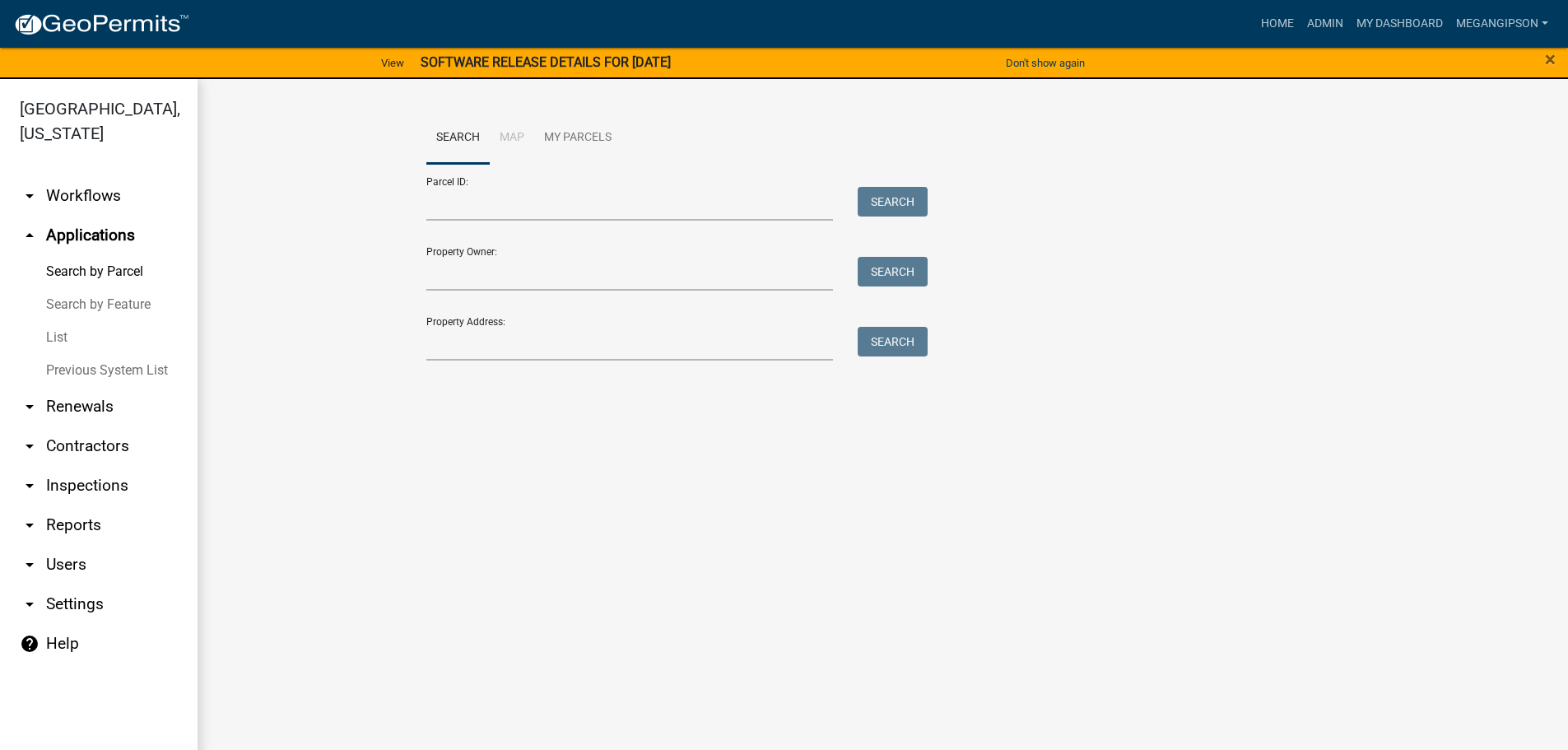
click at [66, 354] on link "List" at bounding box center [98, 337] width 197 height 33
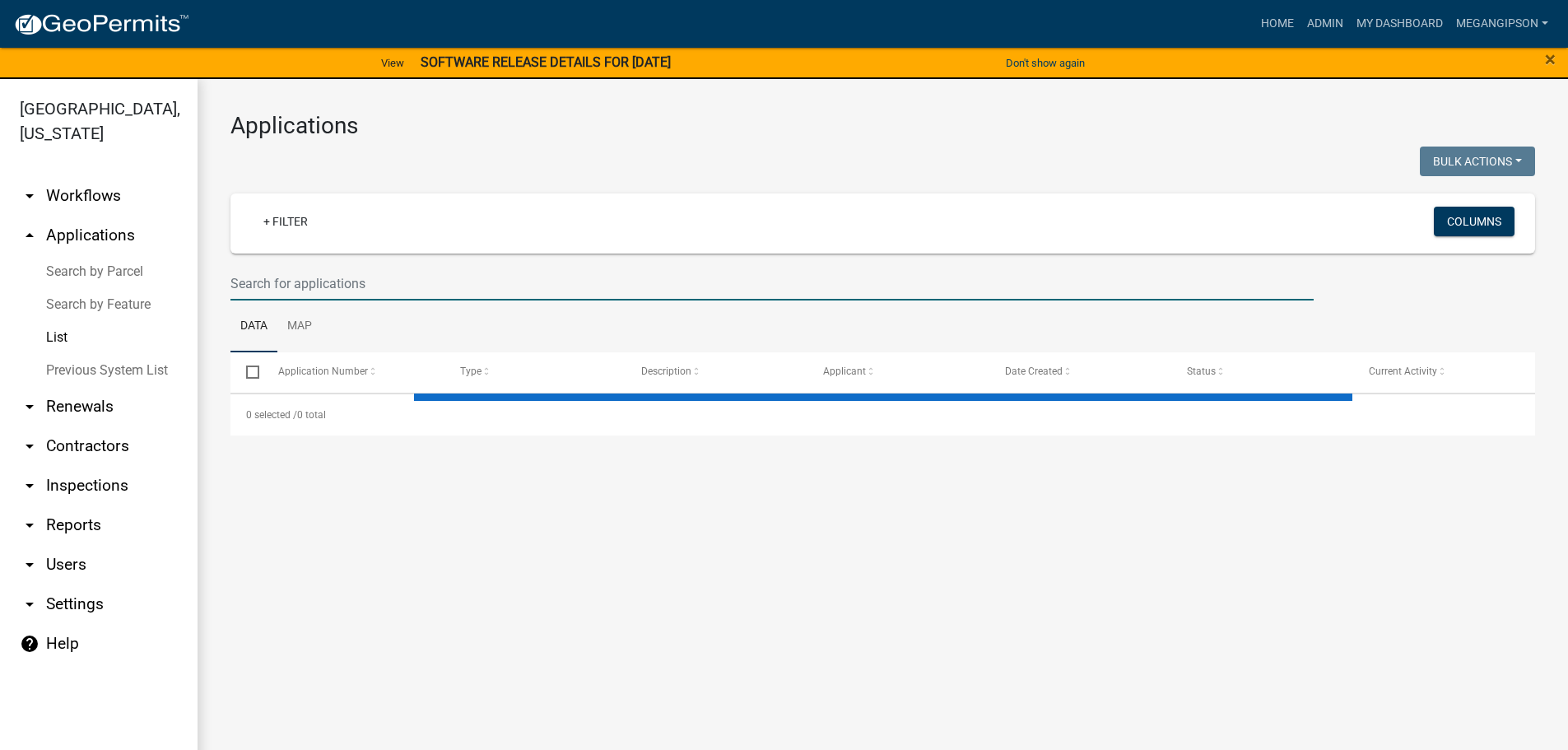
click at [295, 301] on input "text" at bounding box center [772, 284] width 1083 height 34
select select "3: 100"
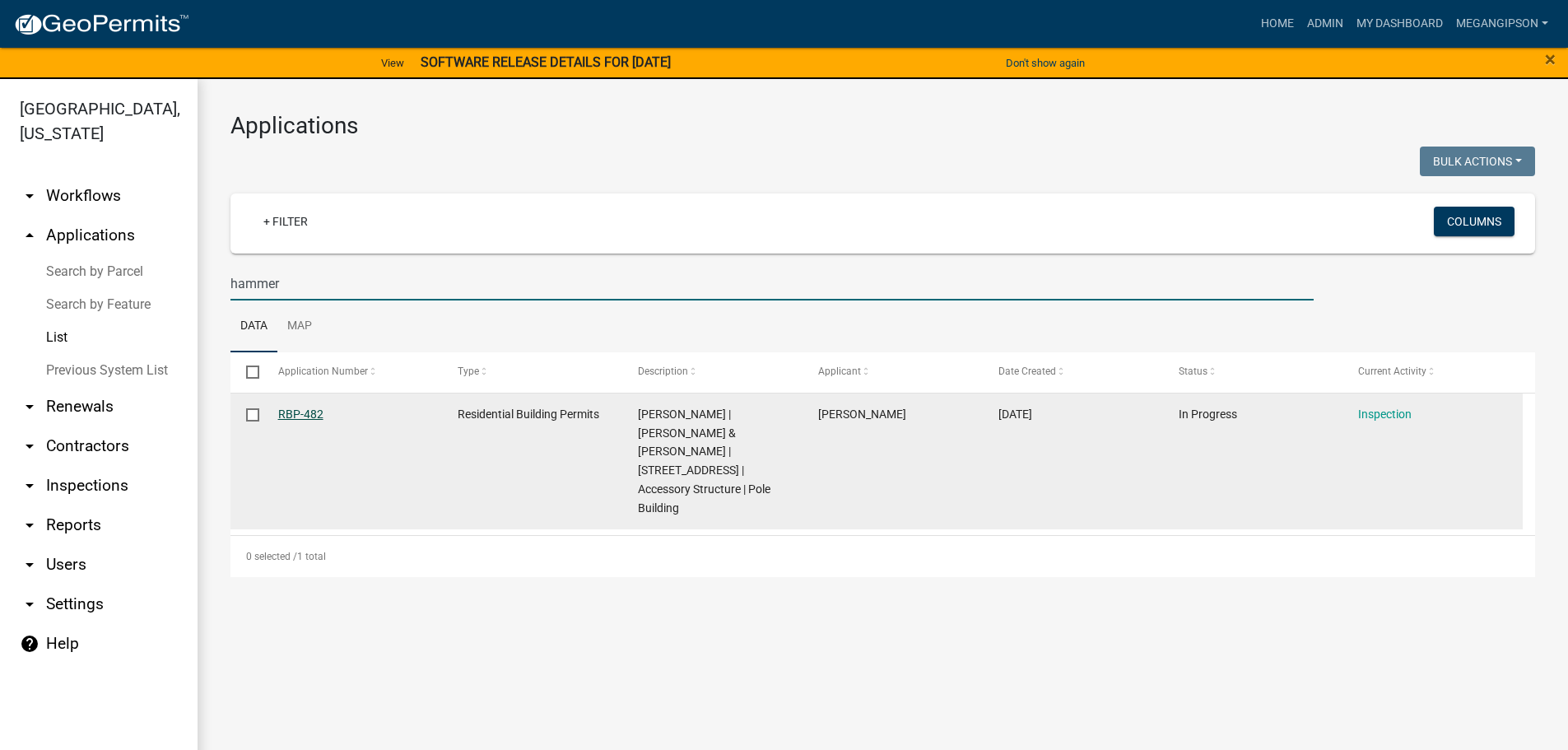
type input "hammer"
click at [311, 421] on link "RBP-482" at bounding box center [301, 414] width 46 height 13
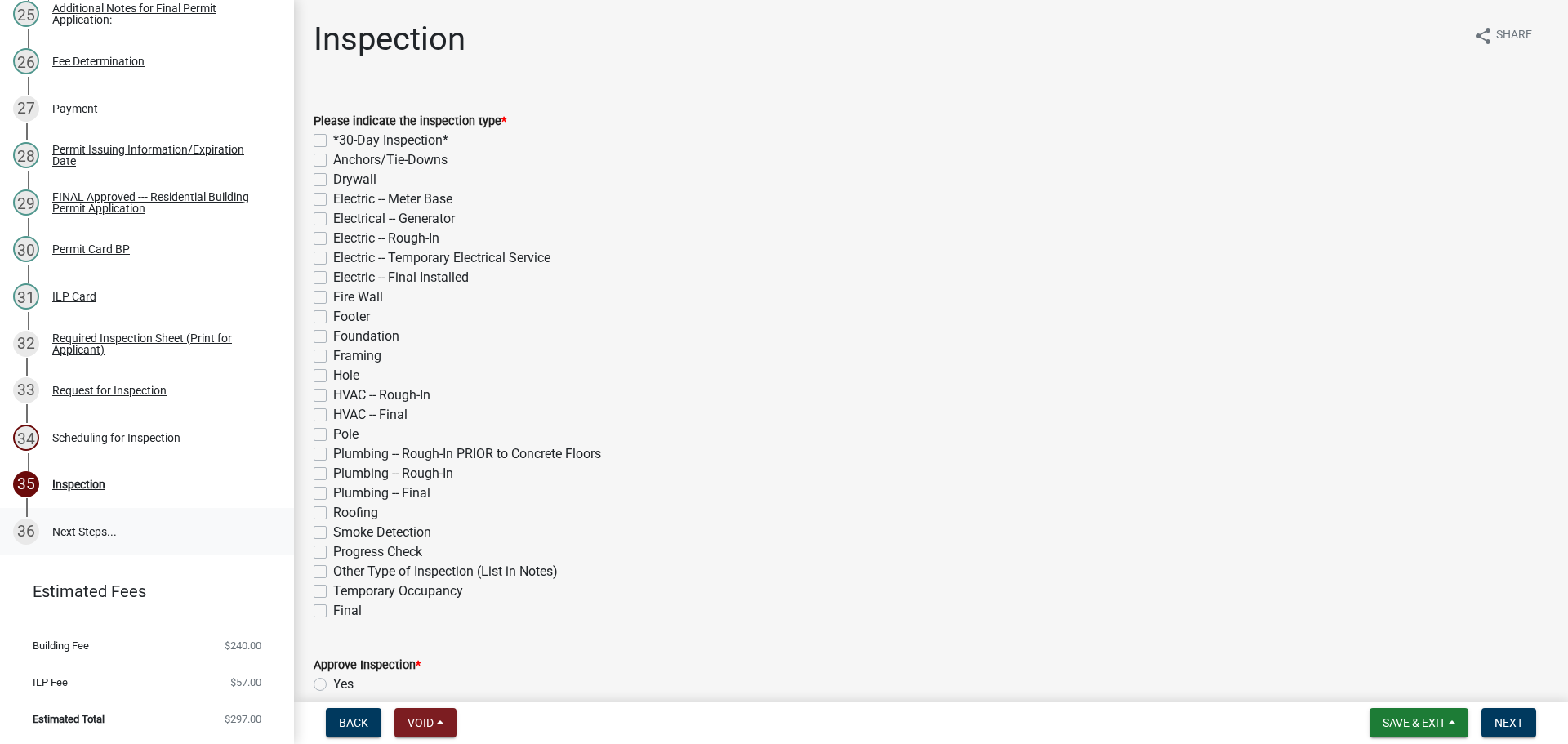
scroll to position [1661, 0]
click at [138, 432] on div "Scheduling for Inspection" at bounding box center [116, 438] width 128 height 12
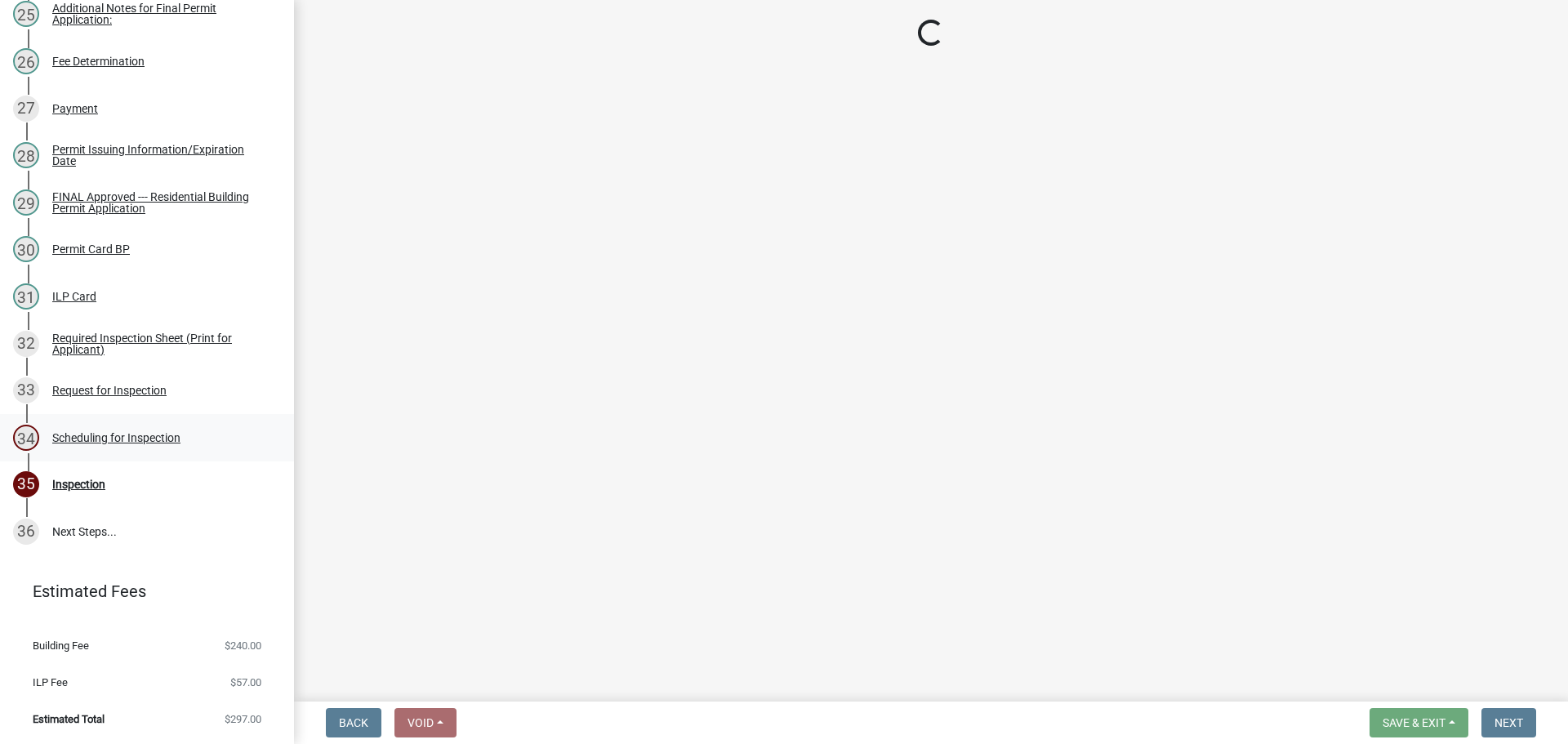
select select "25b75ae6-03c7-4280-9b34-fcf63005d5e5"
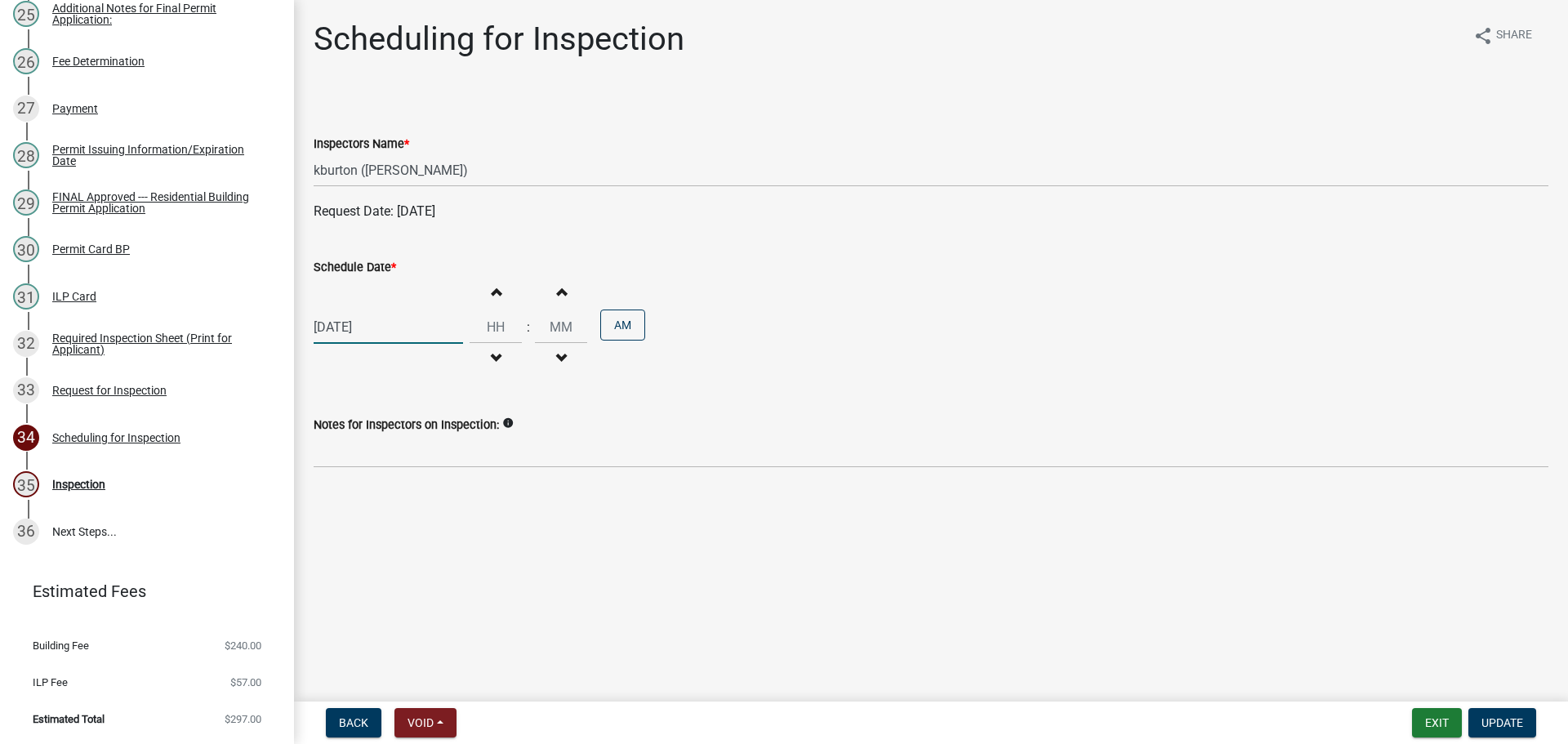
click at [344, 343] on div "10/02/2025" at bounding box center [389, 327] width 150 height 33
select select "10"
select select "2025"
click at [336, 382] on span "Previous month" at bounding box center [330, 375] width 12 height 12
select select "9"
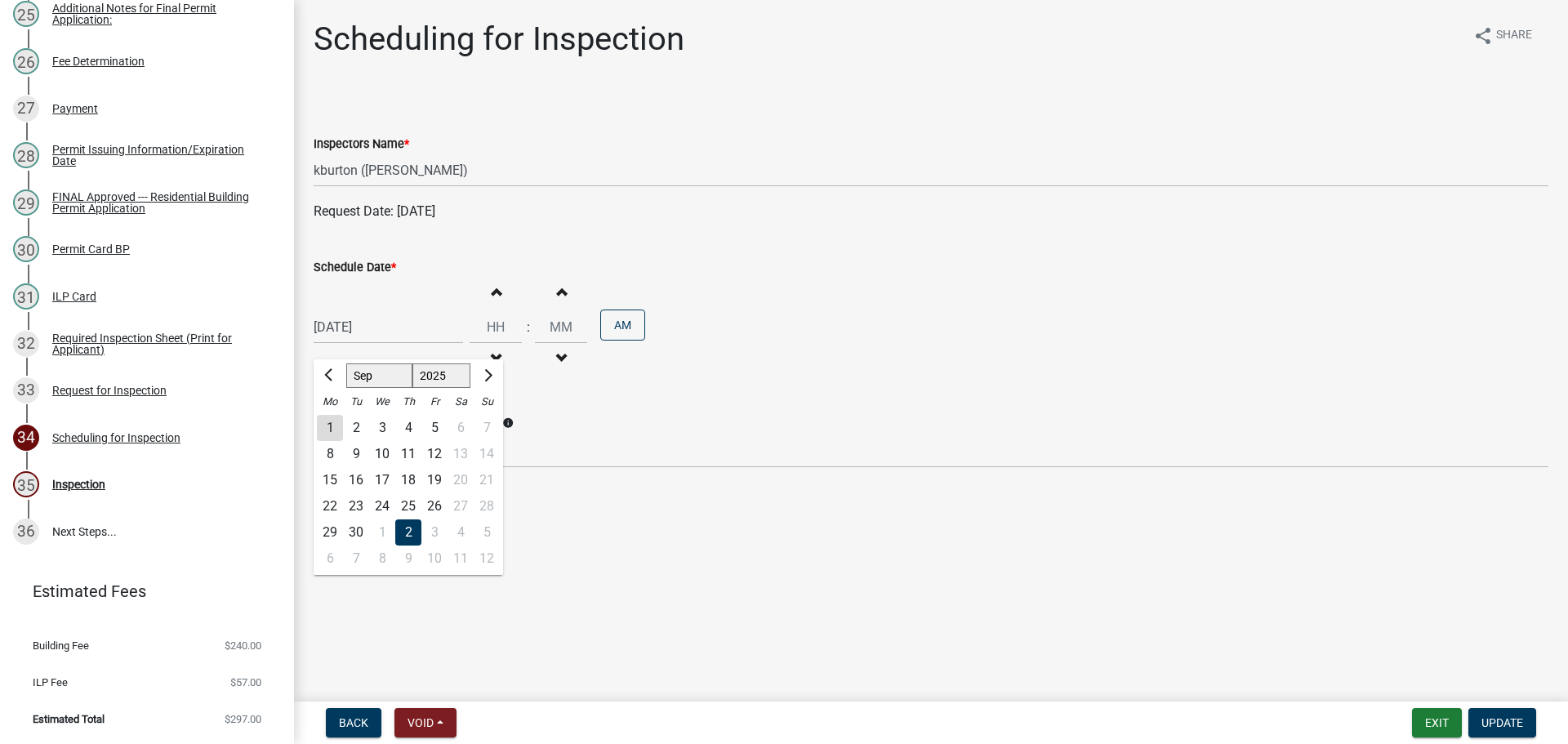
click at [334, 545] on div "29" at bounding box center [330, 532] width 27 height 27
type input "09/29/2025"
click at [516, 343] on input "Hours" at bounding box center [495, 327] width 52 height 33
type input "09"
type input "00"
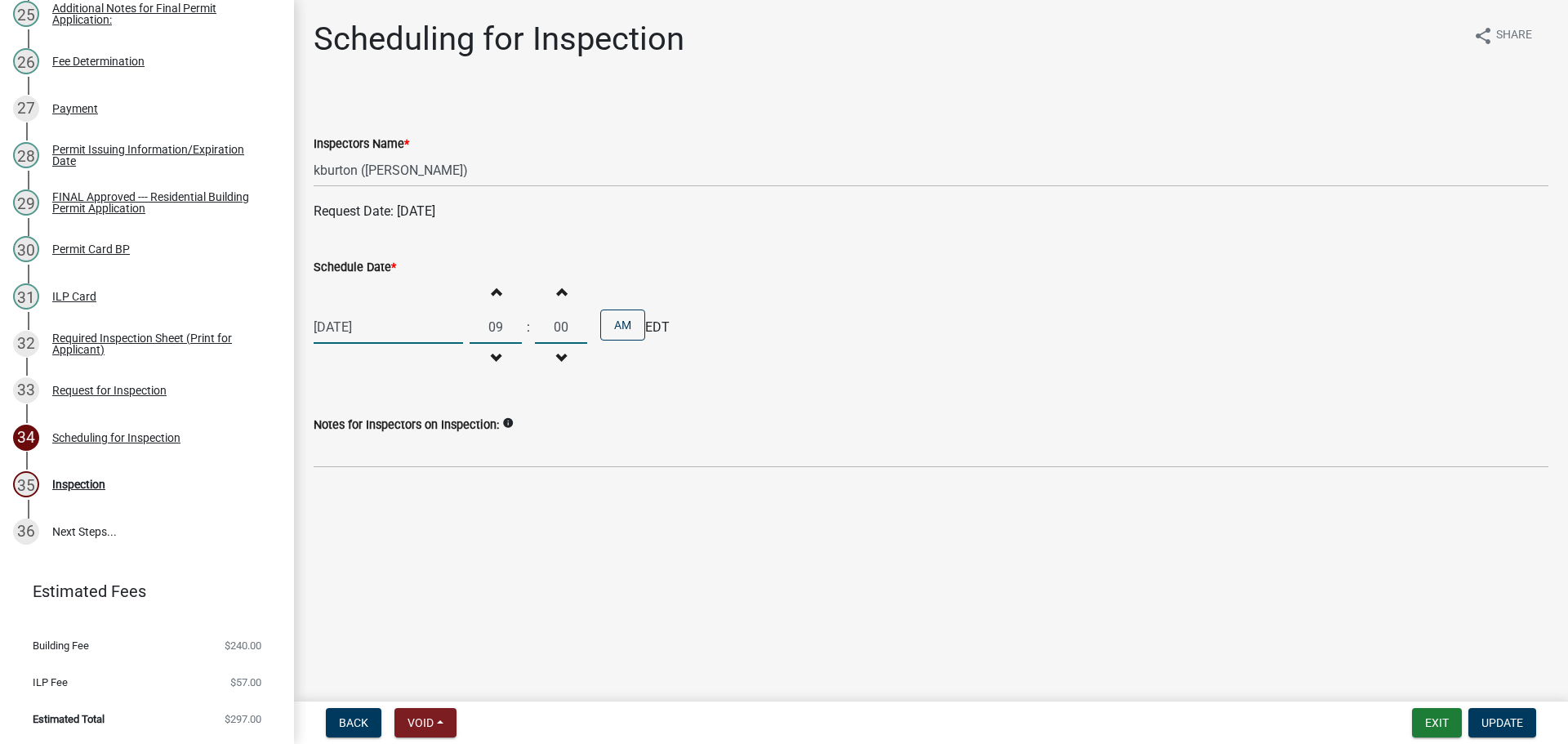
drag, startPoint x: 1006, startPoint y: 394, endPoint x: 996, endPoint y: 402, distance: 12.8
click at [996, 377] on div "09/29/2025 Increment hours 09 Decrement hours : Increment minutes 00 Decrement …" at bounding box center [931, 327] width 1235 height 100
click at [1497, 723] on span "Update" at bounding box center [1502, 722] width 41 height 13
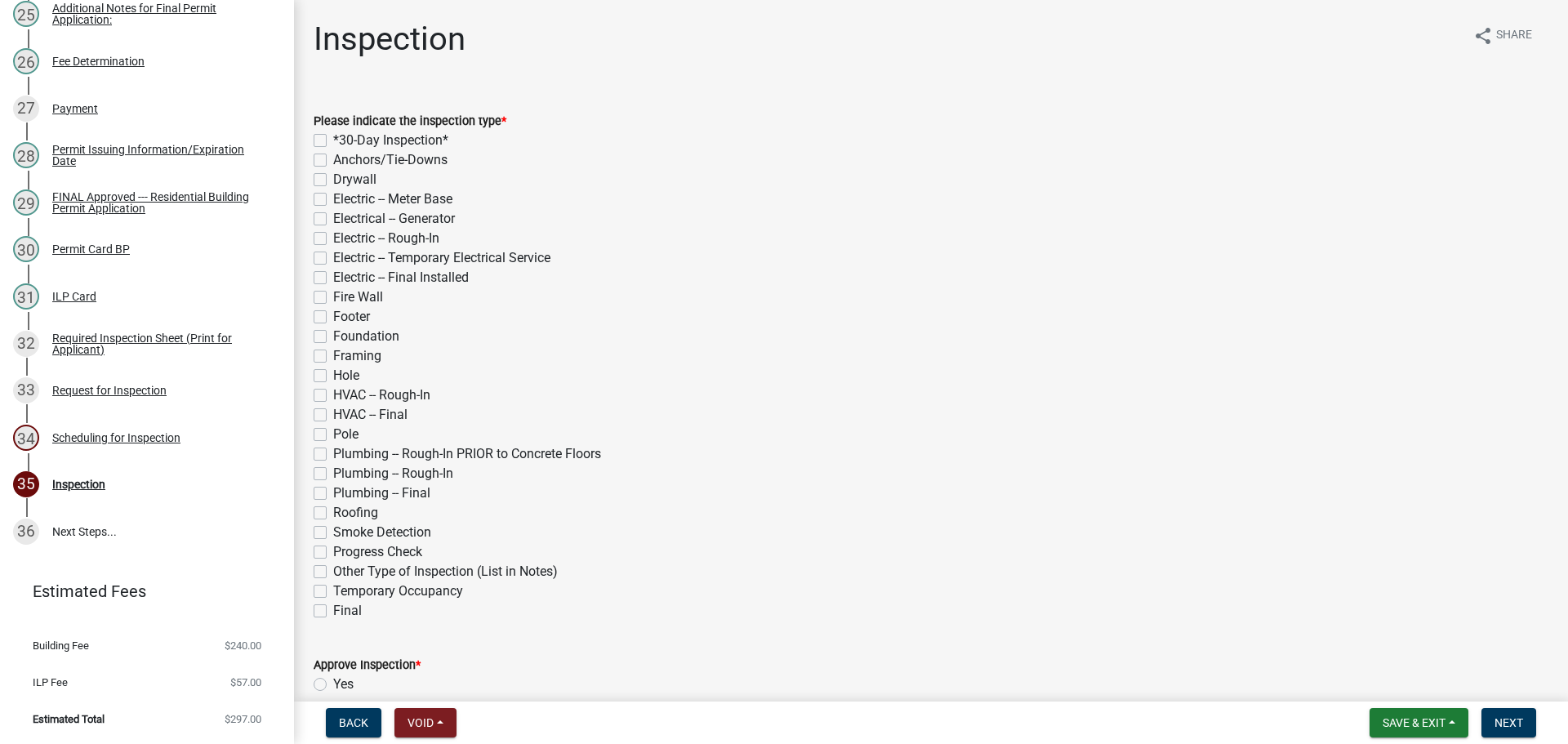
click at [144, 385] on div "Request for Inspection" at bounding box center [109, 391] width 114 height 12
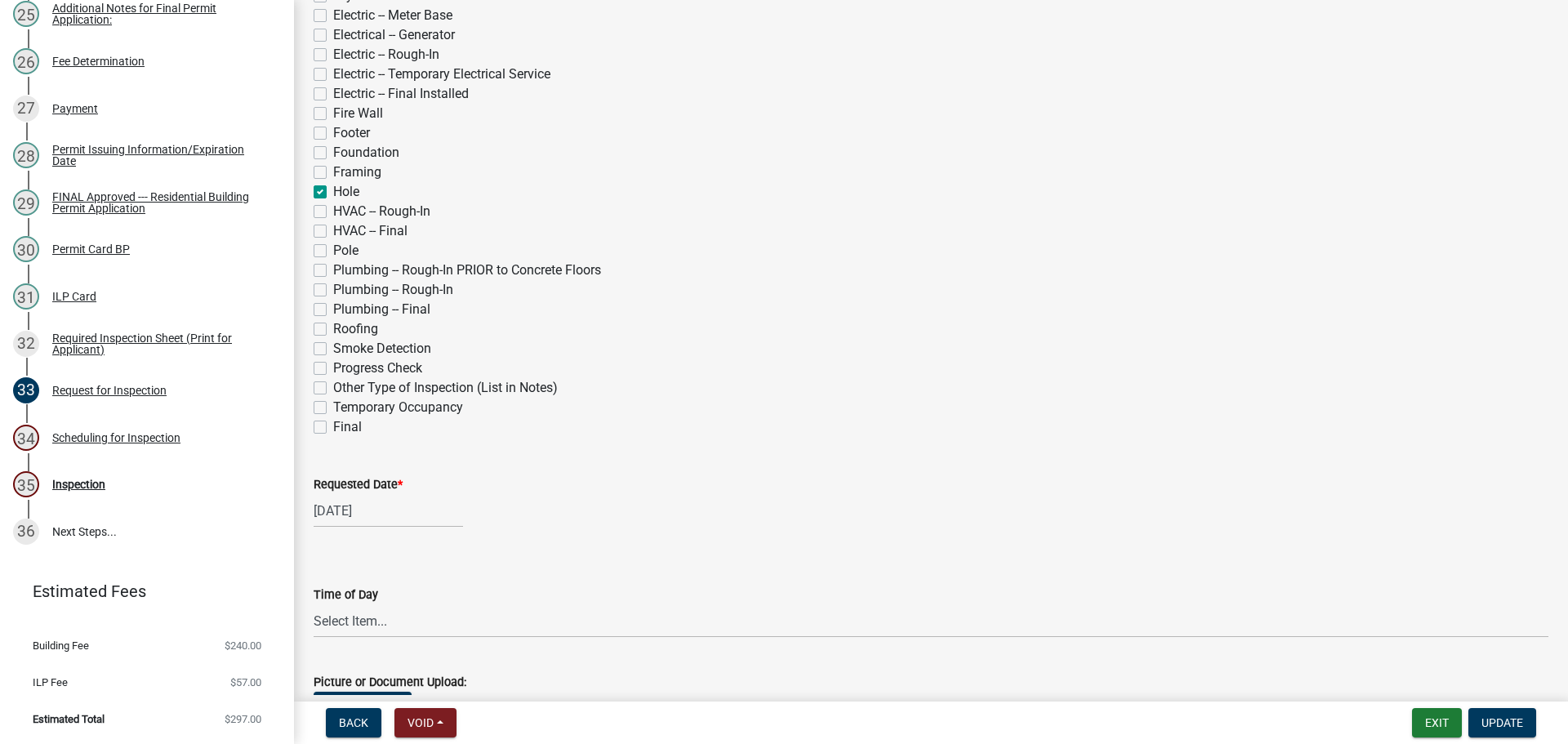
scroll to position [572, 0]
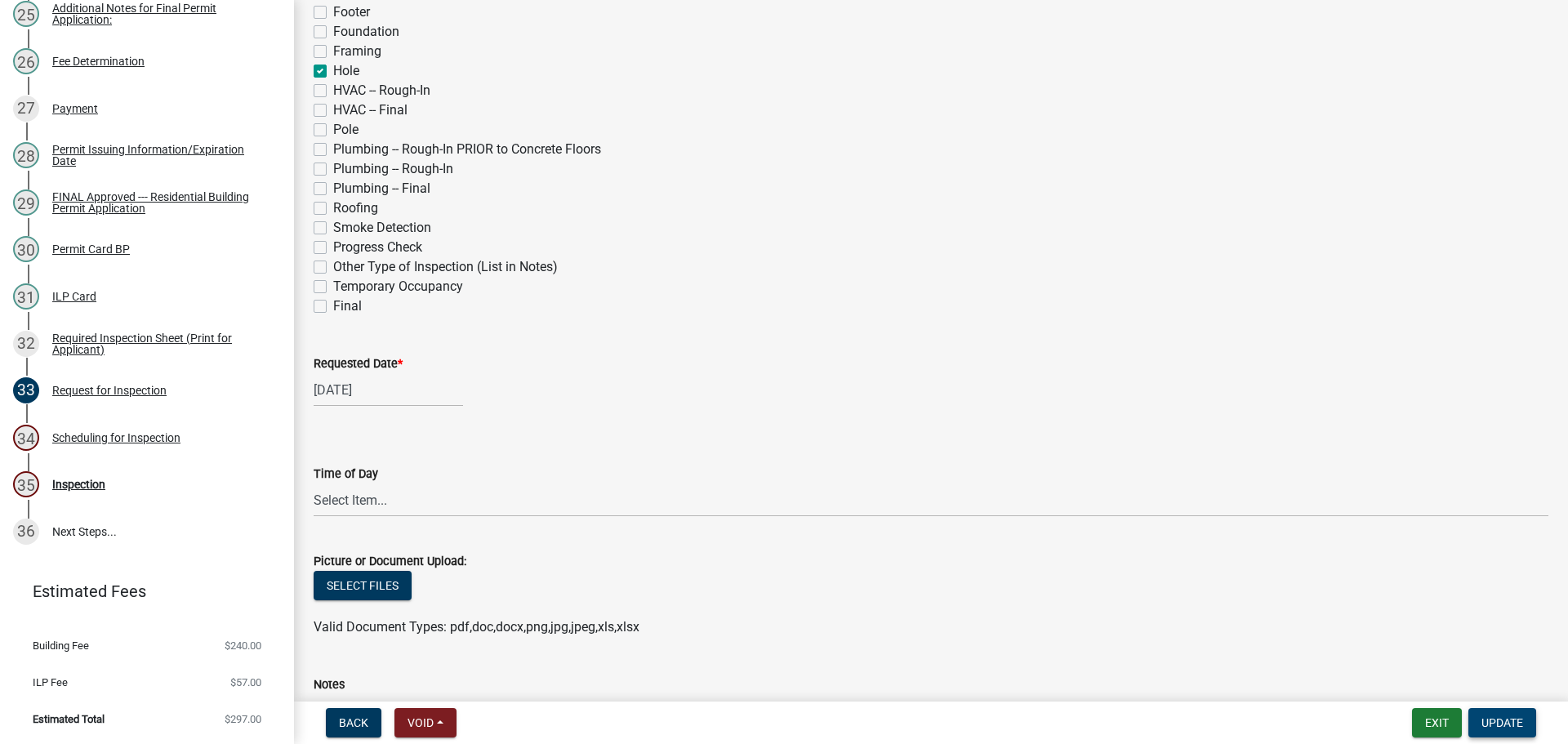
click at [1500, 726] on span "Update" at bounding box center [1502, 722] width 41 height 13
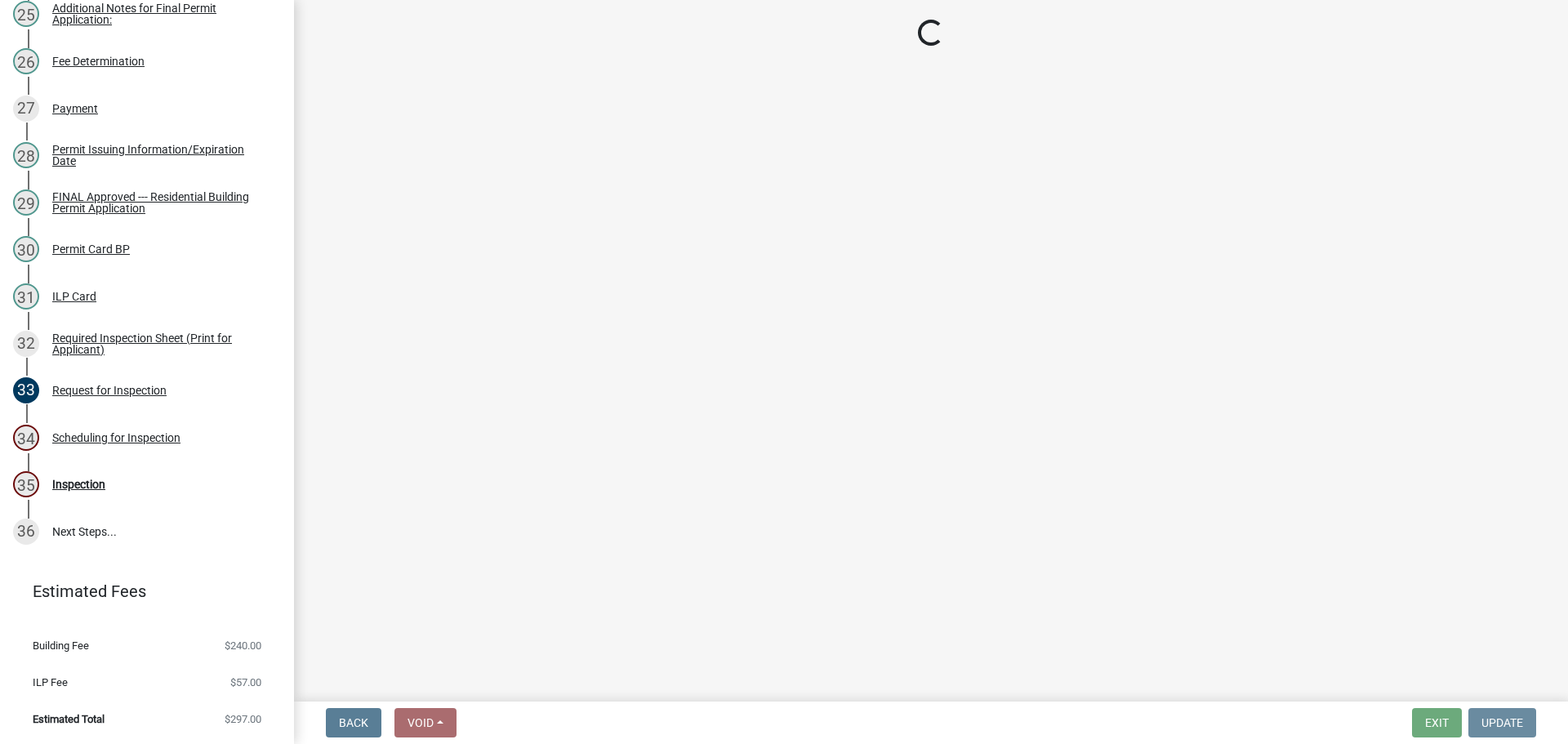
scroll to position [0, 0]
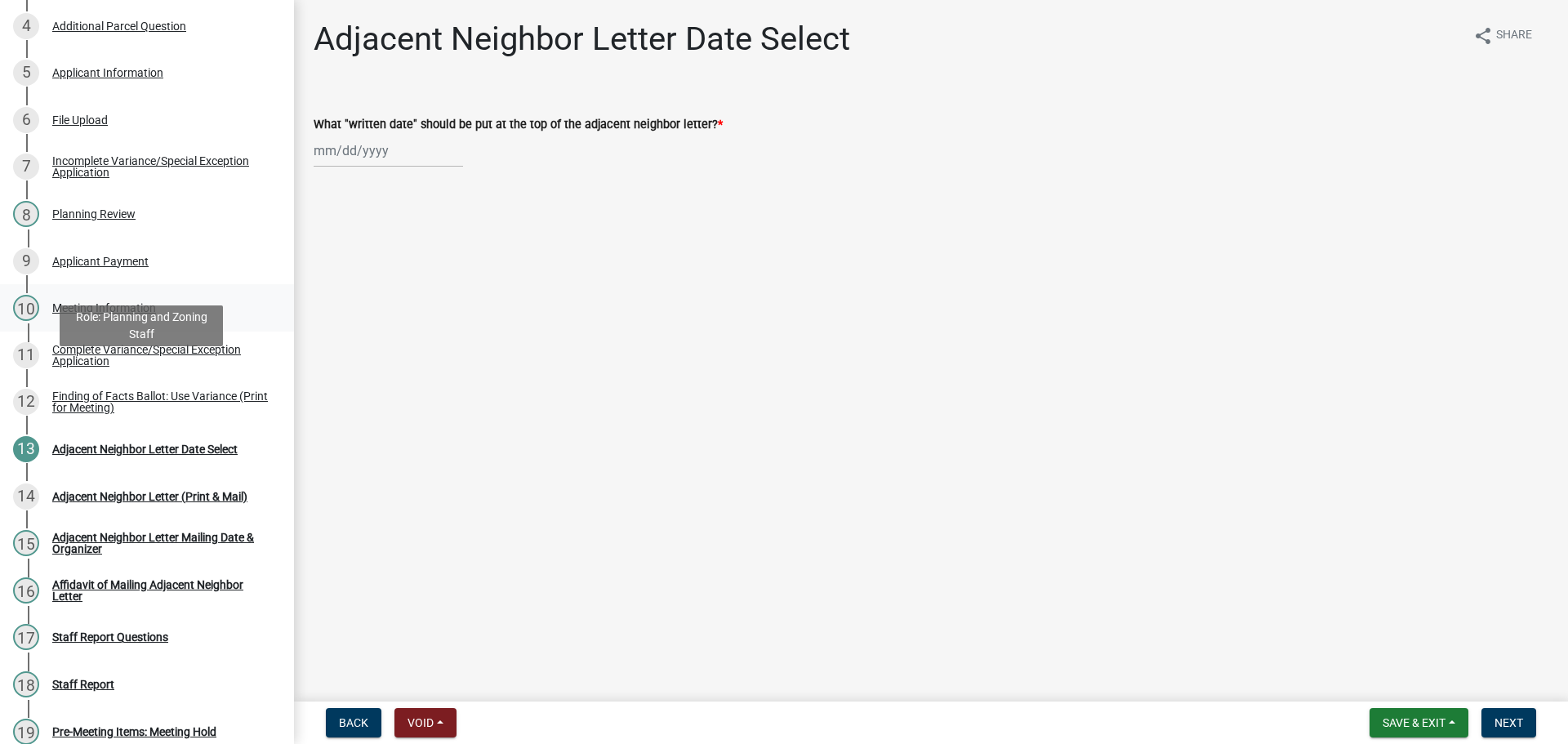
scroll to position [408, 0]
click at [108, 268] on div "Applicant Payment" at bounding box center [100, 263] width 96 height 12
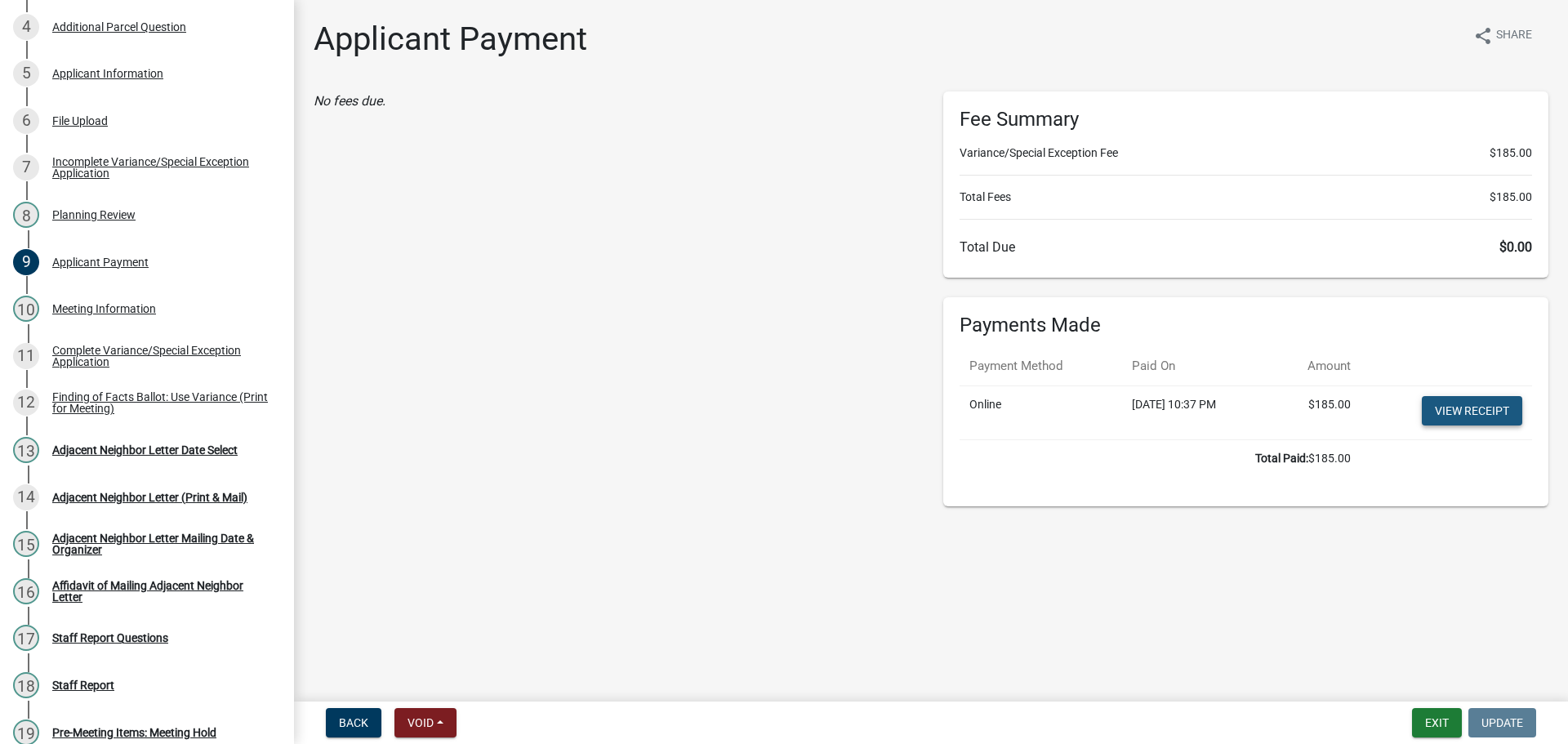
click at [1461, 425] on link "View receipt" at bounding box center [1473, 410] width 100 height 30
click at [108, 127] on div "File Upload" at bounding box center [80, 121] width 55 height 12
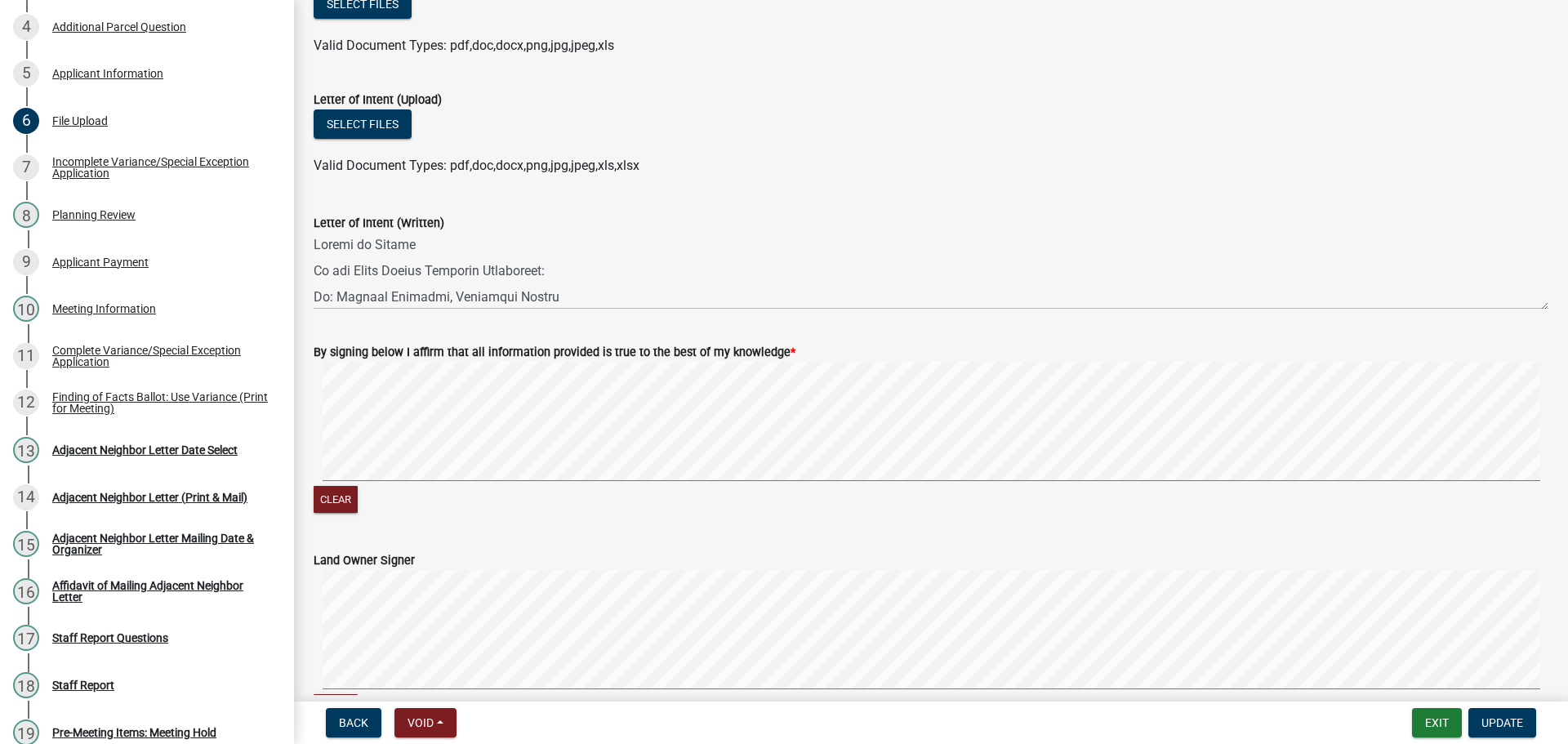
scroll to position [817, 0]
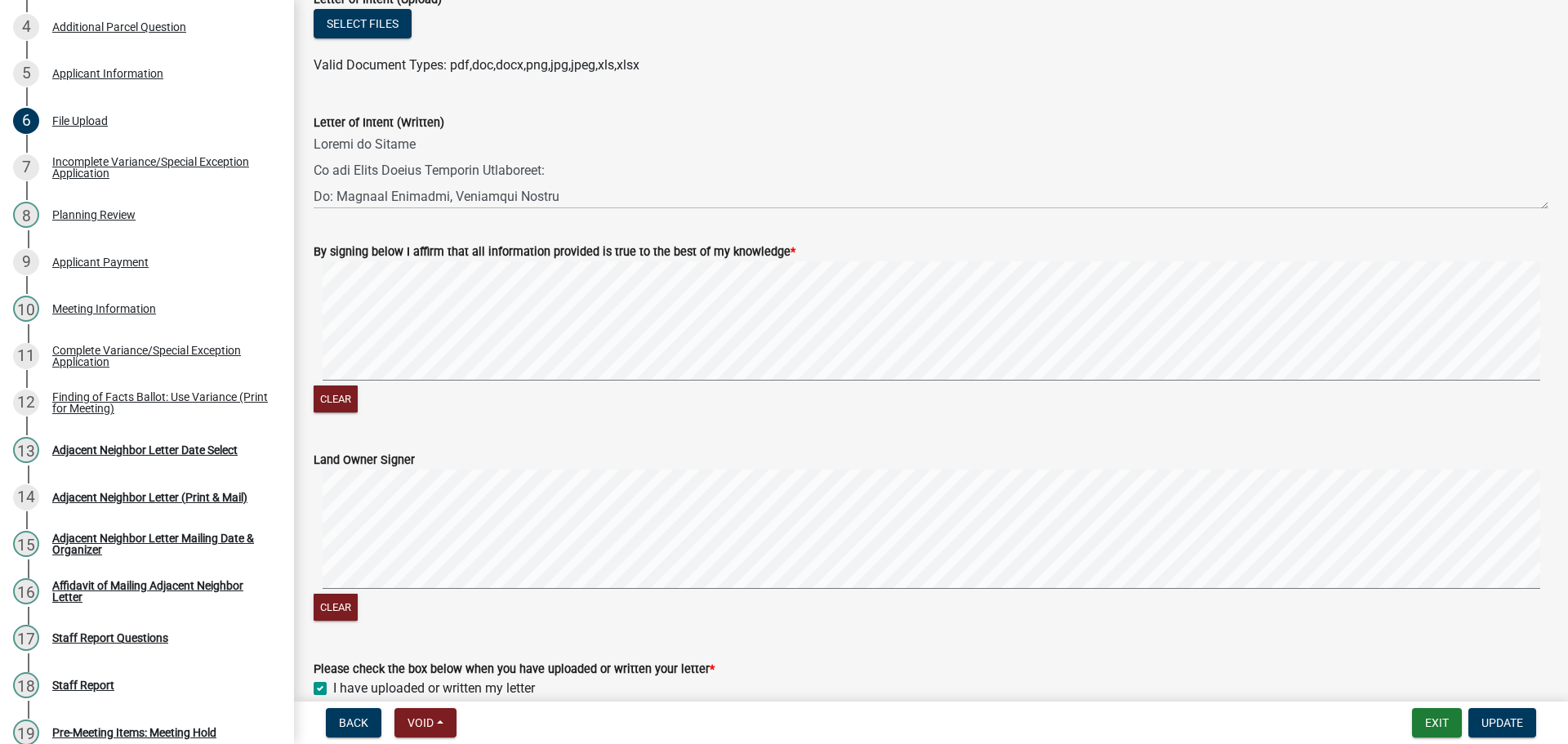
drag, startPoint x: 315, startPoint y: 264, endPoint x: 485, endPoint y: 321, distance: 179.3
click at [494, 209] on div "Letter of Intent (Written)" at bounding box center [931, 149] width 1260 height 119
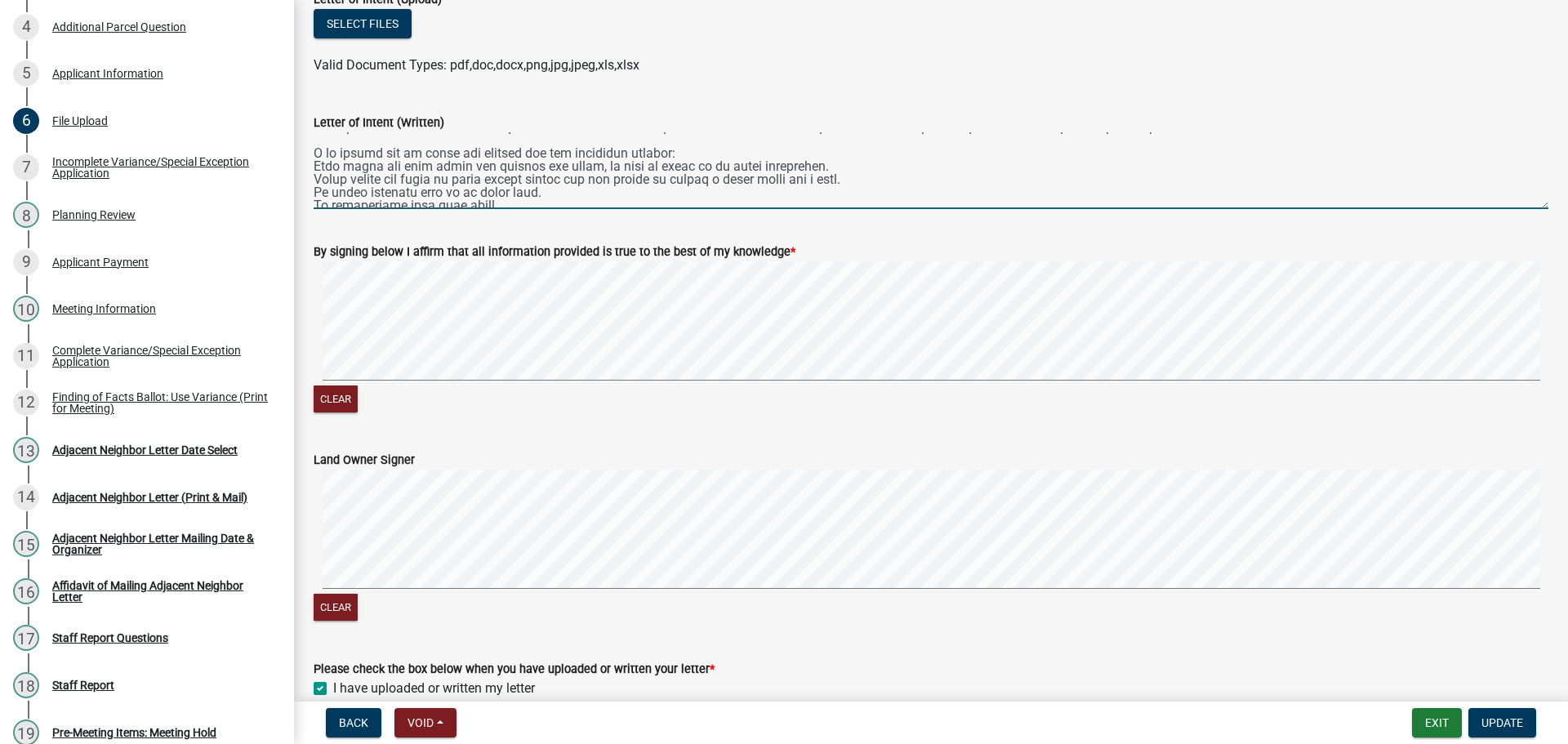
scroll to position [956, 0]
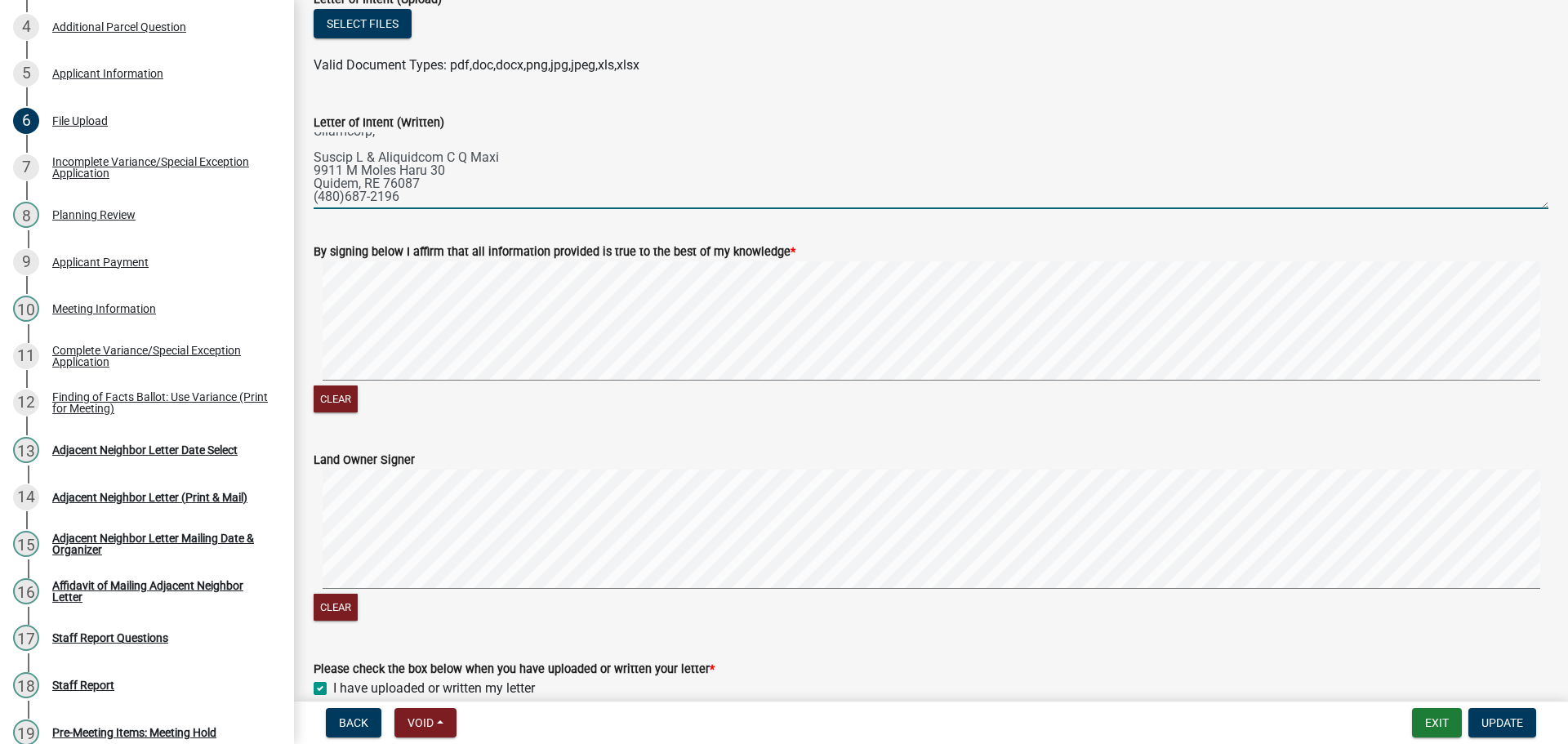
click at [834, 440] on wm-data-entity-input-list "CRITERIA FOR CONSIDERATION: Variances & Special Exceptions can sometimes signif…" at bounding box center [931, 37] width 1235 height 1526
click at [819, 209] on textarea "Letter of Intent (Written)" at bounding box center [931, 170] width 1235 height 77
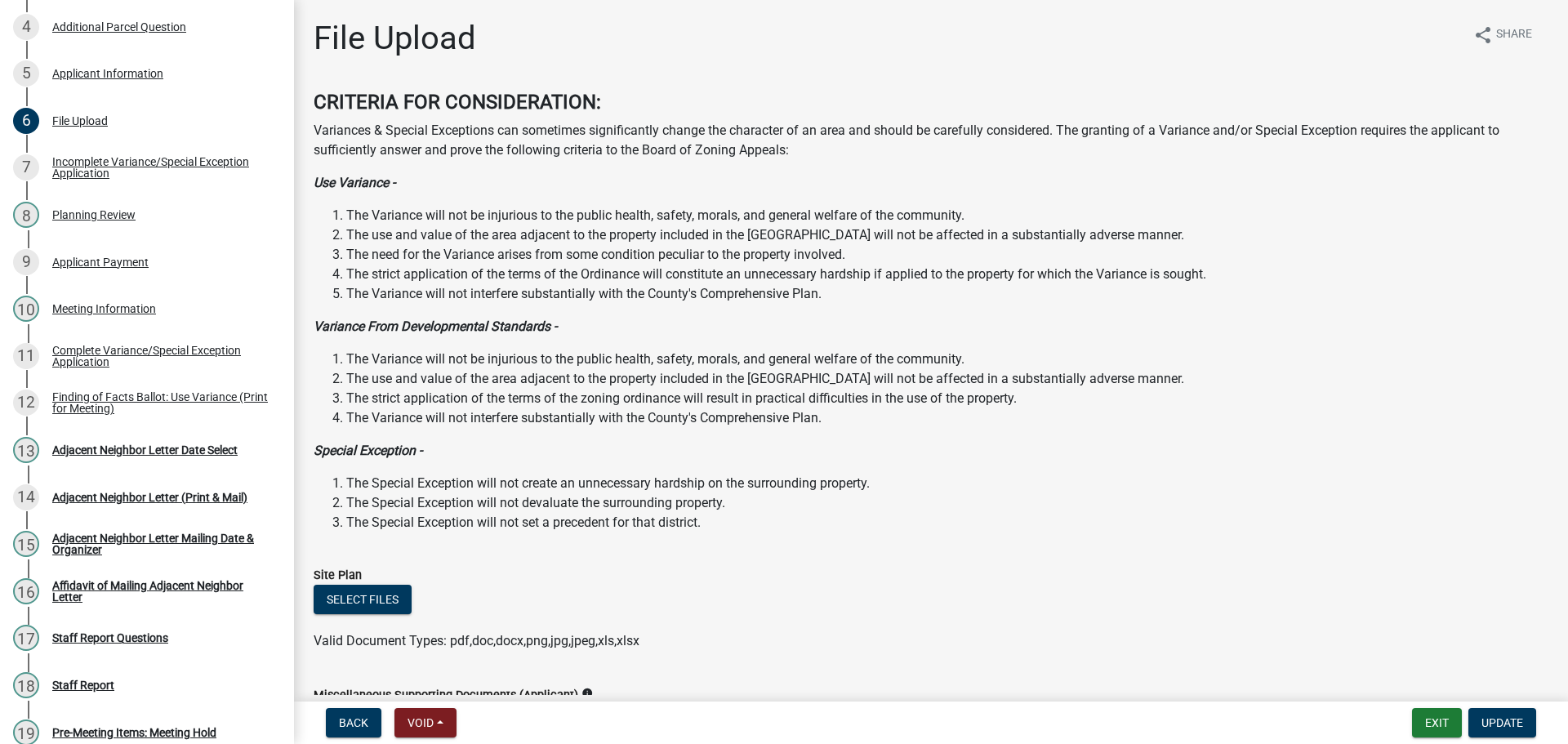
scroll to position [0, 0]
click at [142, 367] on div "Complete Variance/Special Exception Application" at bounding box center [159, 355] width 216 height 23
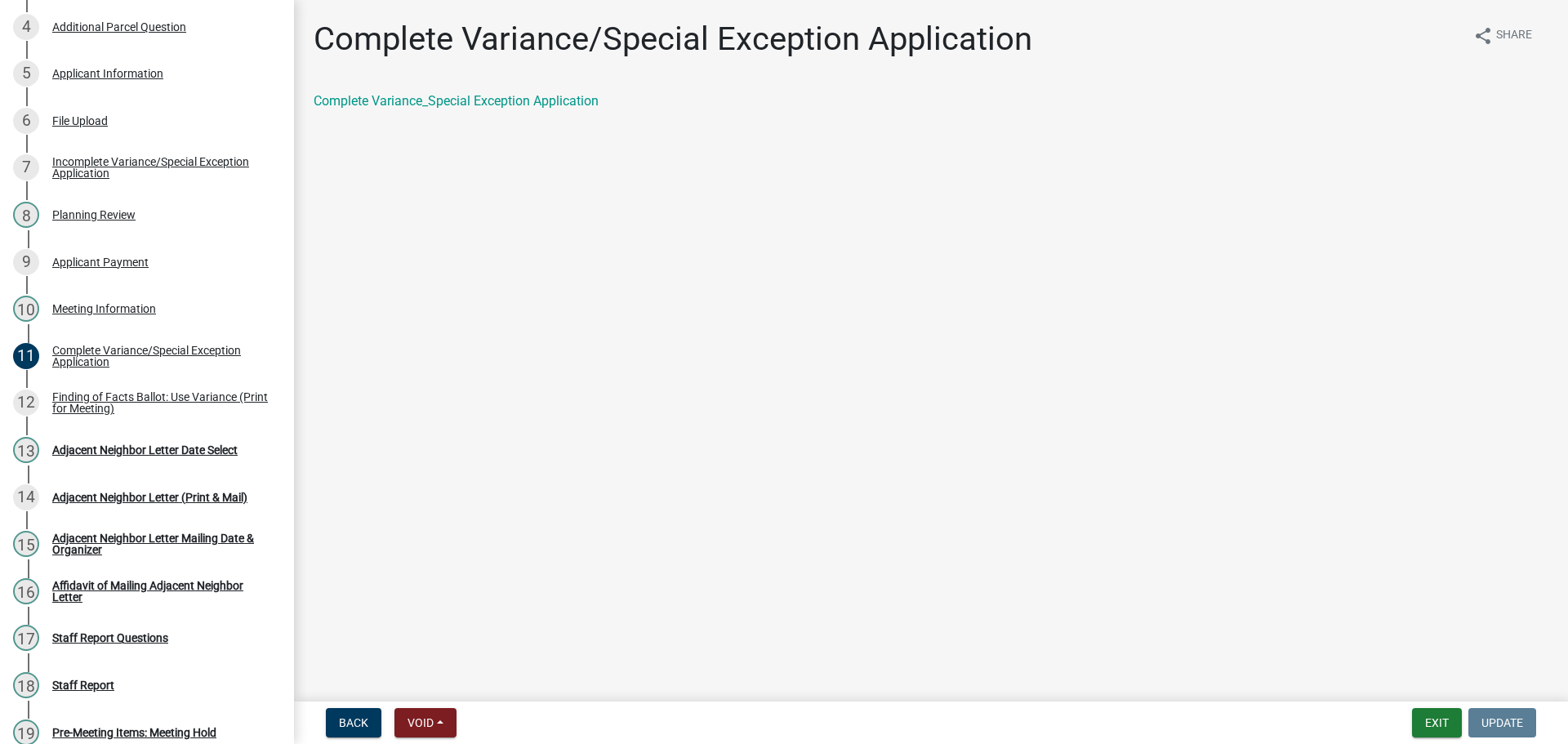
click at [535, 124] on div "Complete Variance_Special Exception Application" at bounding box center [931, 107] width 1260 height 32
click at [533, 108] on link "Complete Variance_Special Exception Application" at bounding box center [457, 101] width 285 height 16
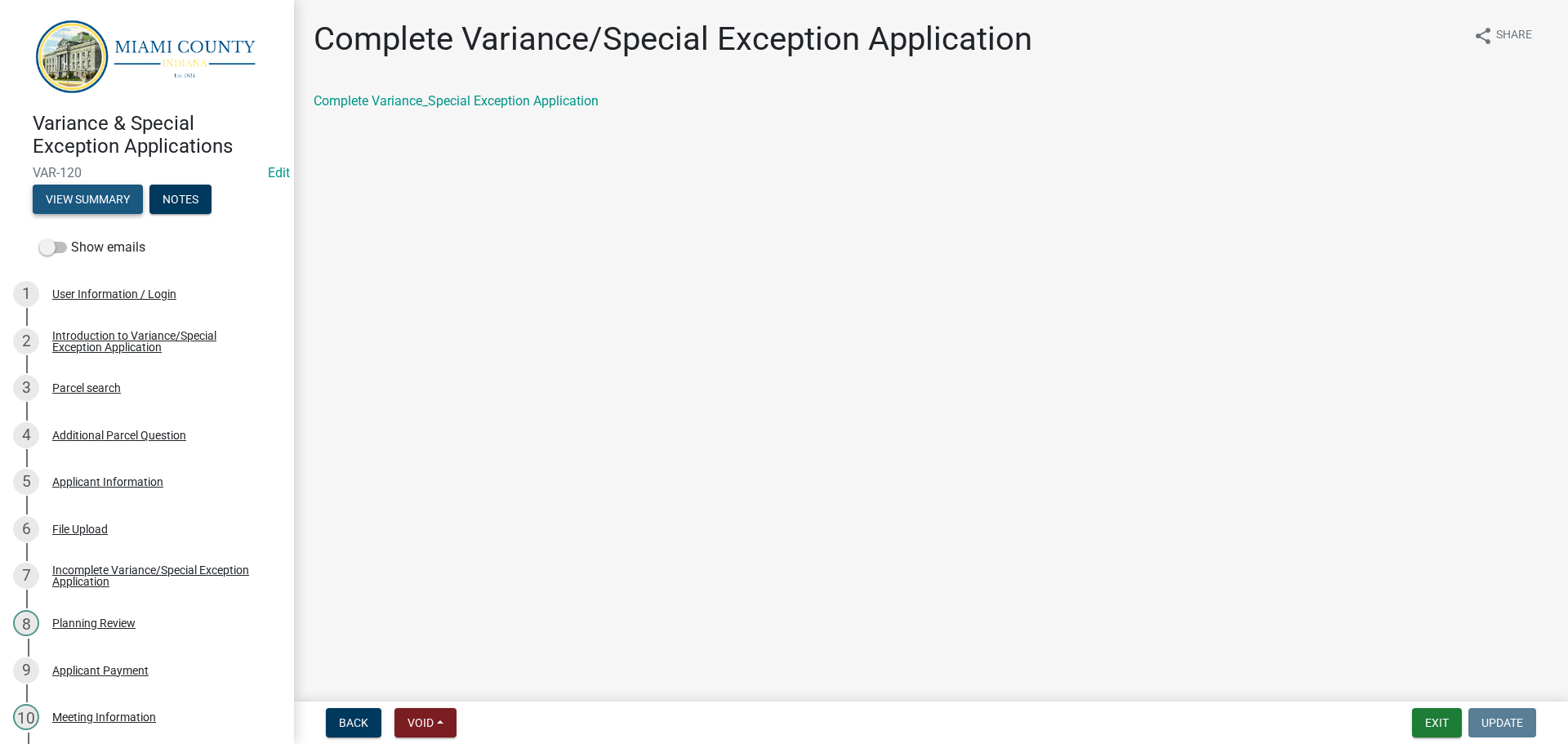
click at [114, 202] on button "View Summary" at bounding box center [88, 200] width 110 height 30
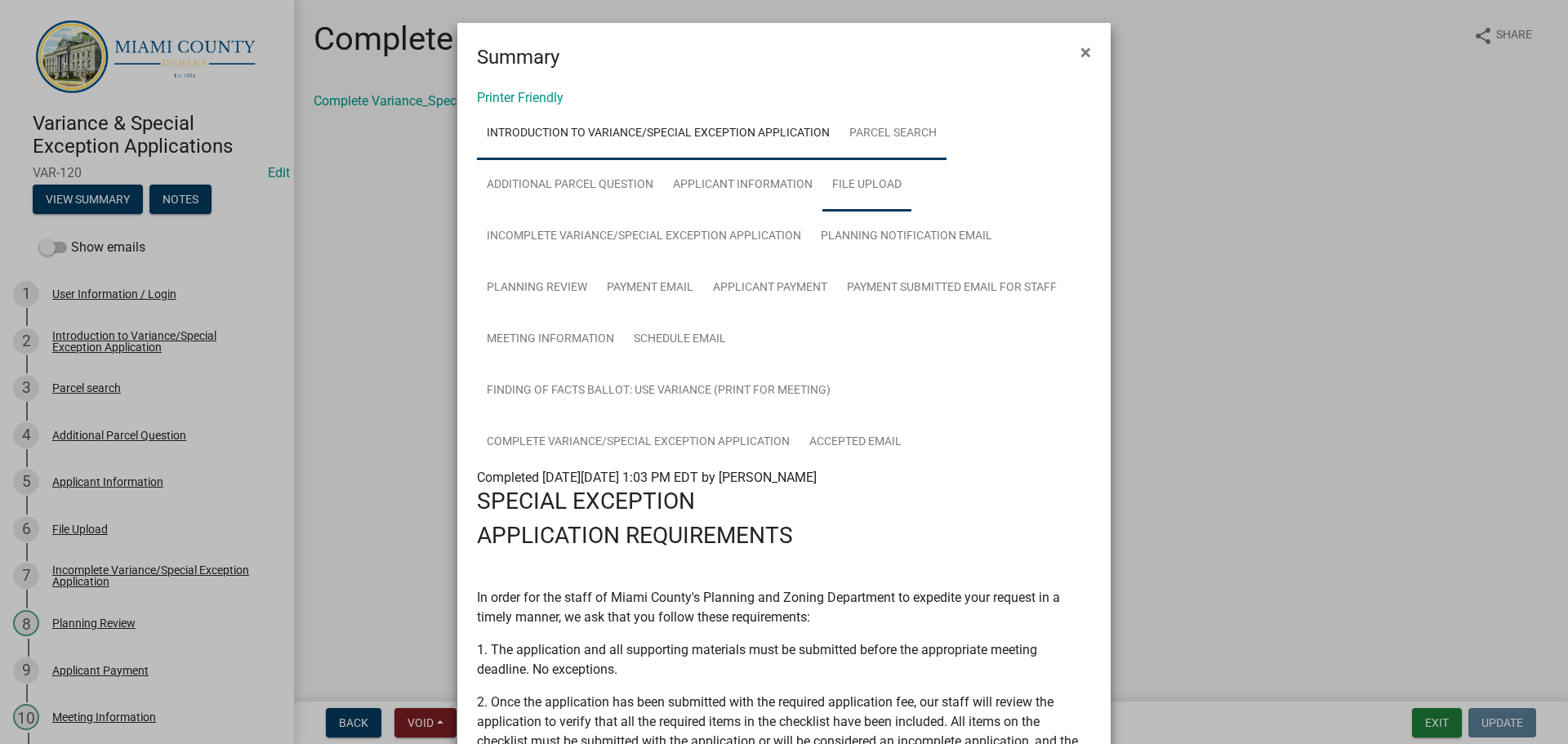
drag, startPoint x: 938, startPoint y: 147, endPoint x: 939, endPoint y: 200, distance: 53.0
click at [938, 147] on link "Parcel search" at bounding box center [893, 134] width 107 height 52
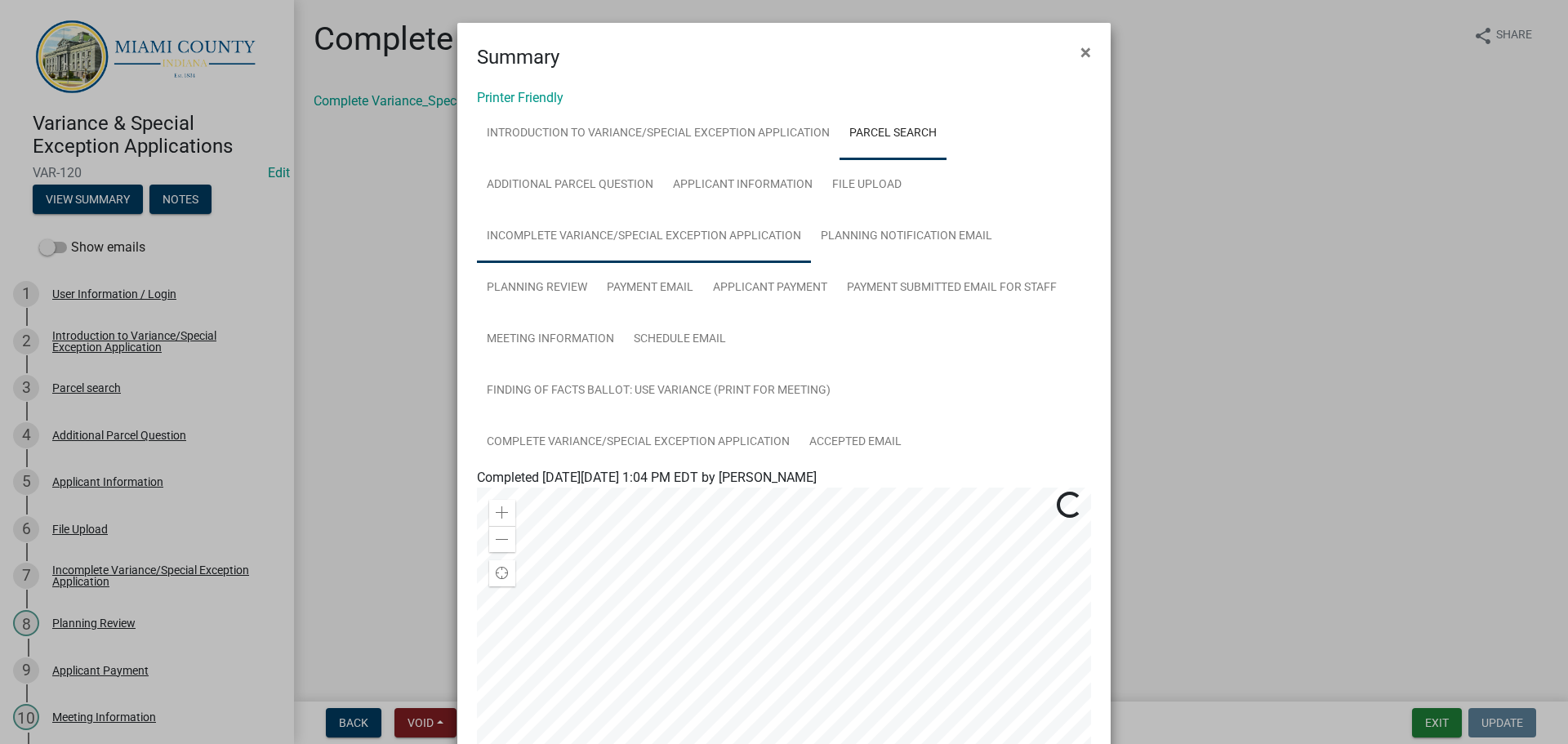
scroll to position [467, 0]
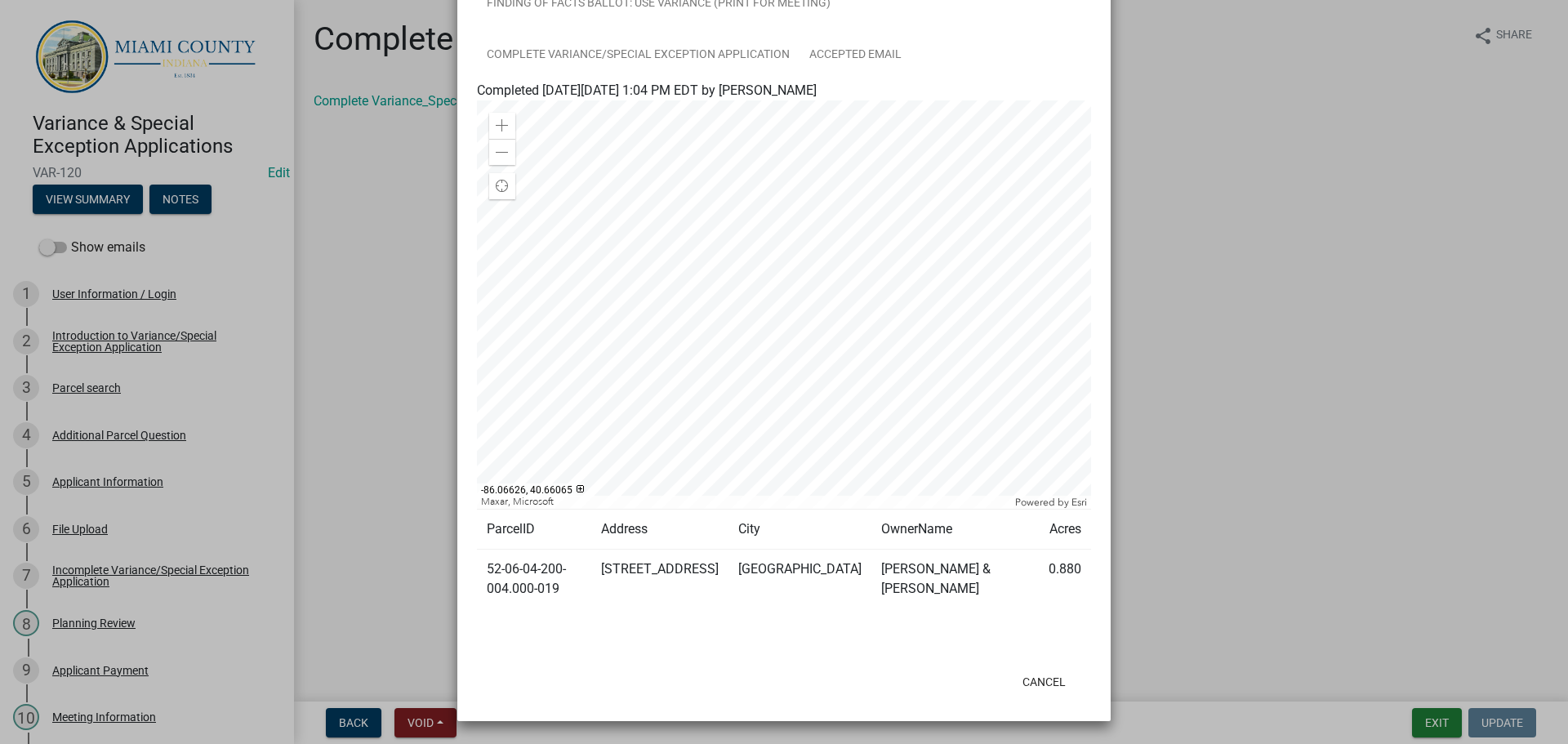
drag, startPoint x: 976, startPoint y: 579, endPoint x: 833, endPoint y: 559, distance: 144.4
click at [871, 559] on td "[PERSON_NAME] & [PERSON_NAME]" at bounding box center [955, 579] width 167 height 60
copy td "[PERSON_NAME] & [PERSON_NAME]"
click at [1207, 377] on ngb-modal-window "Summary × Printer Friendly Introduction to Variance/Special Exception Applicati…" at bounding box center [784, 372] width 1568 height 744
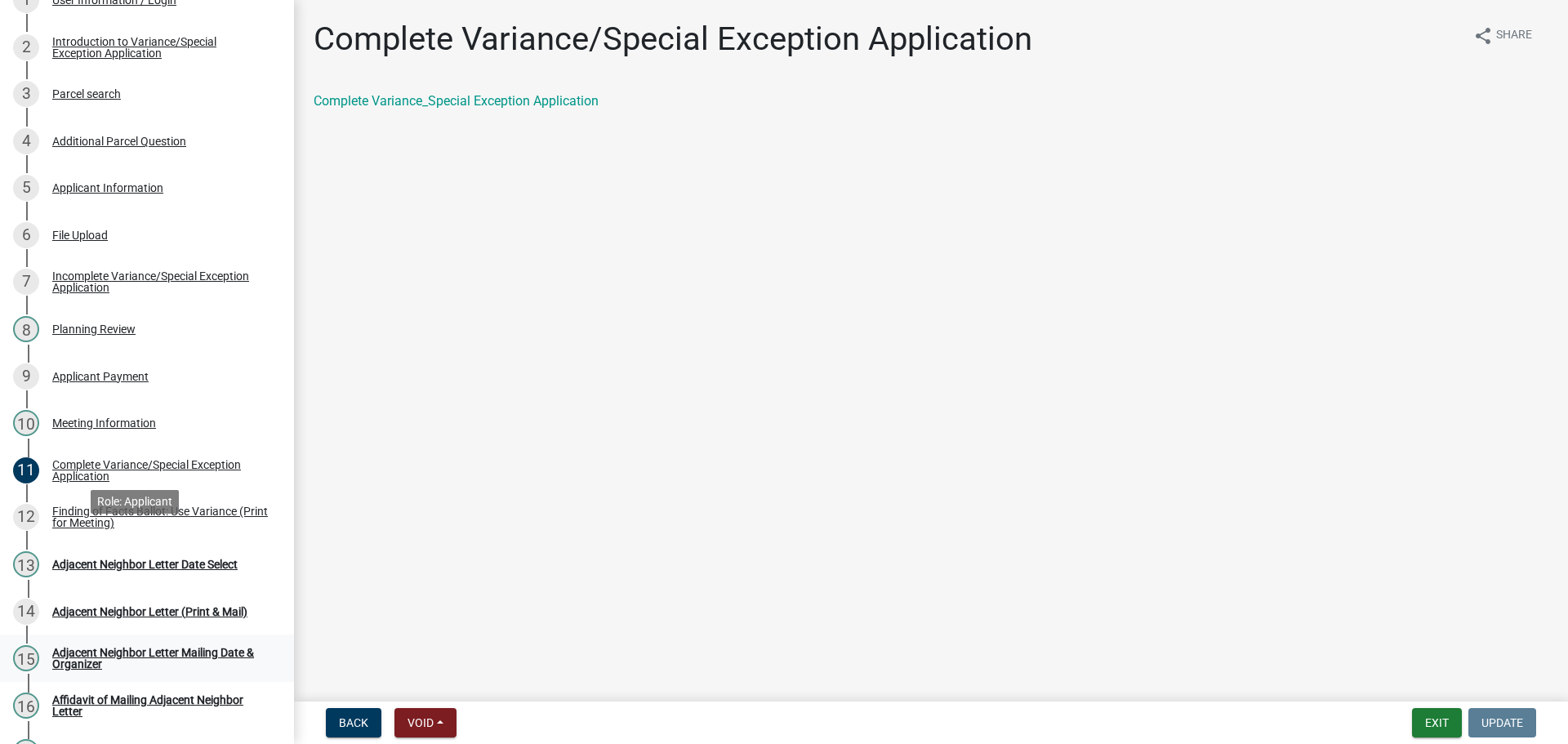
scroll to position [653, 0]
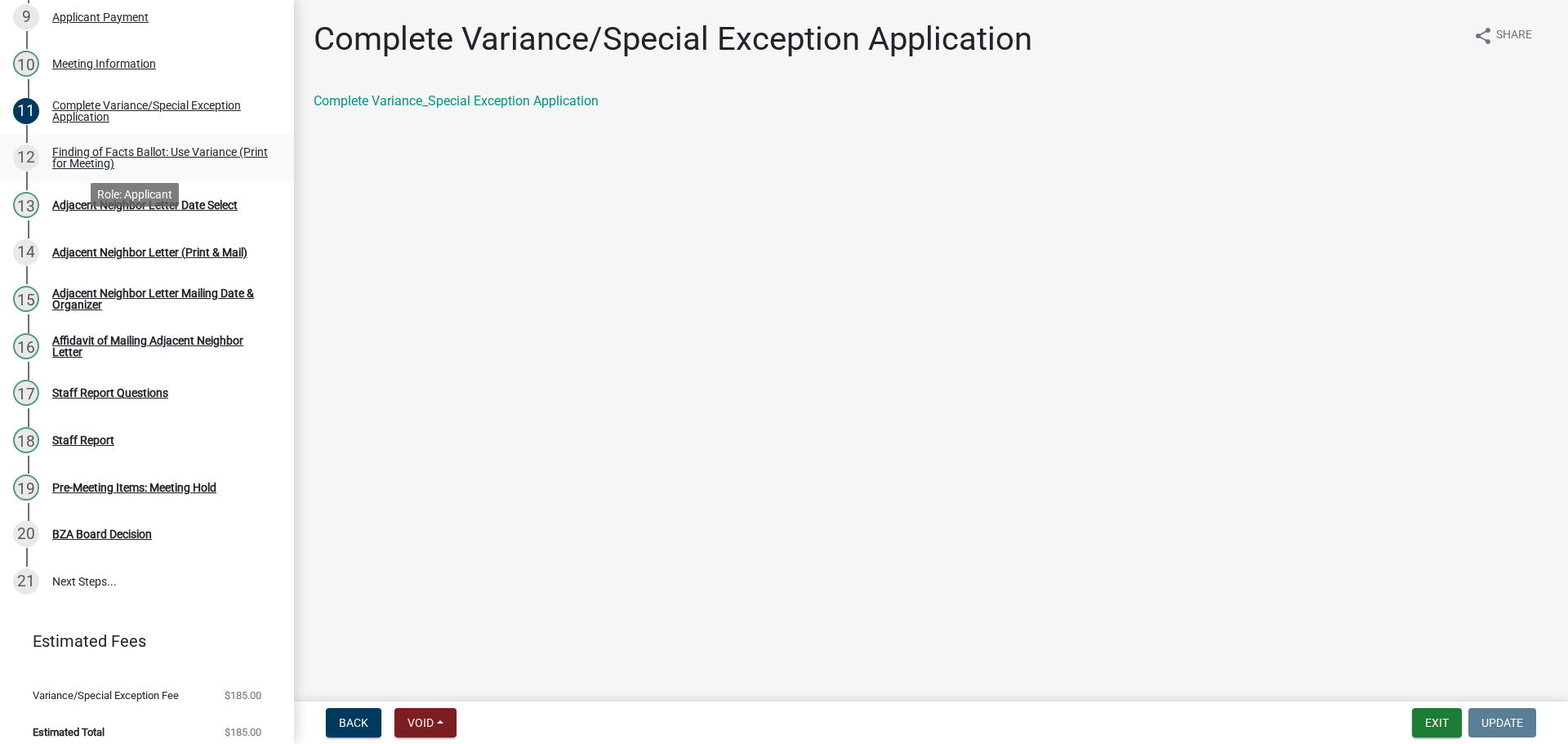
click at [160, 169] on div "Finding of Facts Ballot: Use Variance (Print for Meeting)" at bounding box center [159, 157] width 216 height 23
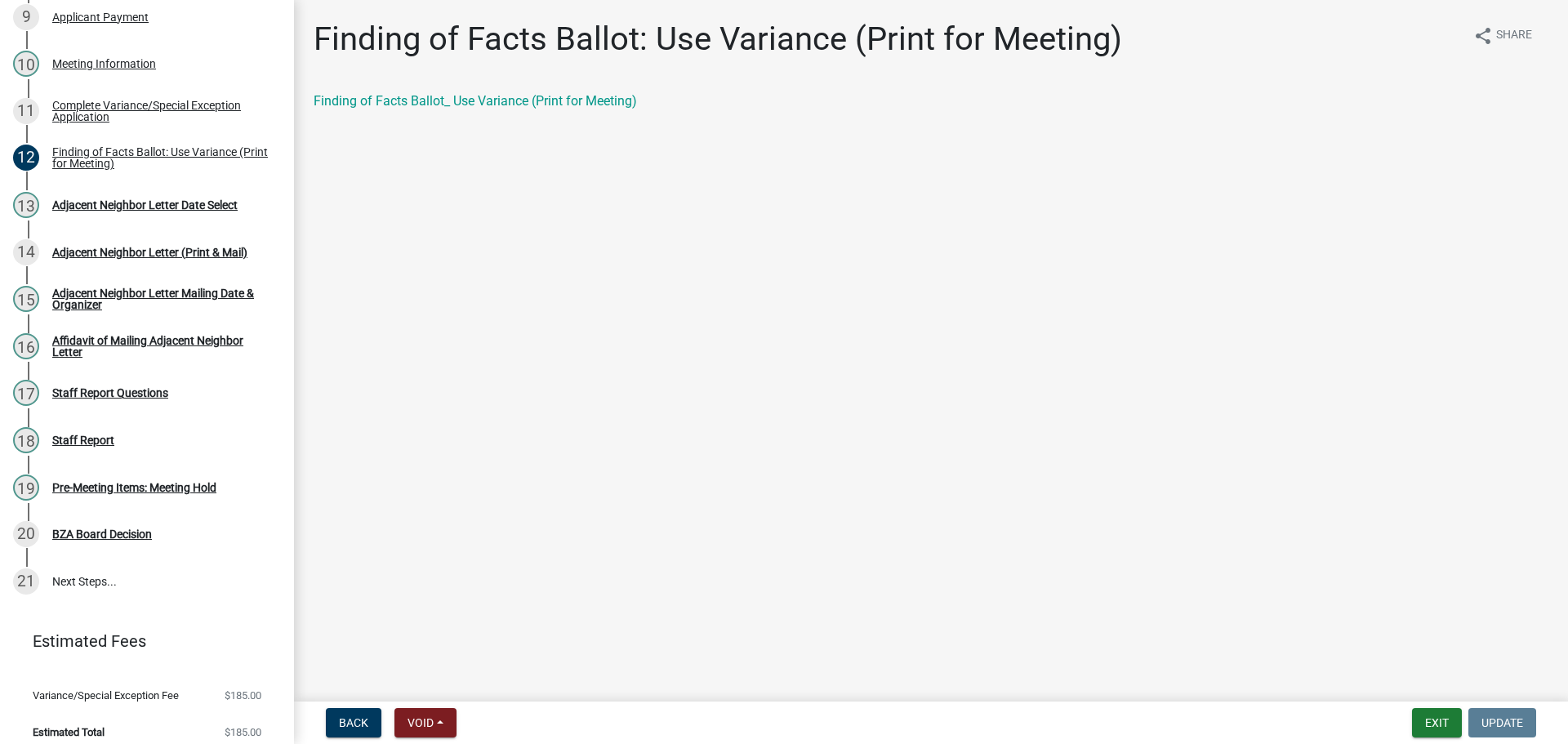
click at [539, 99] on div "Finding of Facts Ballot: Use Variance (Print for Meeting) share Share Finding o…" at bounding box center [931, 79] width 1260 height 119
click at [535, 108] on link "Finding of Facts Ballot_ Use Variance (Print for Meeting)" at bounding box center [475, 101] width 324 height 16
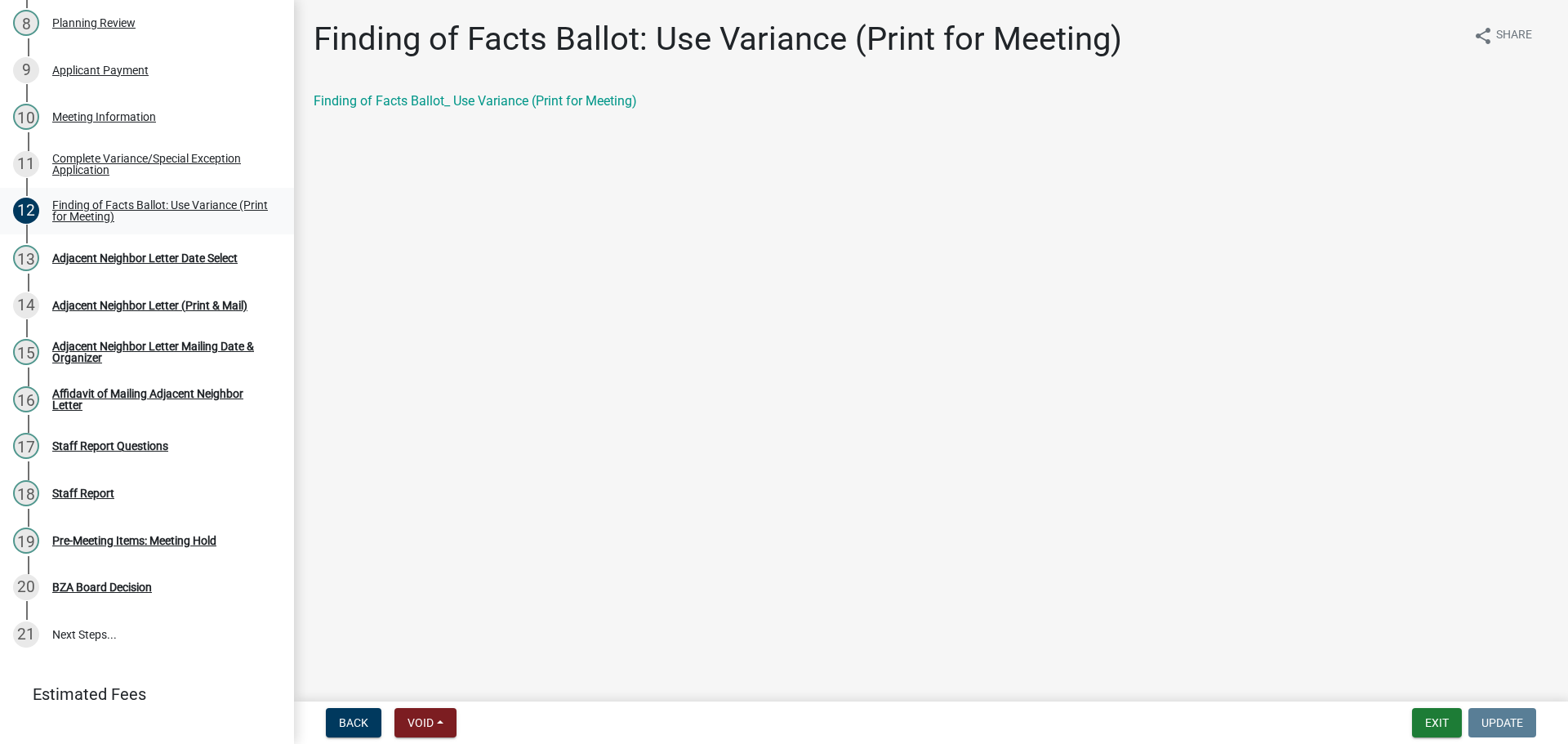
scroll to position [572, 0]
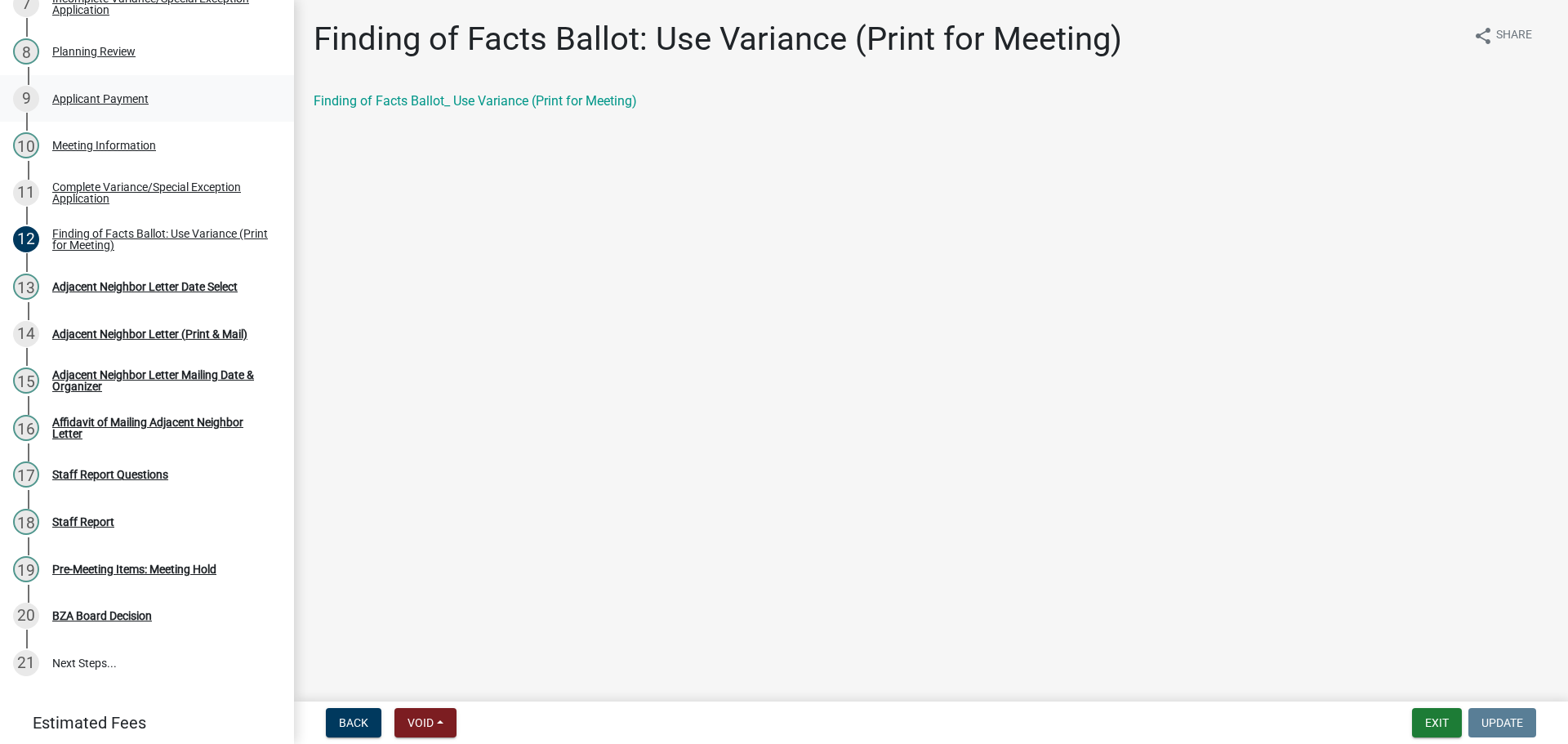
click at [138, 112] on div "9 Applicant Payment" at bounding box center [140, 98] width 255 height 27
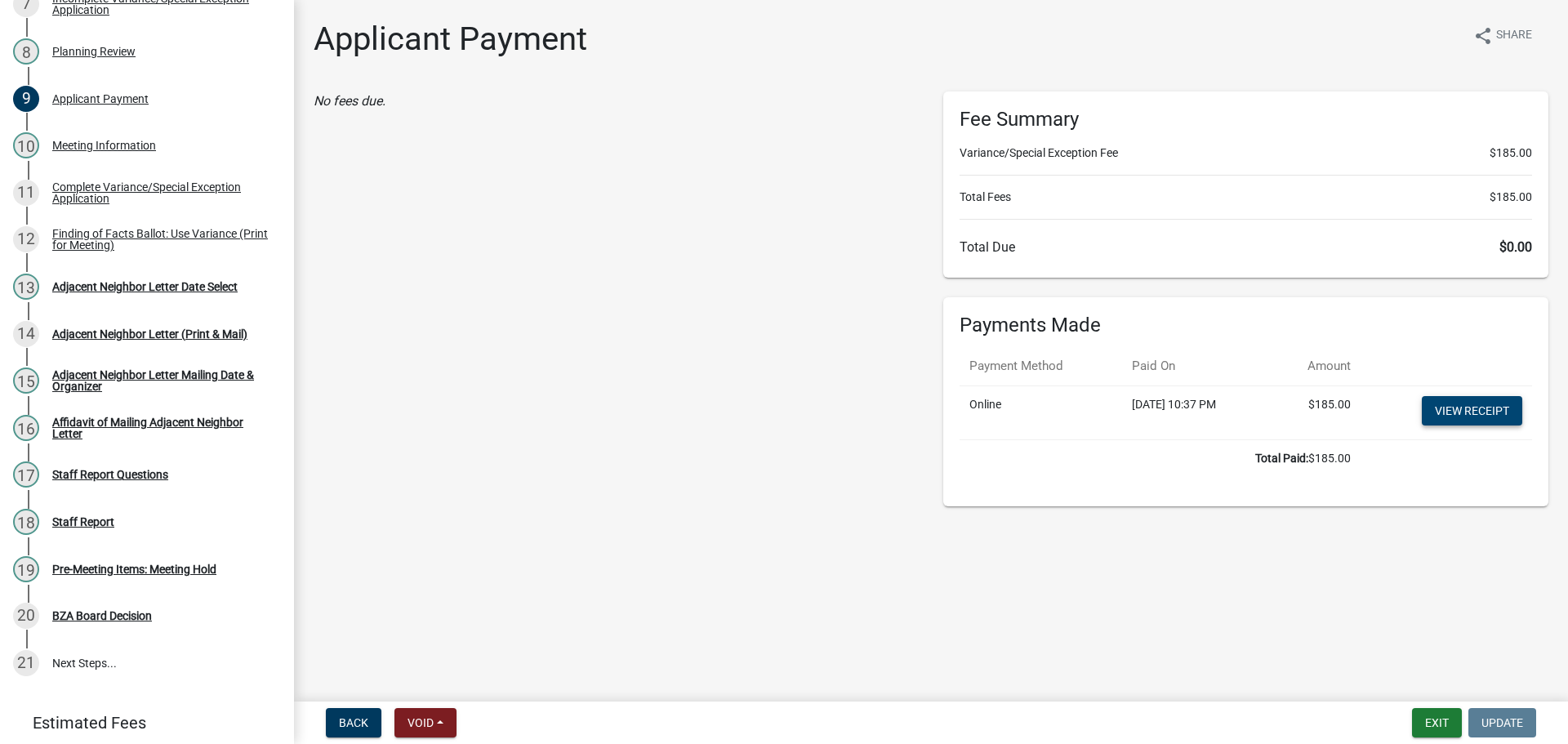
click at [1455, 425] on link "View receipt" at bounding box center [1473, 410] width 100 height 30
